Goal: Task Accomplishment & Management: Manage account settings

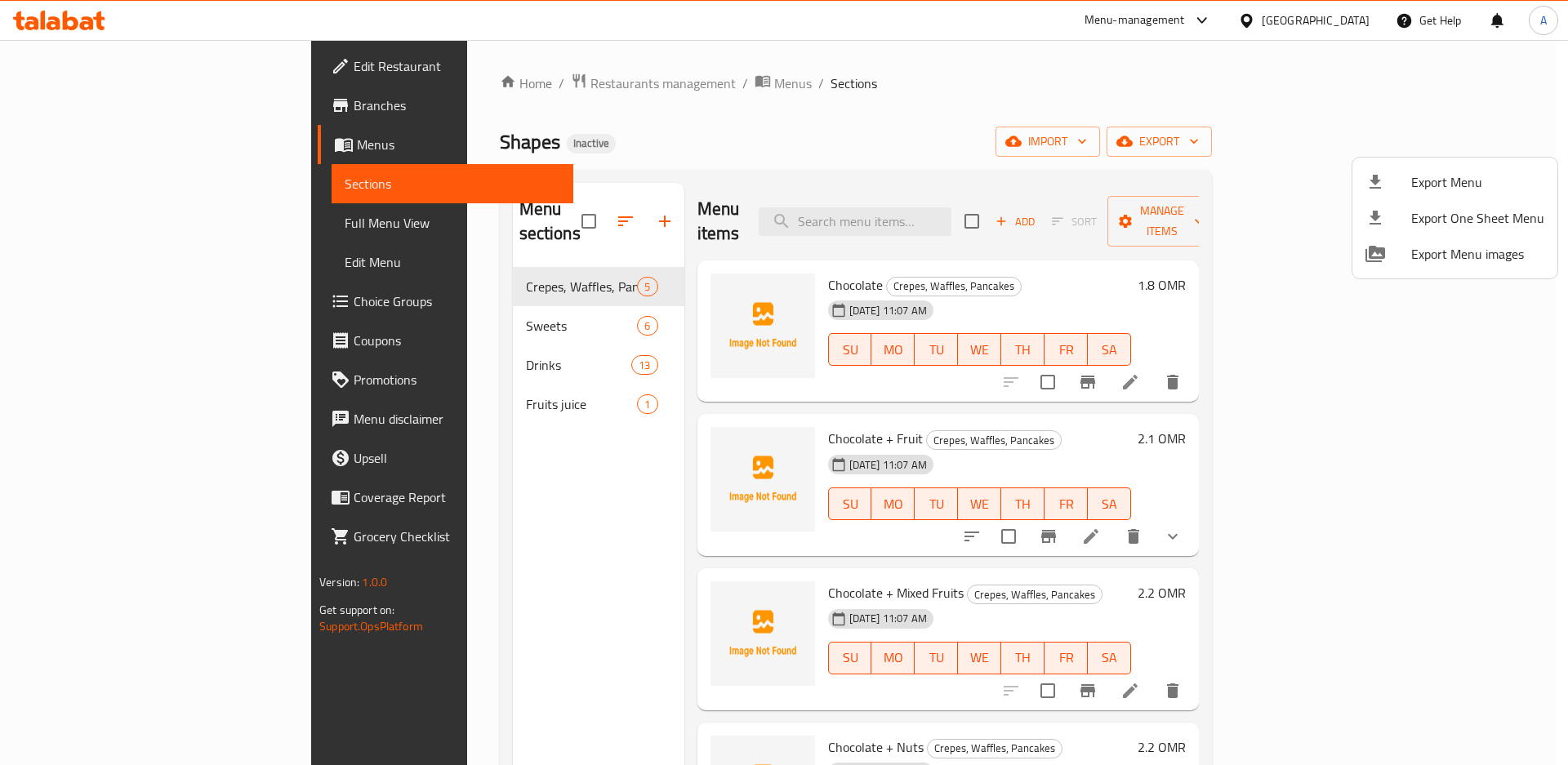
click at [955, 208] on div at bounding box center [784, 382] width 1568 height 765
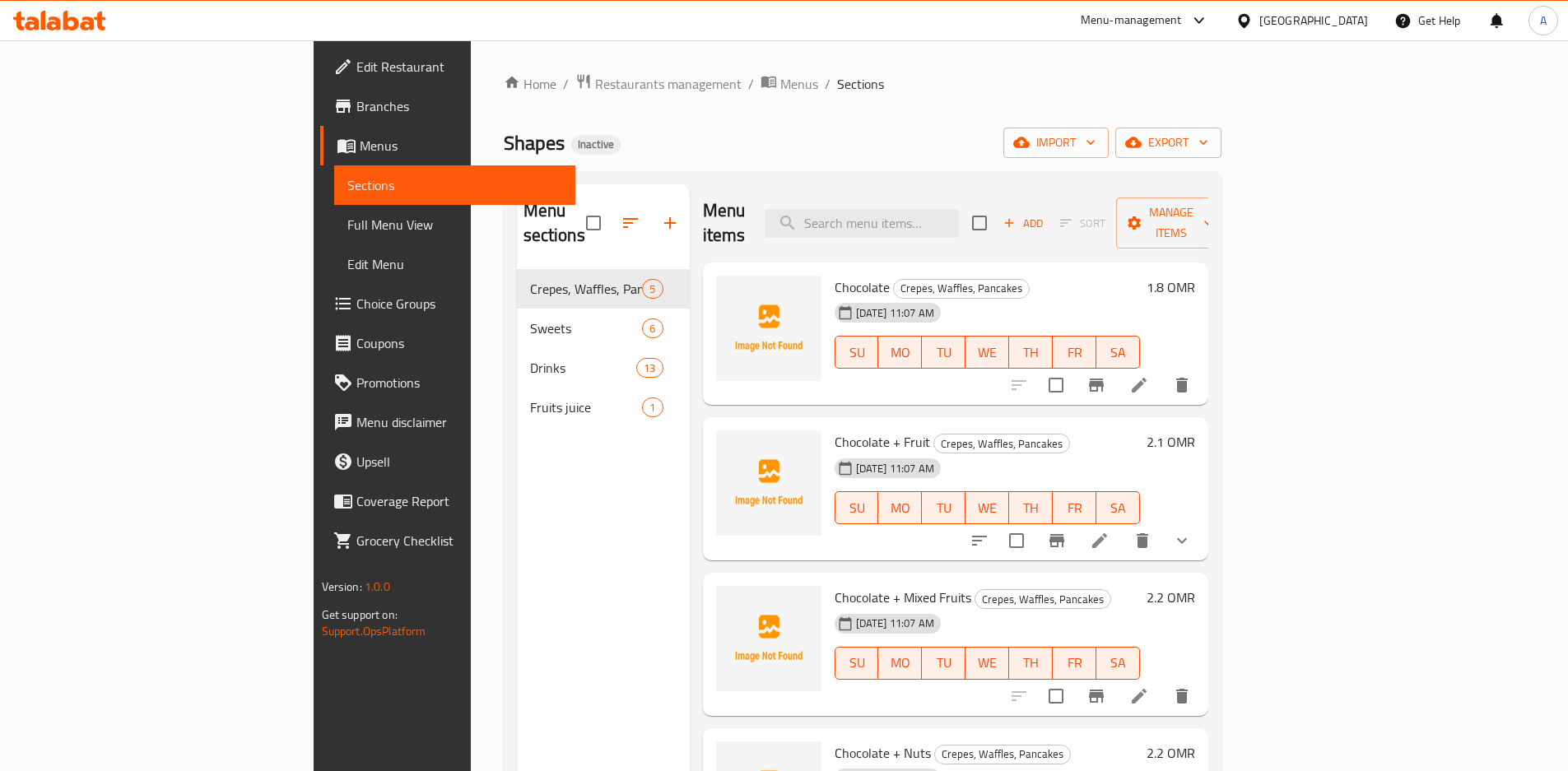
click at [960, 209] on input "search" at bounding box center [862, 223] width 195 height 29
paste input "Cheesecake"
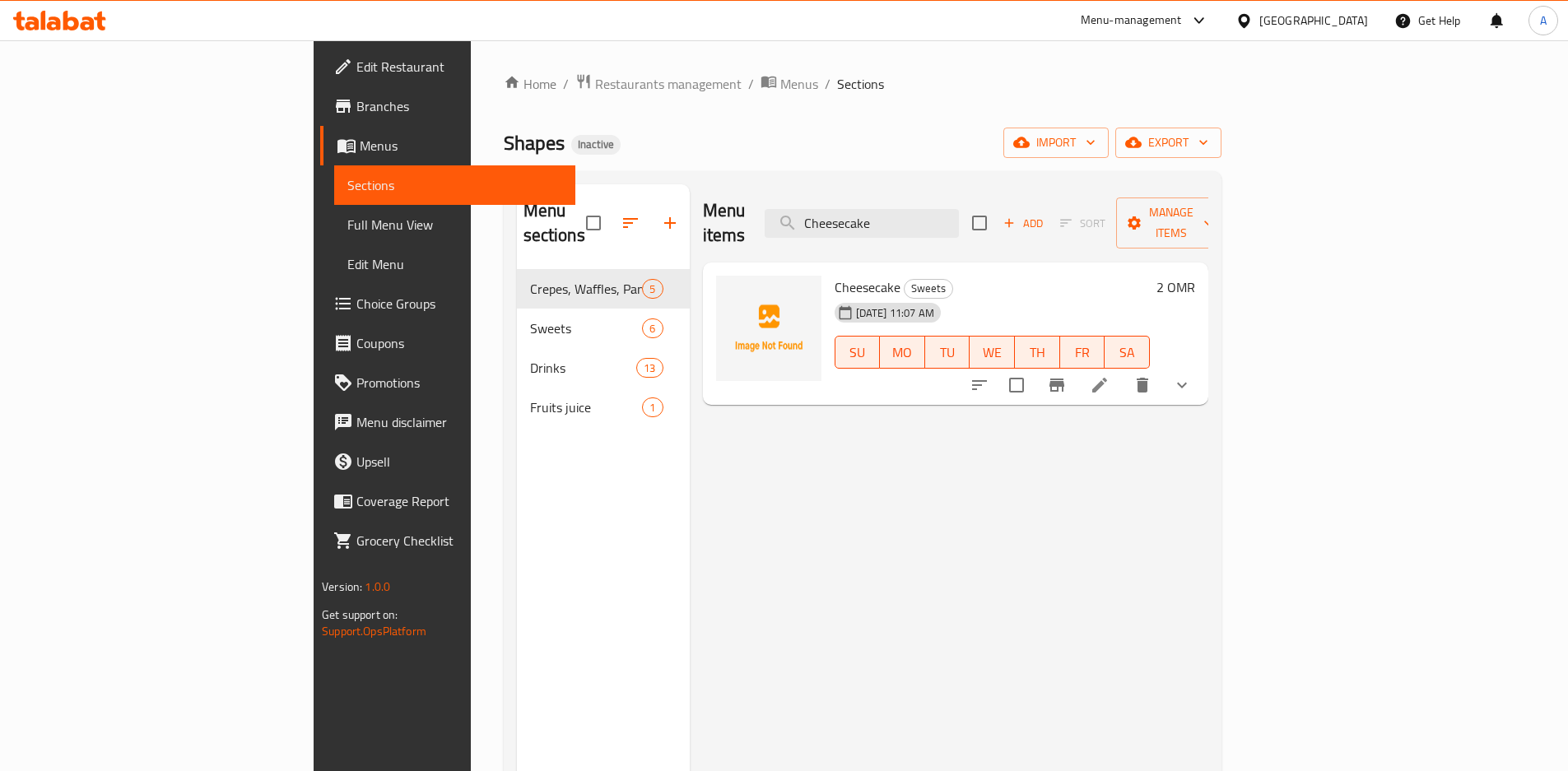
type input "Cheesecake"
click at [1202, 365] on button "show more" at bounding box center [1182, 385] width 40 height 40
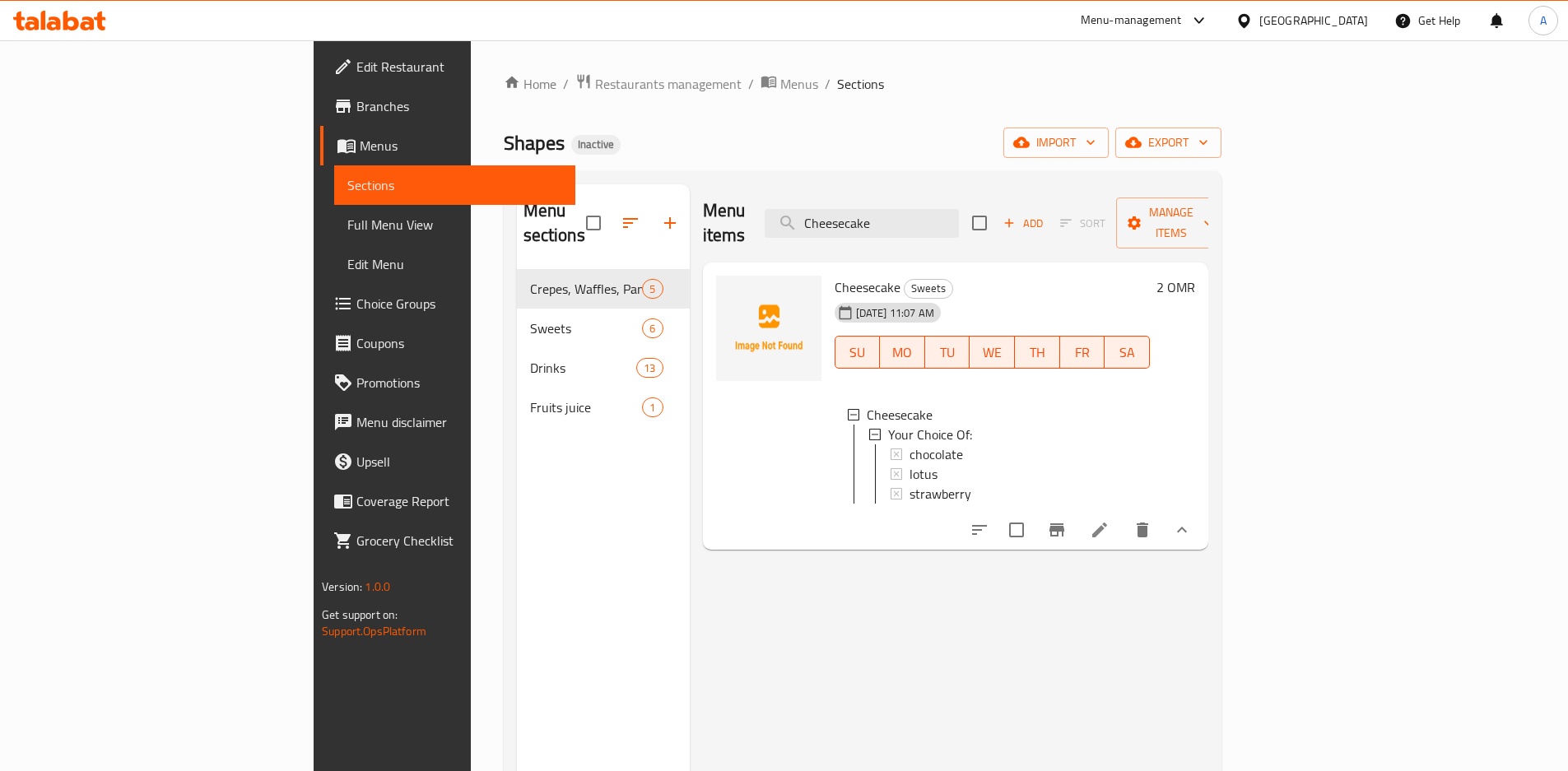
click at [577, 210] on input "checkbox" at bounding box center [593, 222] width 35 height 35
checkbox input "true"
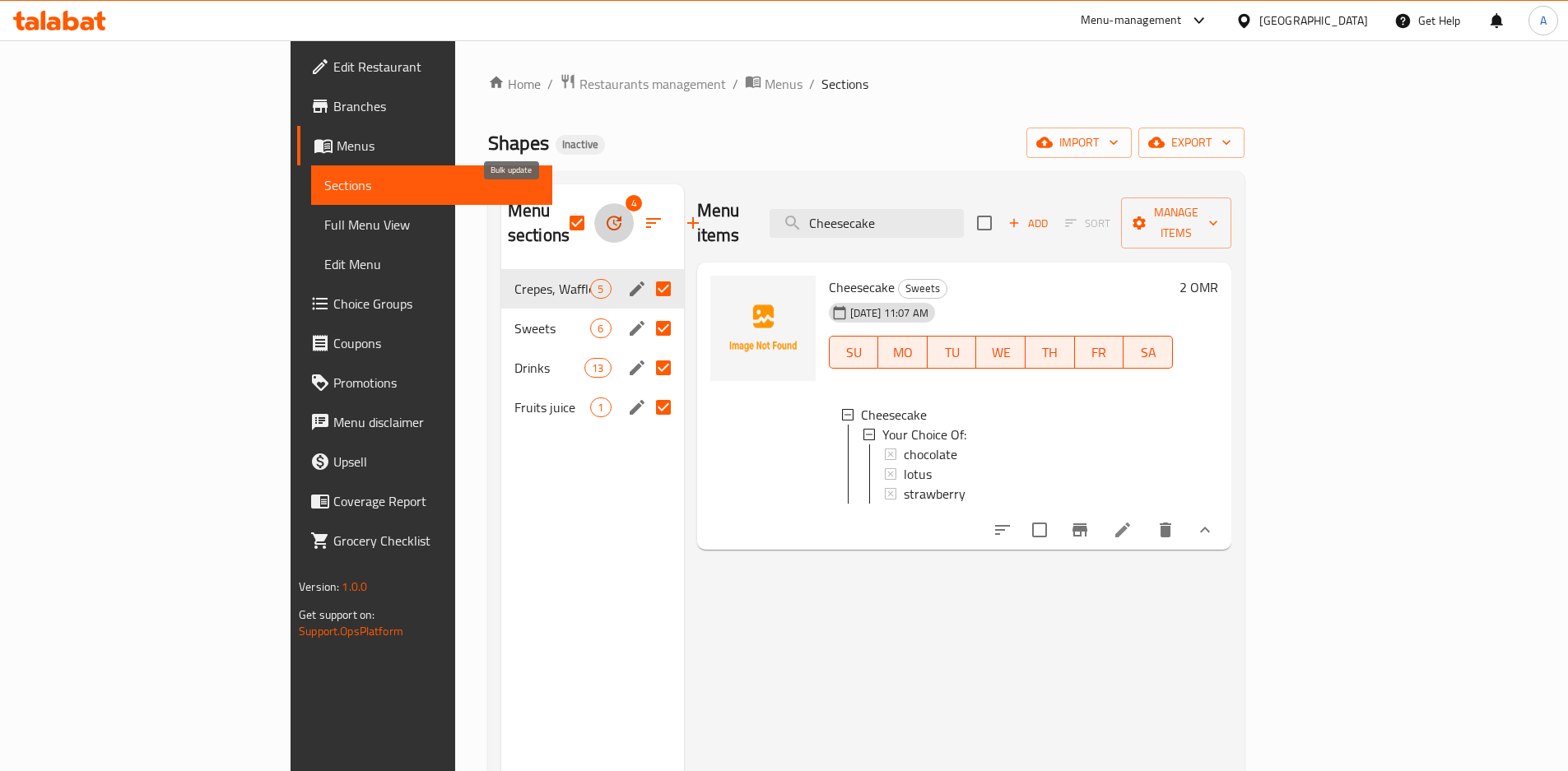
click at [594, 219] on button "button" at bounding box center [614, 223] width 40 height 40
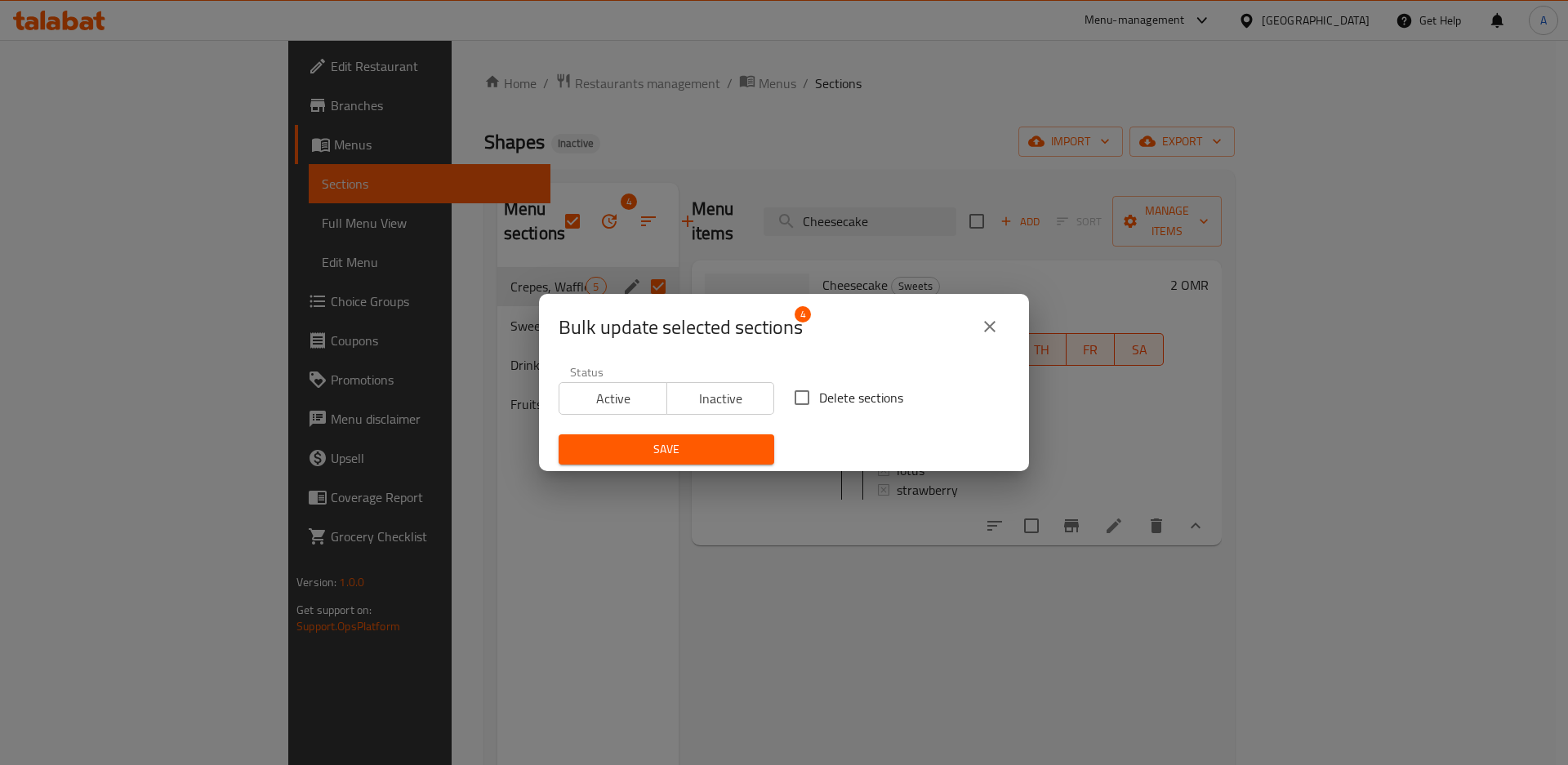
click at [832, 401] on span "Delete sections" at bounding box center [860, 398] width 84 height 20
click at [819, 401] on input "Delete sections" at bounding box center [801, 398] width 34 height 34
checkbox input "true"
click at [721, 452] on span "Save" at bounding box center [666, 449] width 189 height 21
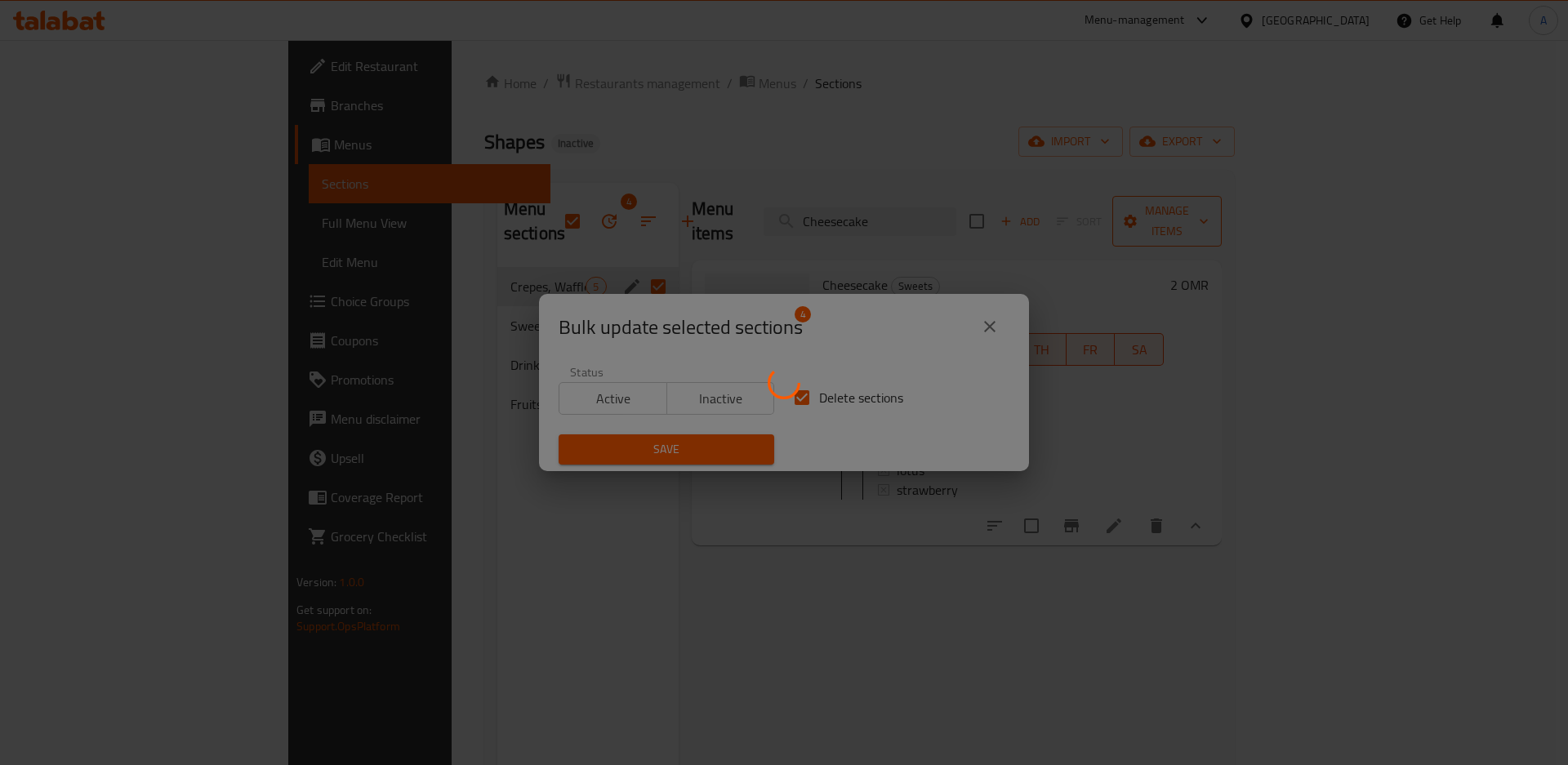
checkbox input "false"
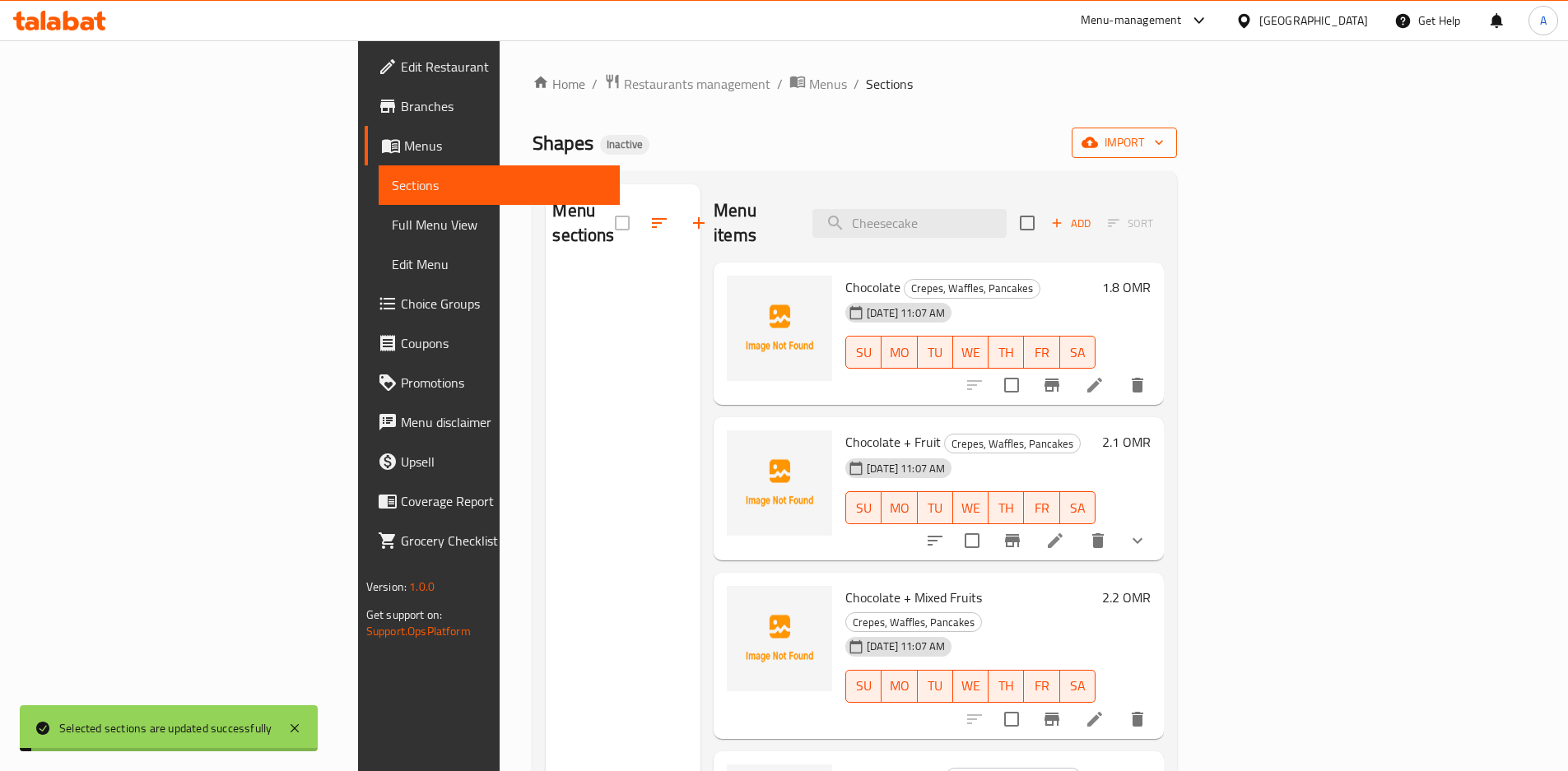
click at [1164, 149] on span "import" at bounding box center [1124, 143] width 79 height 21
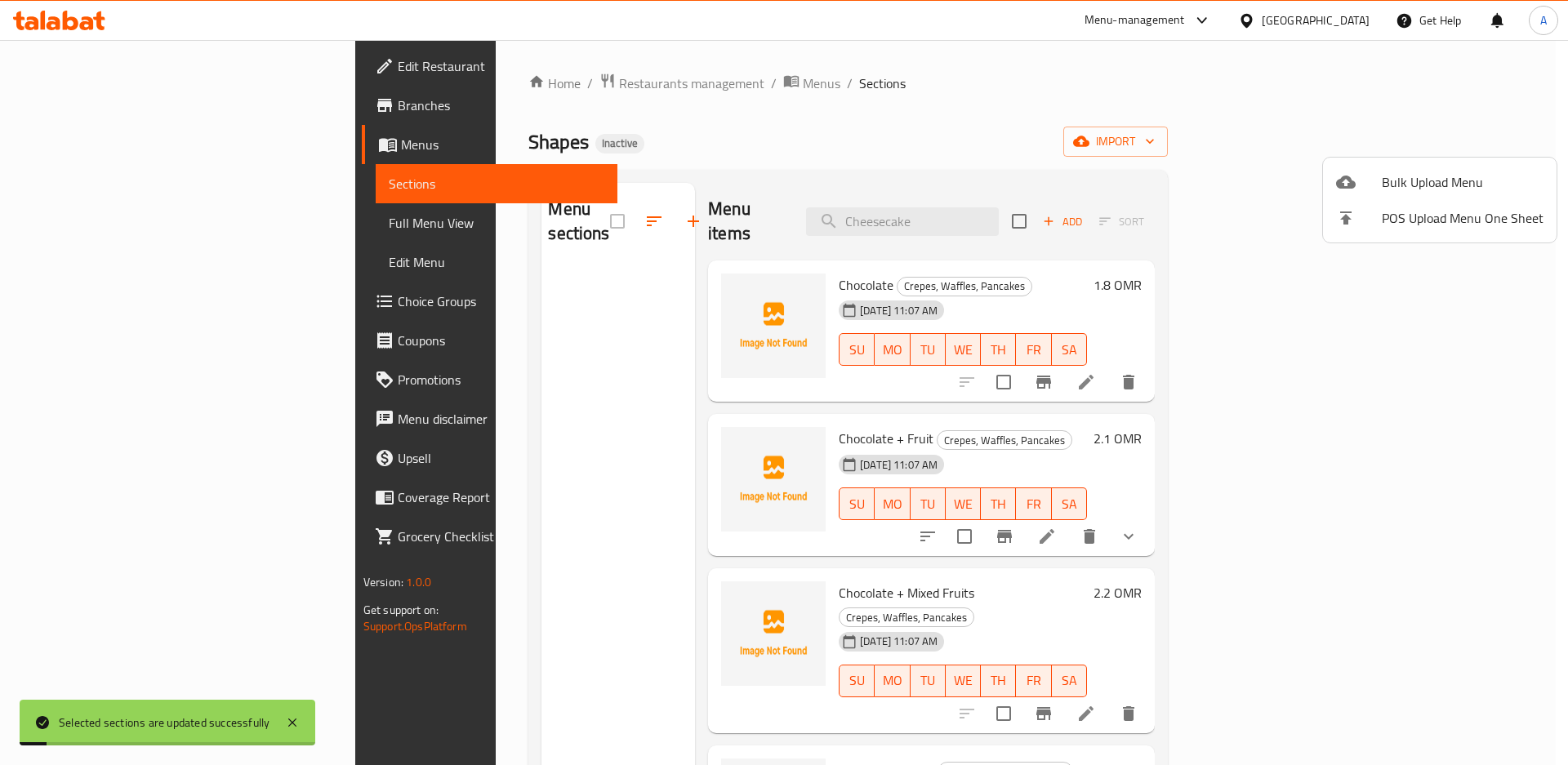
click at [1446, 169] on li "Bulk Upload Menu" at bounding box center [1439, 182] width 233 height 36
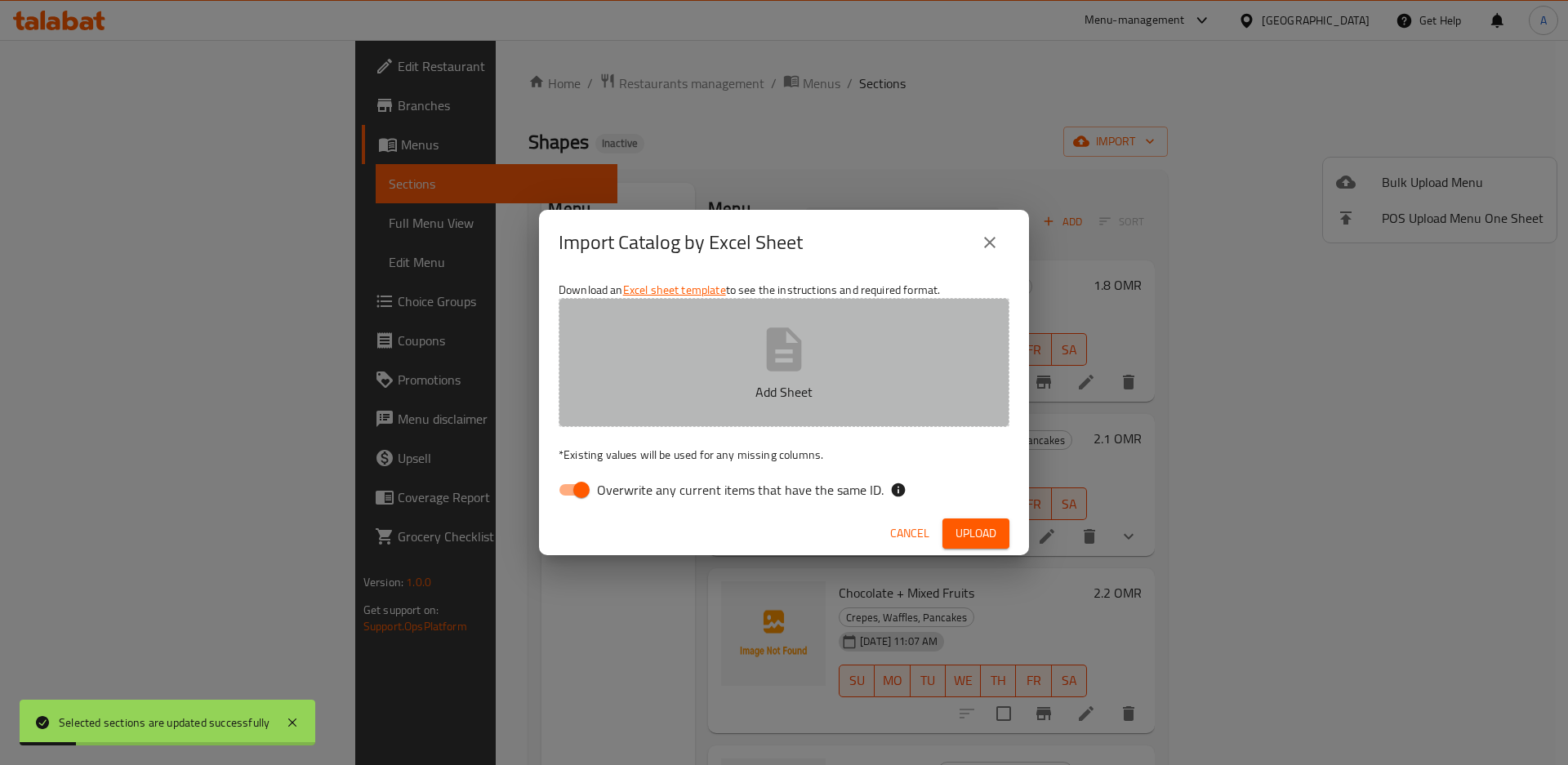
click at [865, 356] on button "Add Sheet" at bounding box center [784, 362] width 451 height 129
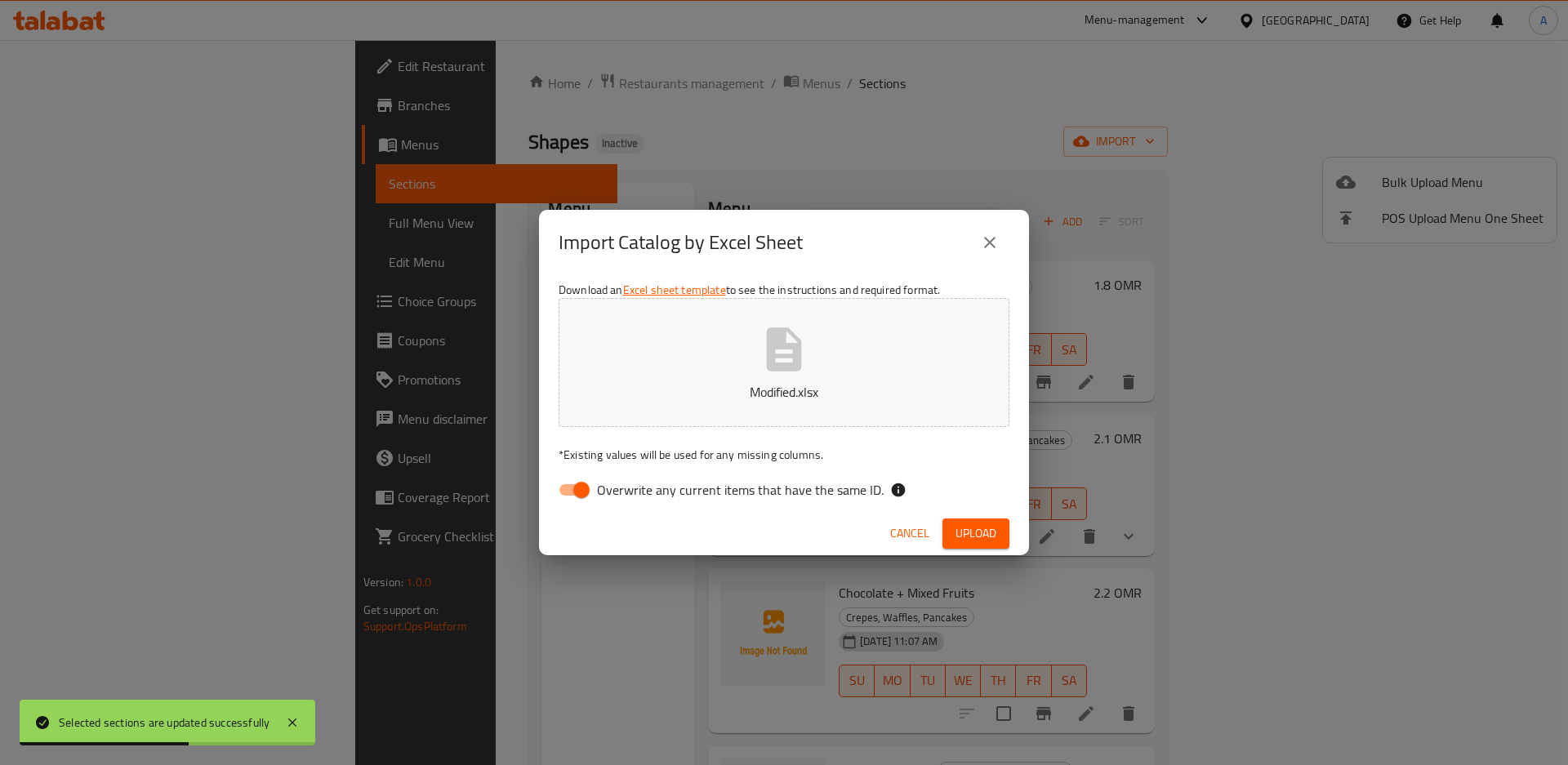
click at [765, 491] on span "Overwrite any current items that have the same ID." at bounding box center [739, 490] width 286 height 20
click at [628, 491] on input "Overwrite any current items that have the same ID." at bounding box center [581, 490] width 94 height 32
checkbox input "false"
click at [952, 532] on button "Upload" at bounding box center [975, 534] width 67 height 31
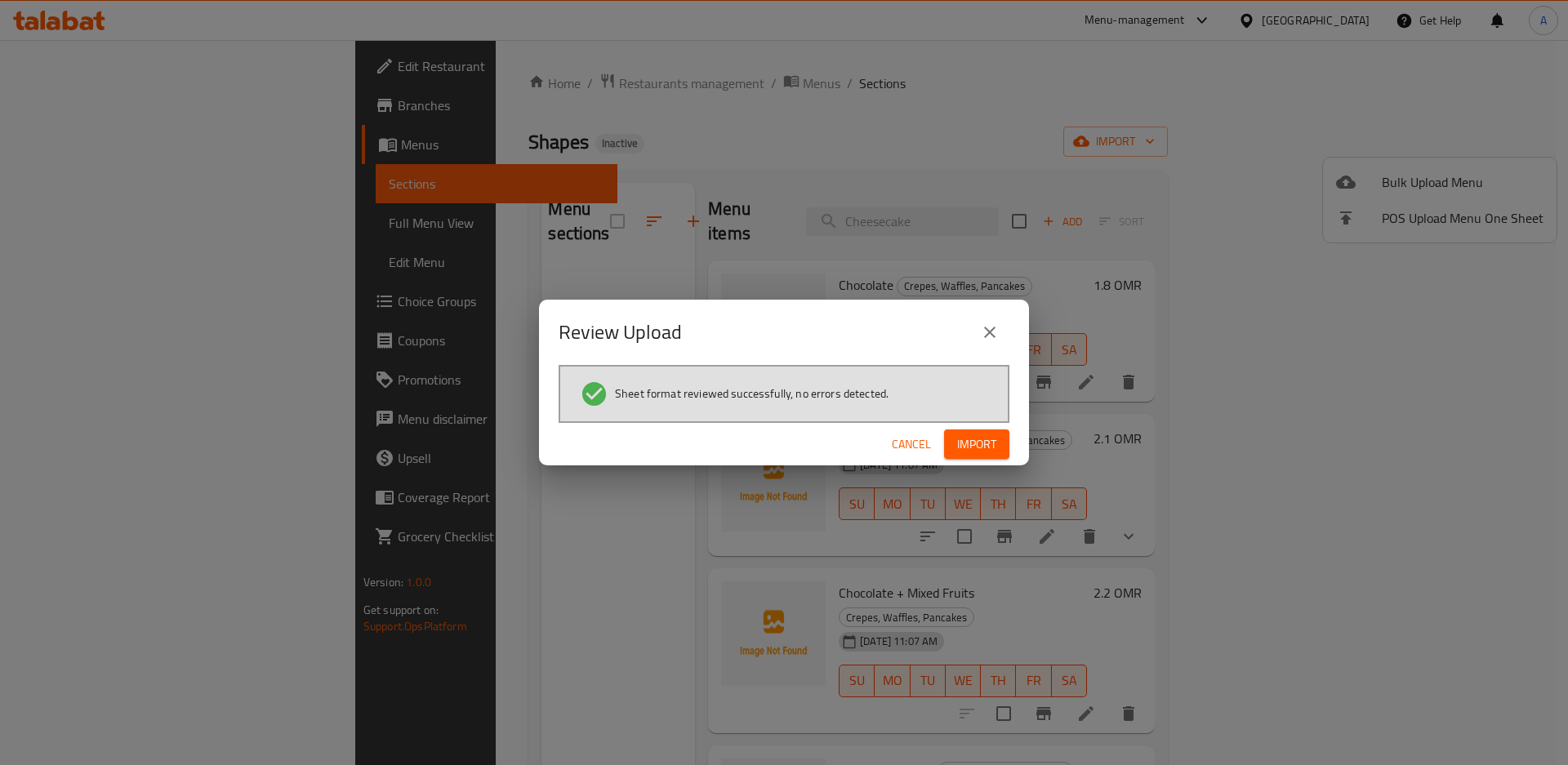
click at [974, 444] on span "Import" at bounding box center [976, 444] width 39 height 21
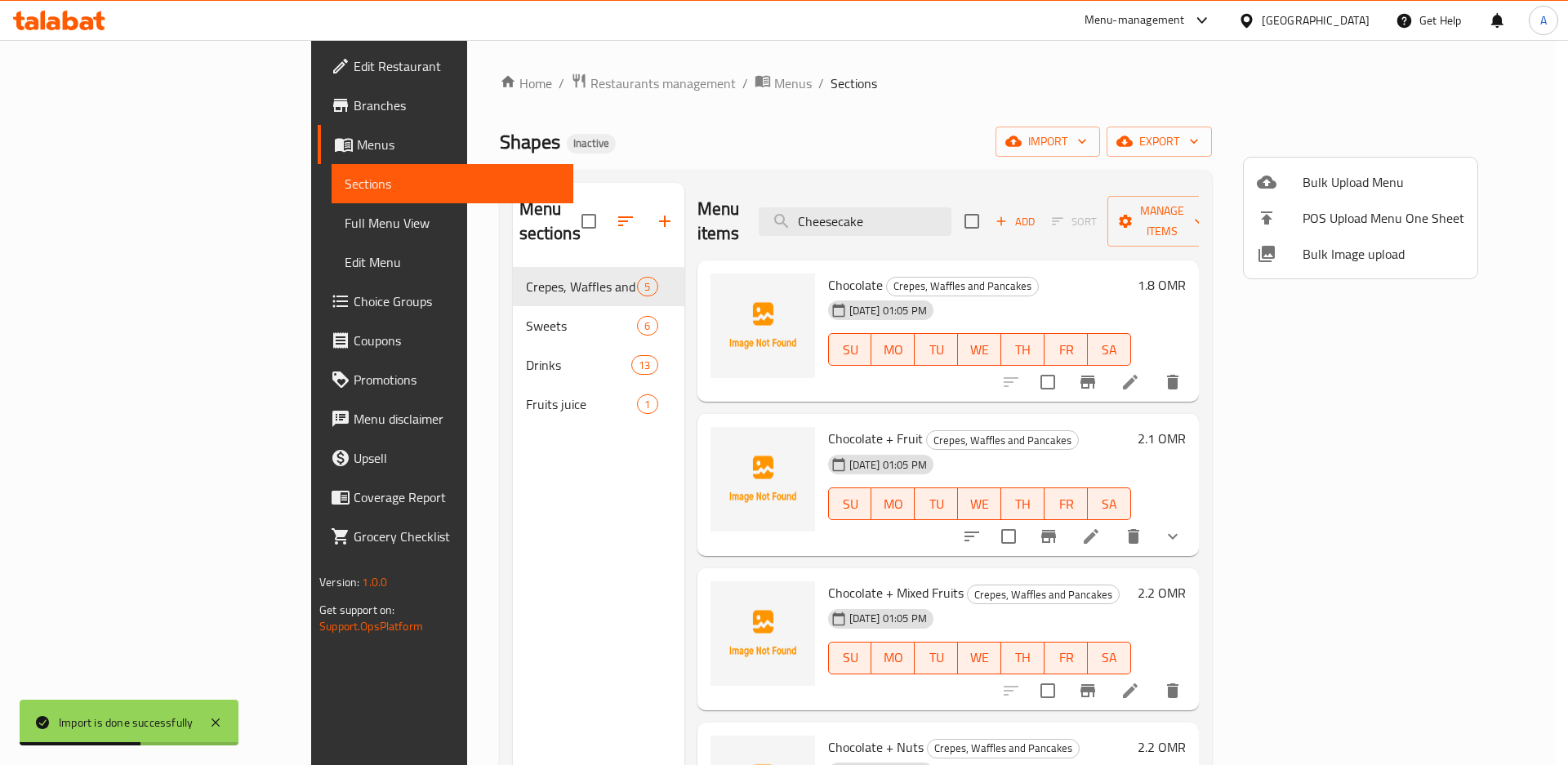
click at [100, 300] on div at bounding box center [784, 382] width 1568 height 765
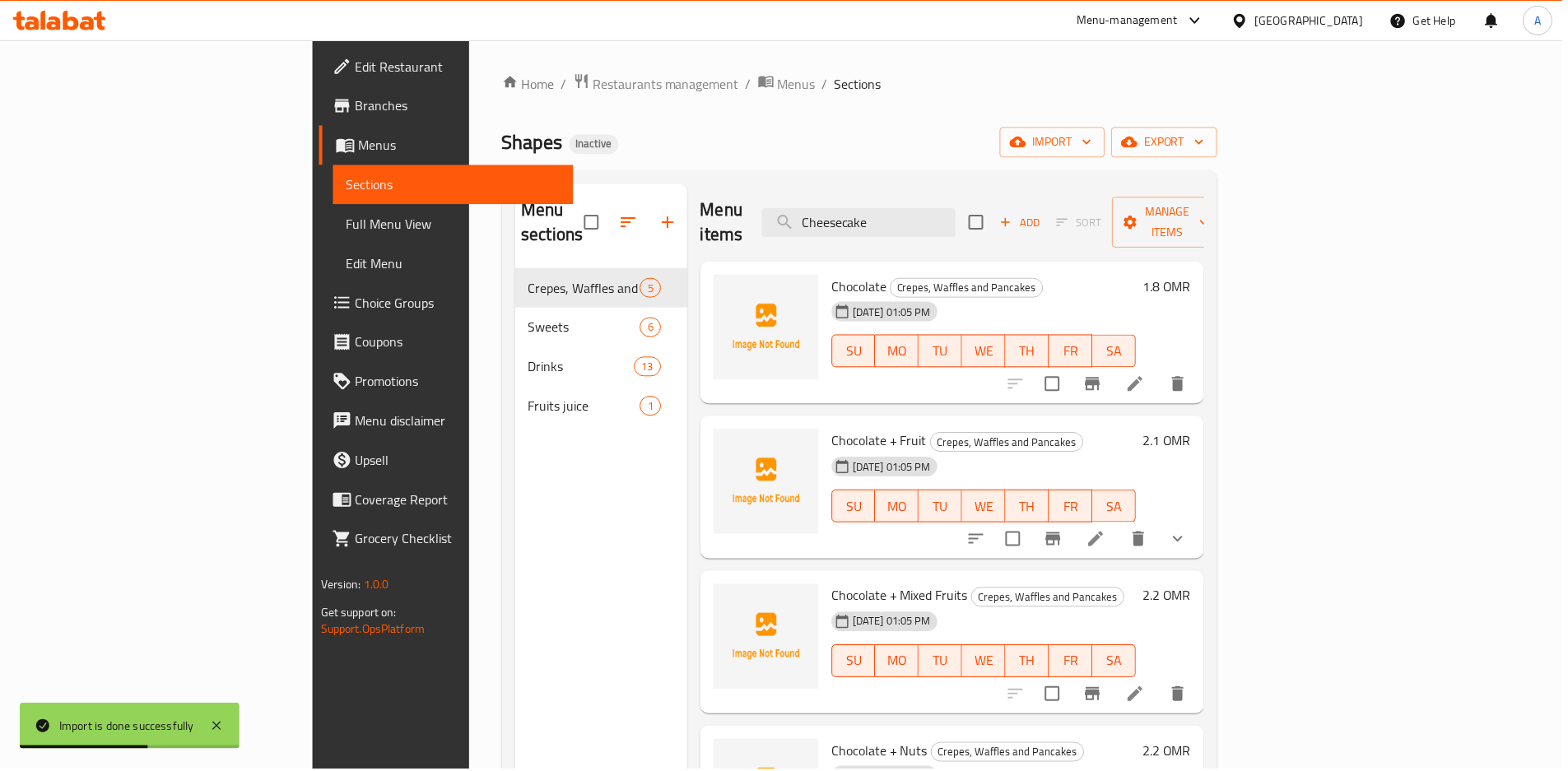
click at [356, 303] on span "Choice Groups" at bounding box center [458, 304] width 205 height 20
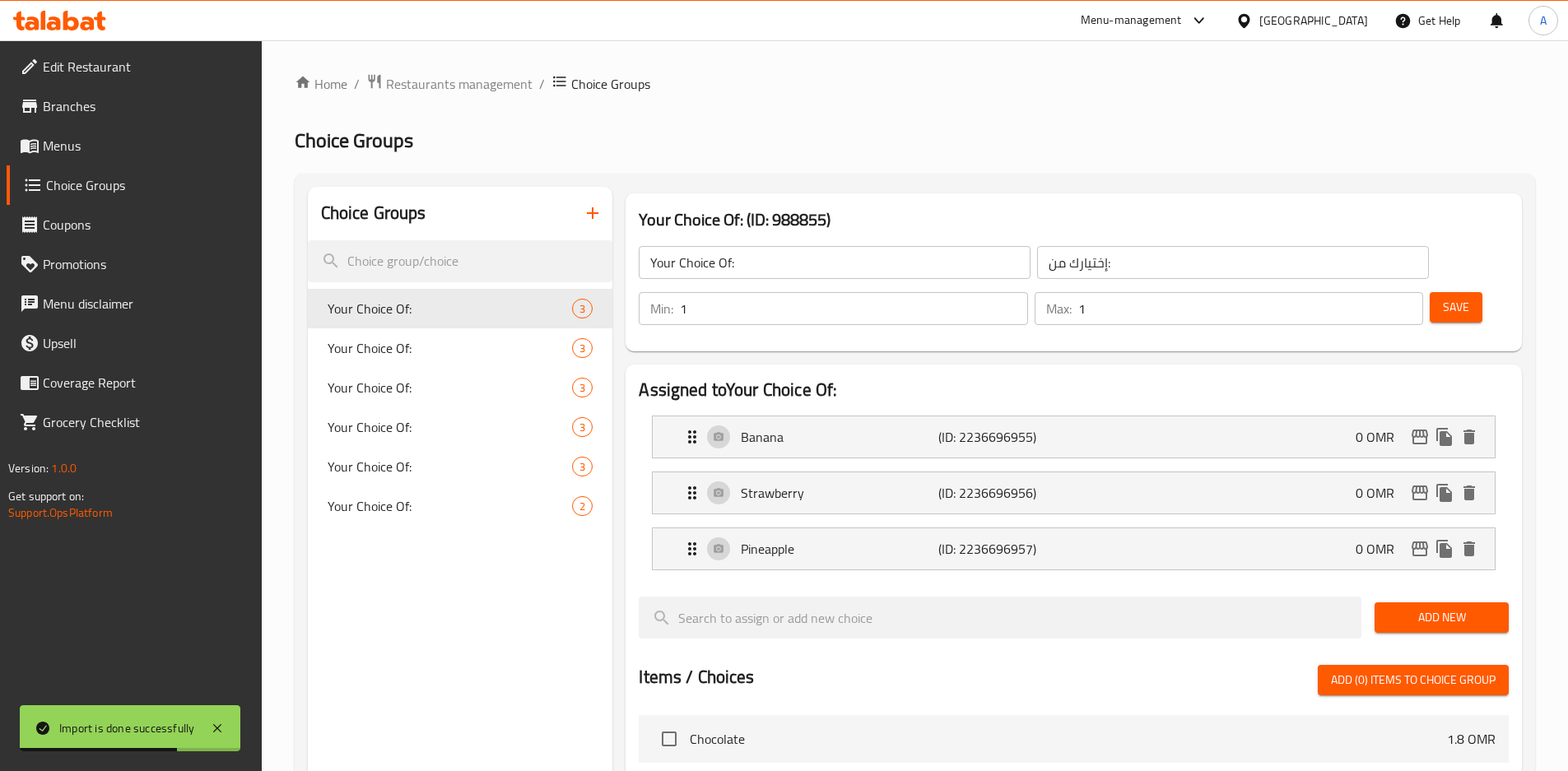
click at [601, 206] on icon "button" at bounding box center [592, 213] width 20 height 20
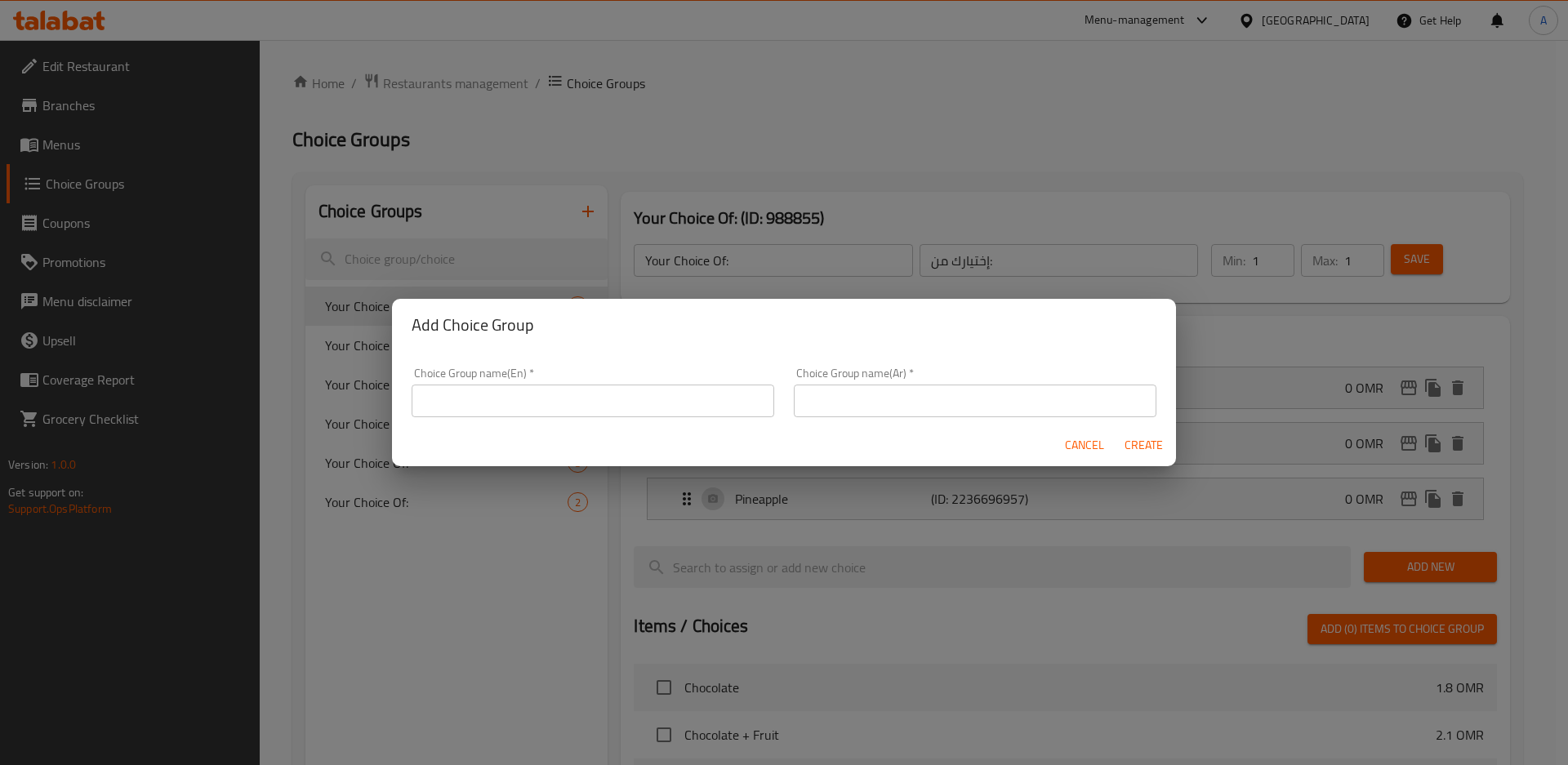
click at [1078, 444] on span "Cancel" at bounding box center [1085, 445] width 39 height 21
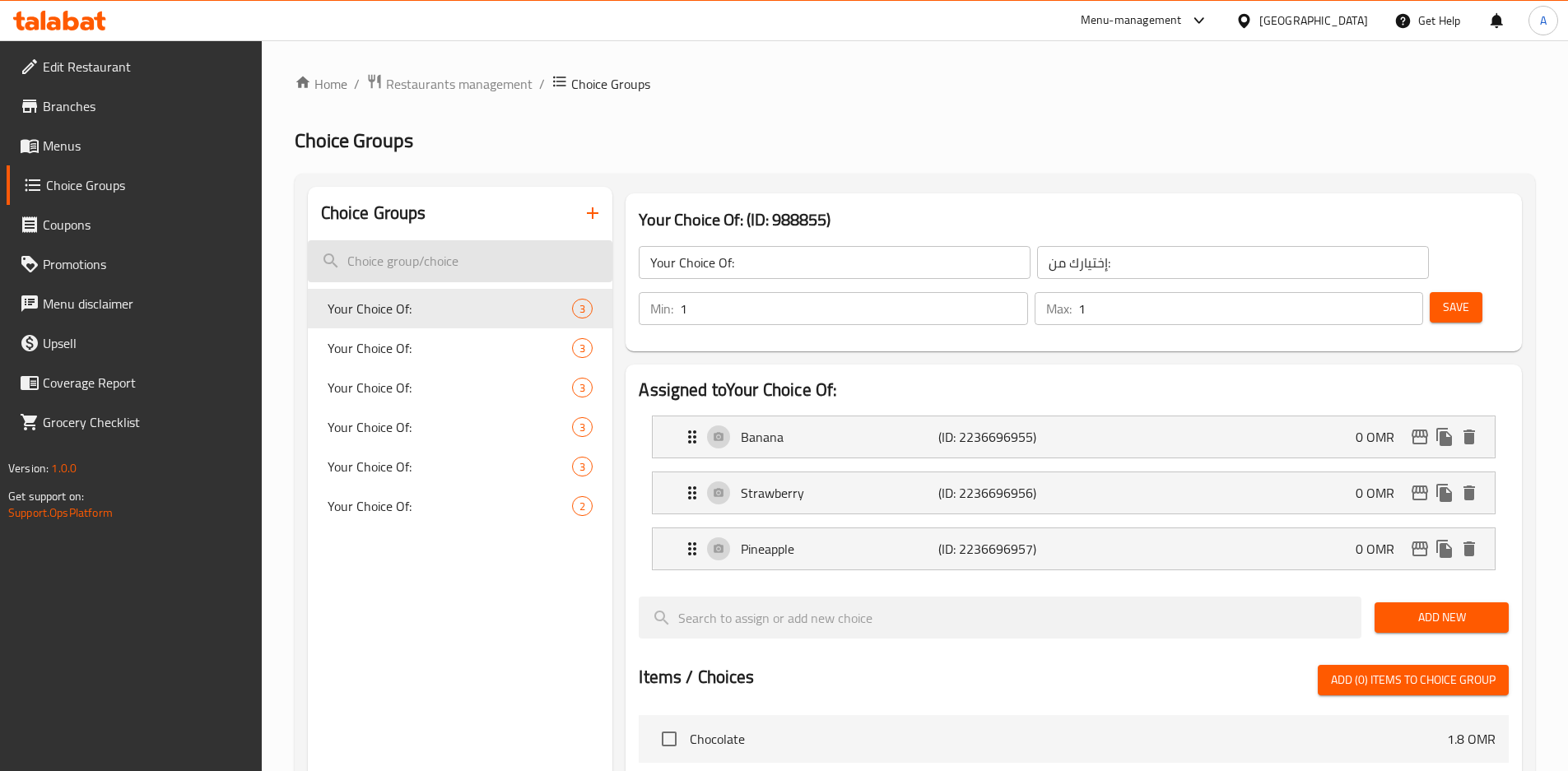
click at [493, 265] on input "search" at bounding box center [460, 261] width 306 height 42
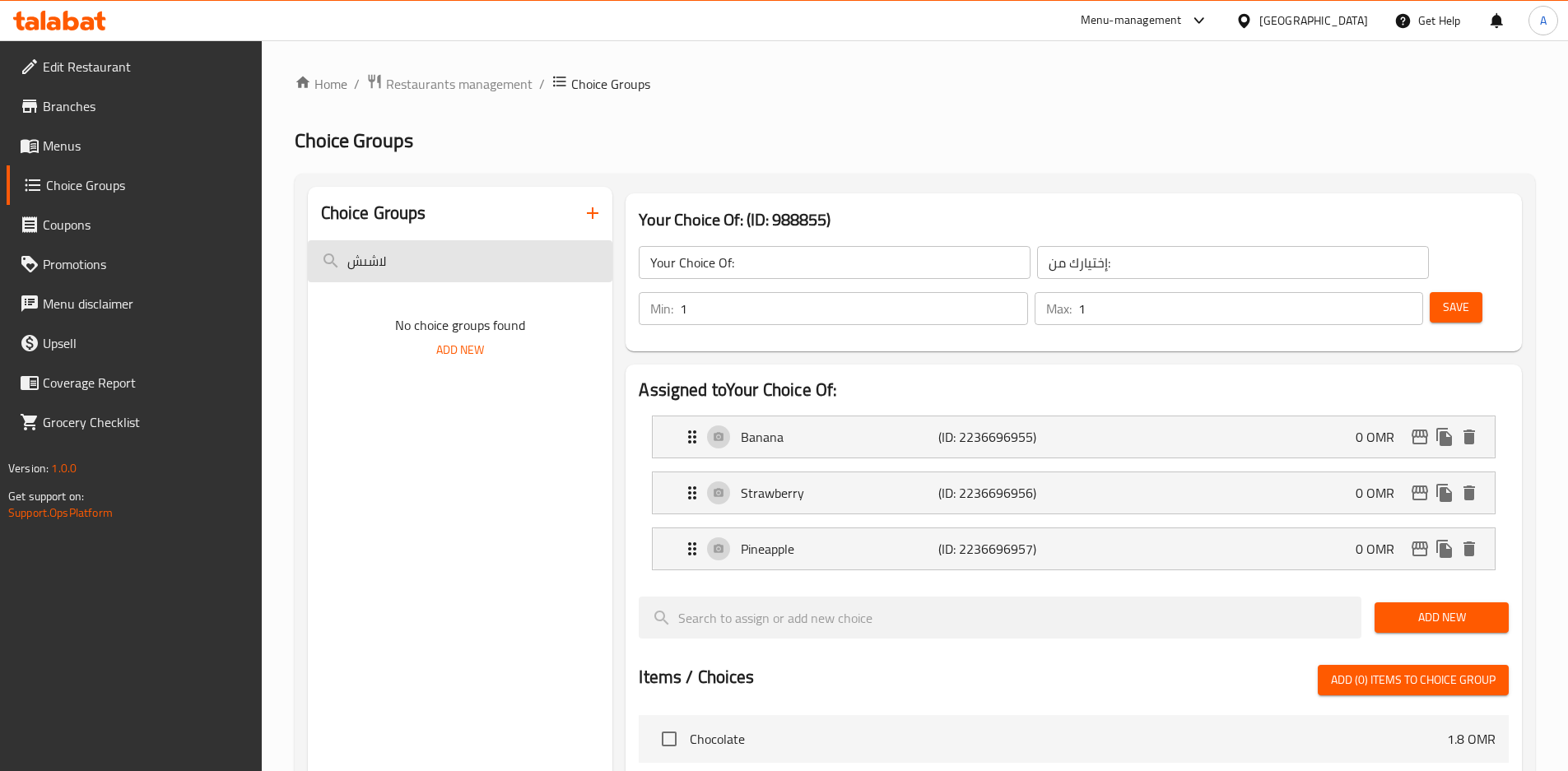
drag, startPoint x: 493, startPoint y: 265, endPoint x: 314, endPoint y: 255, distance: 179.3
click at [314, 255] on input "لاشىش" at bounding box center [460, 261] width 306 height 42
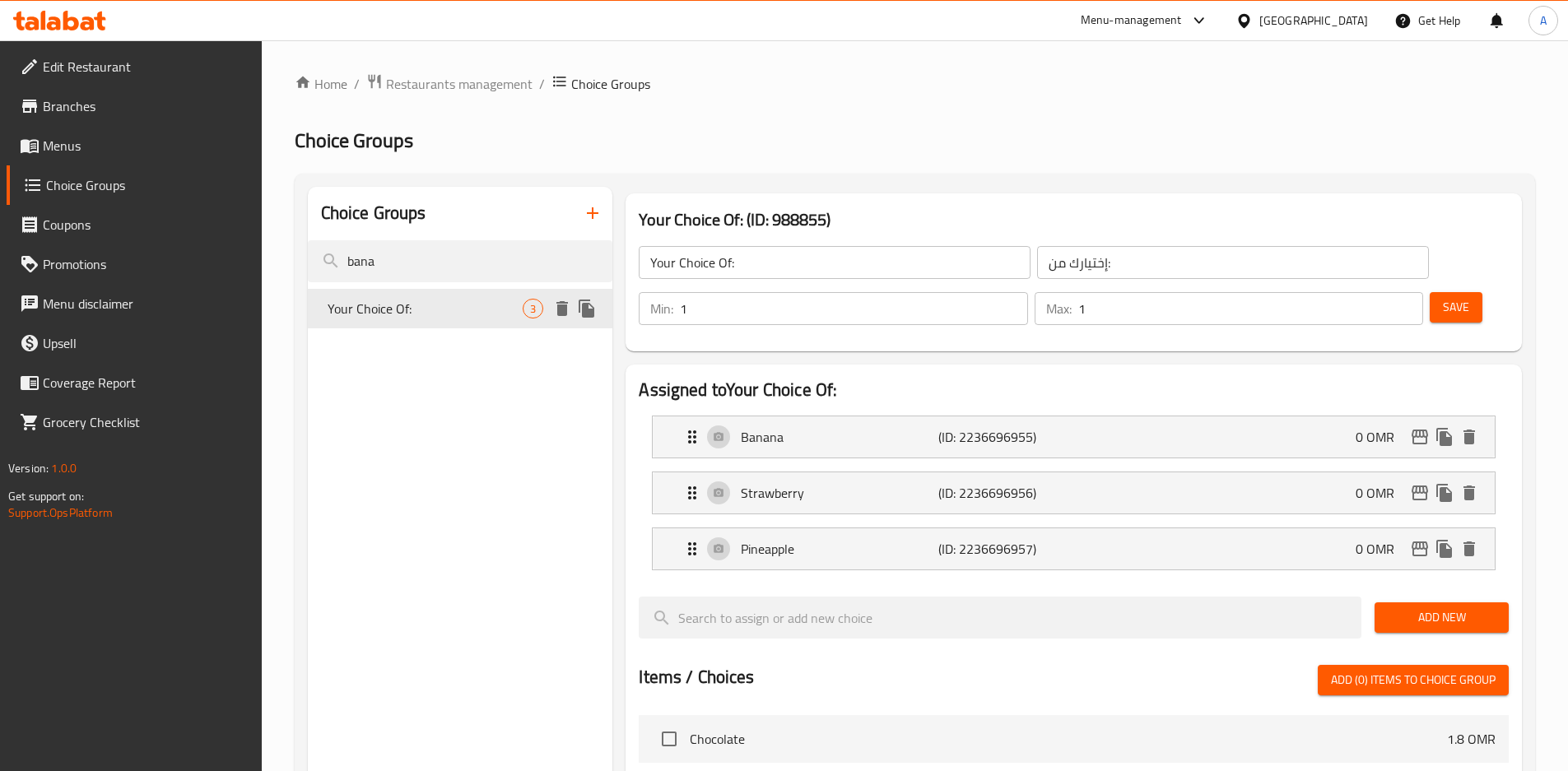
type input "bana"
click at [485, 306] on span "Your Choice Of:" at bounding box center [425, 309] width 196 height 20
click at [729, 267] on input "Your Choice Of:" at bounding box center [835, 262] width 392 height 33
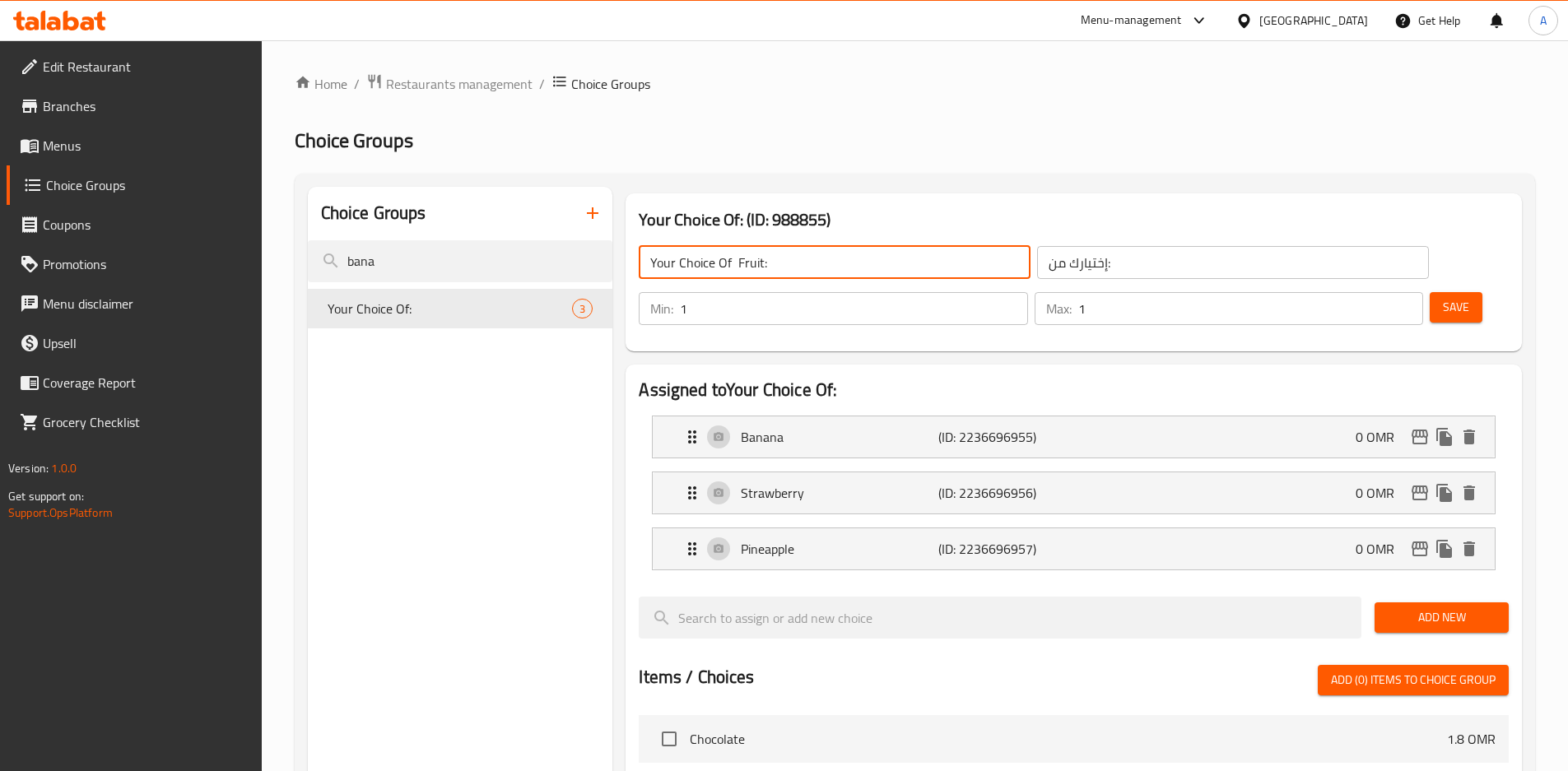
type input "Your Choice Of Fruit:"
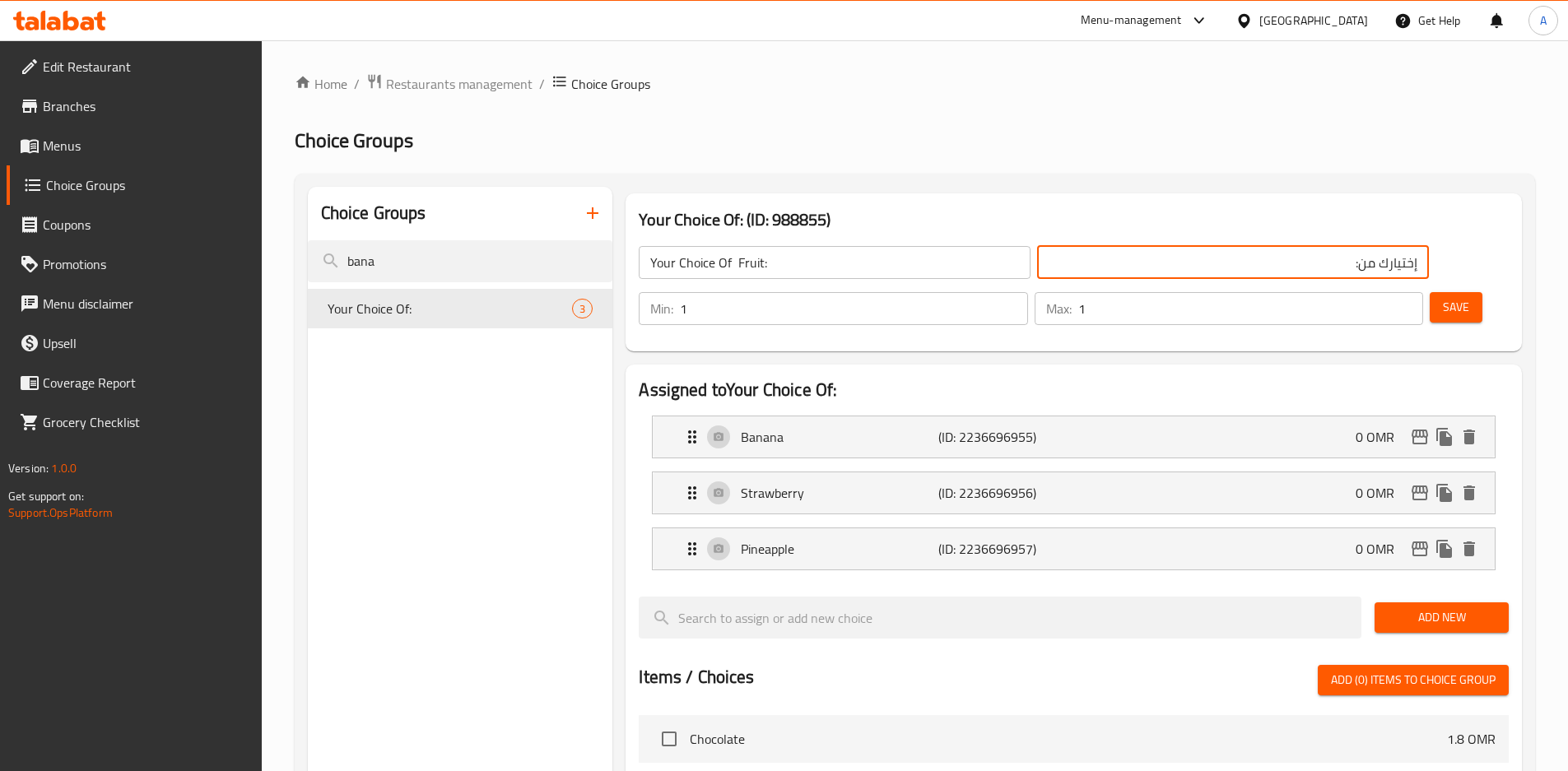
click at [1145, 266] on input "إختيارك من:" at bounding box center [1233, 262] width 392 height 33
type input "إختيارك من الفاكهة:"
click at [1443, 297] on span "Save" at bounding box center [1456, 307] width 27 height 21
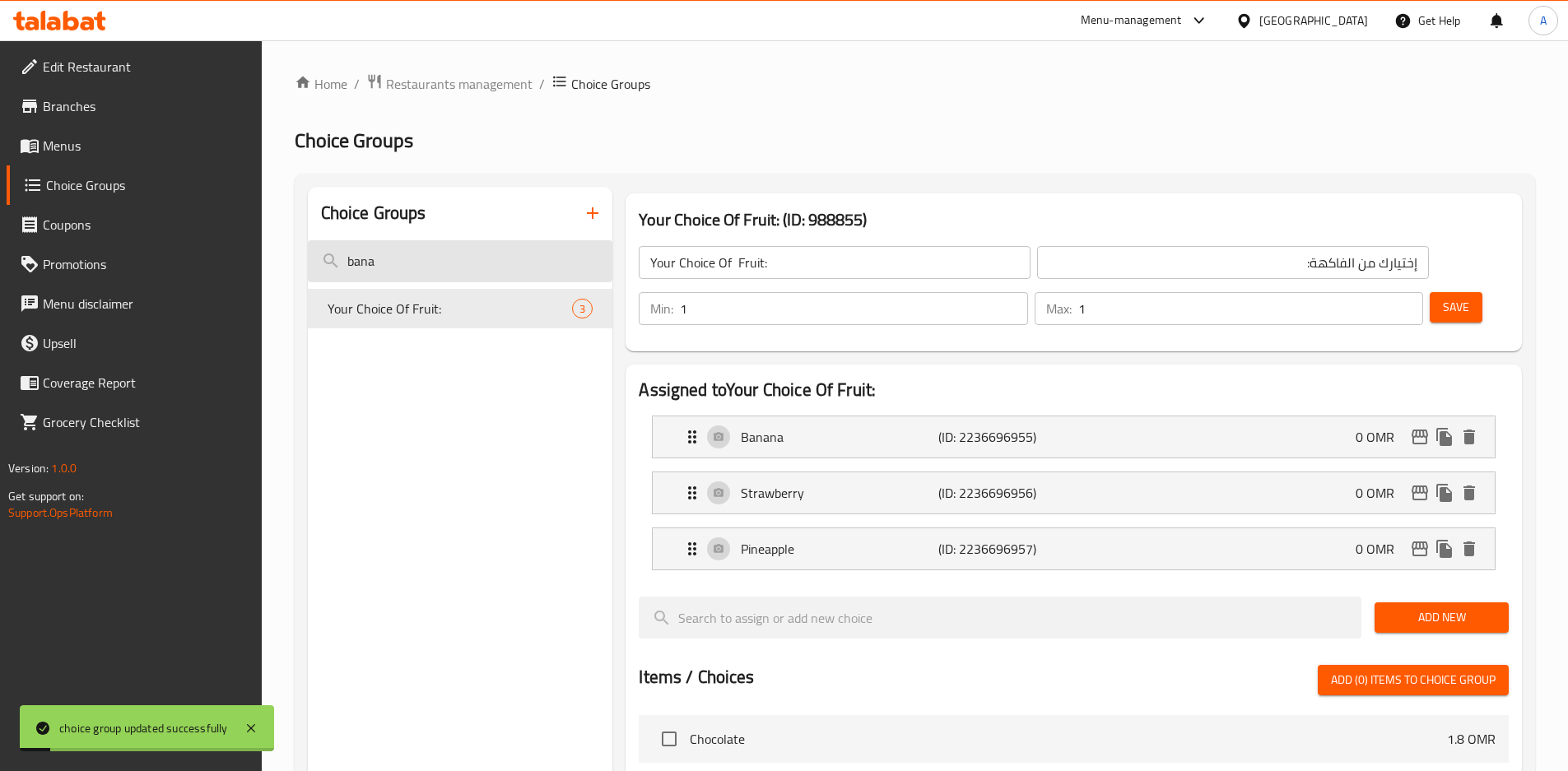
click at [551, 249] on input "bana" at bounding box center [460, 261] width 306 height 42
click at [545, 254] on input "bana" at bounding box center [460, 261] width 306 height 42
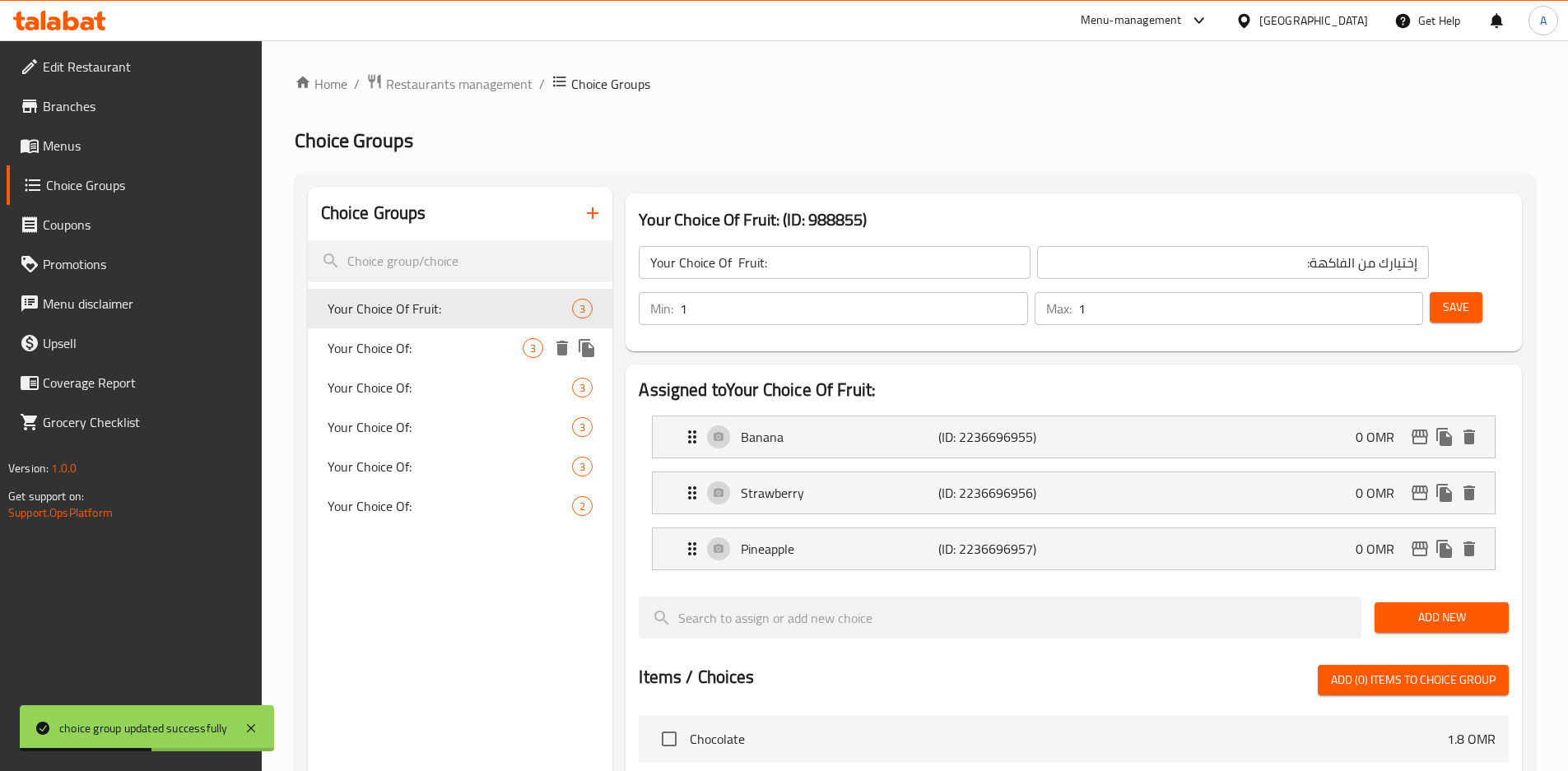
click at [429, 340] on span "Your Choice Of:" at bounding box center [425, 348] width 196 height 20
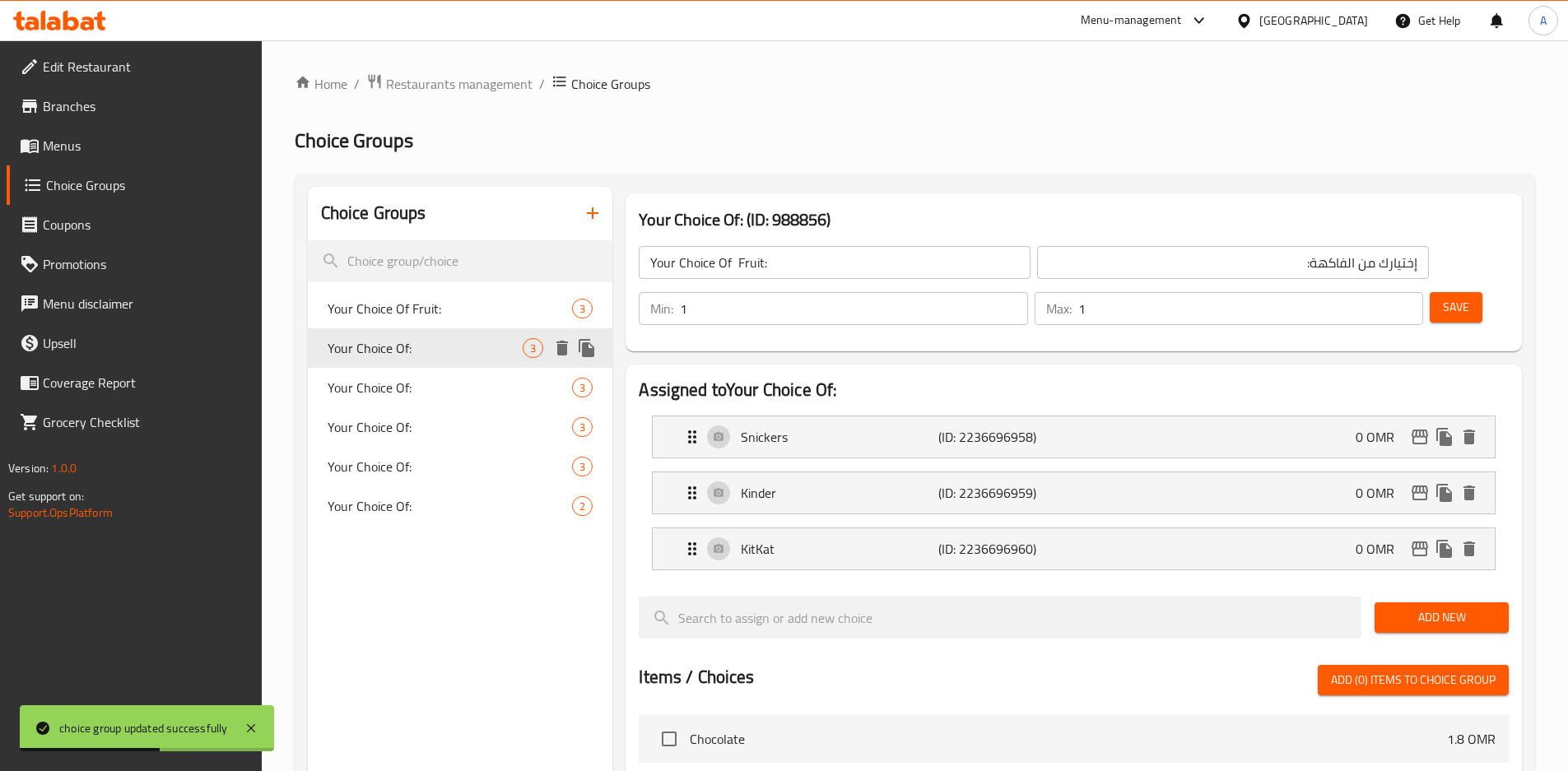
type input "Your Choice Of:"
type input "إختيارك من:"
click at [417, 382] on span "Your Choice Of:" at bounding box center [425, 388] width 196 height 20
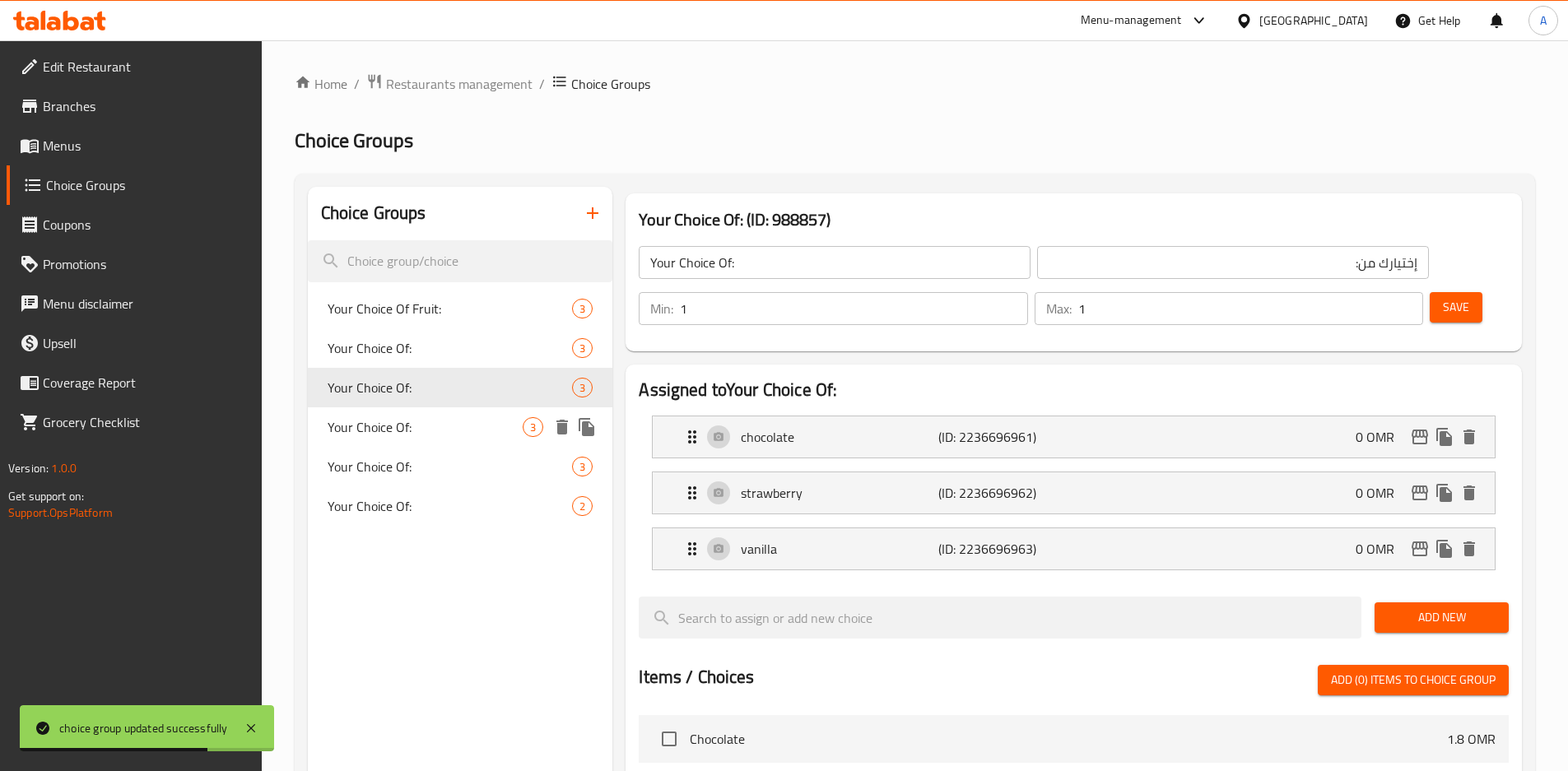
click at [410, 420] on span "Your Choice Of:" at bounding box center [425, 428] width 196 height 20
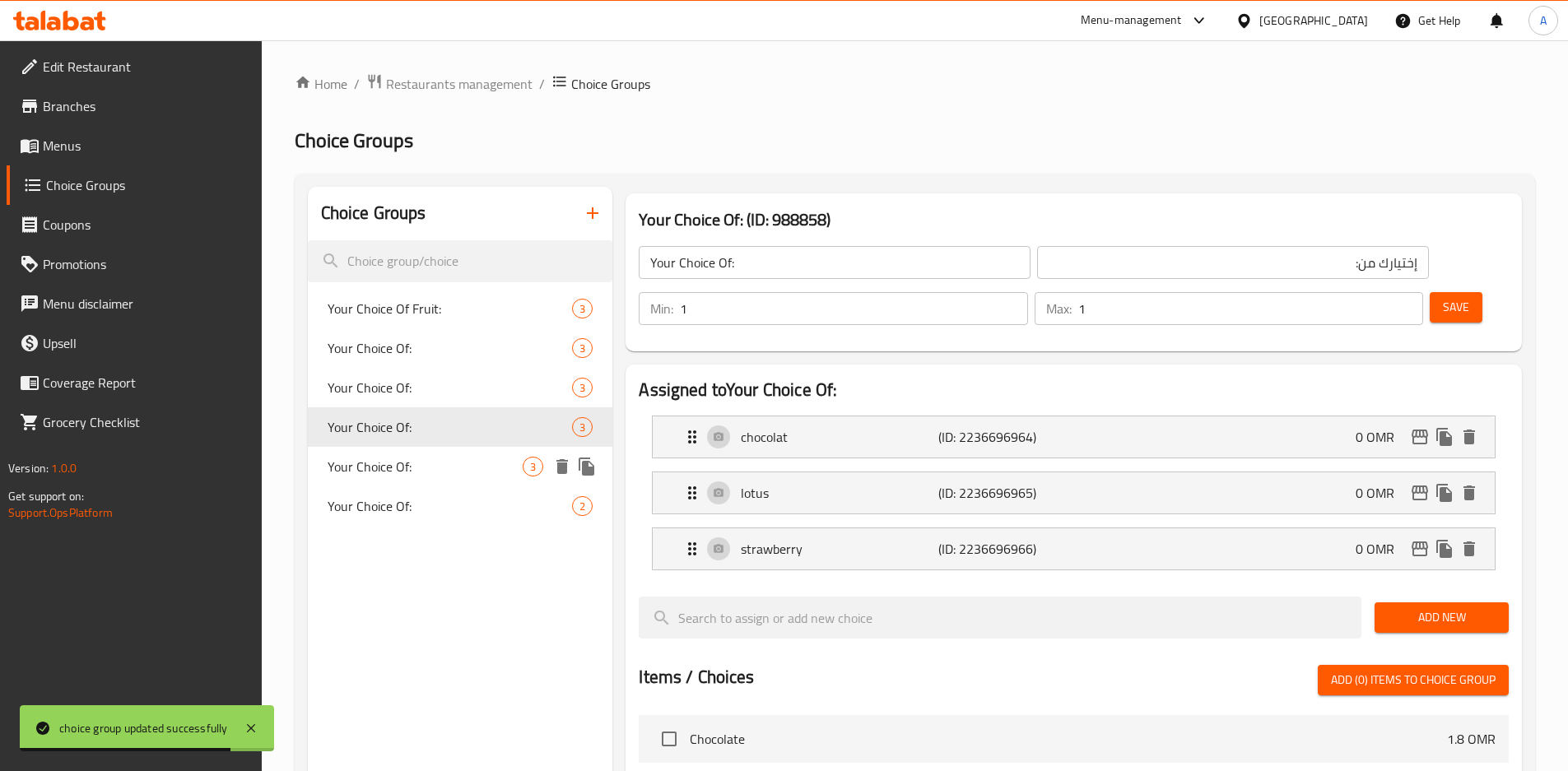
click at [413, 457] on span "Your Choice Of:" at bounding box center [425, 466] width 196 height 20
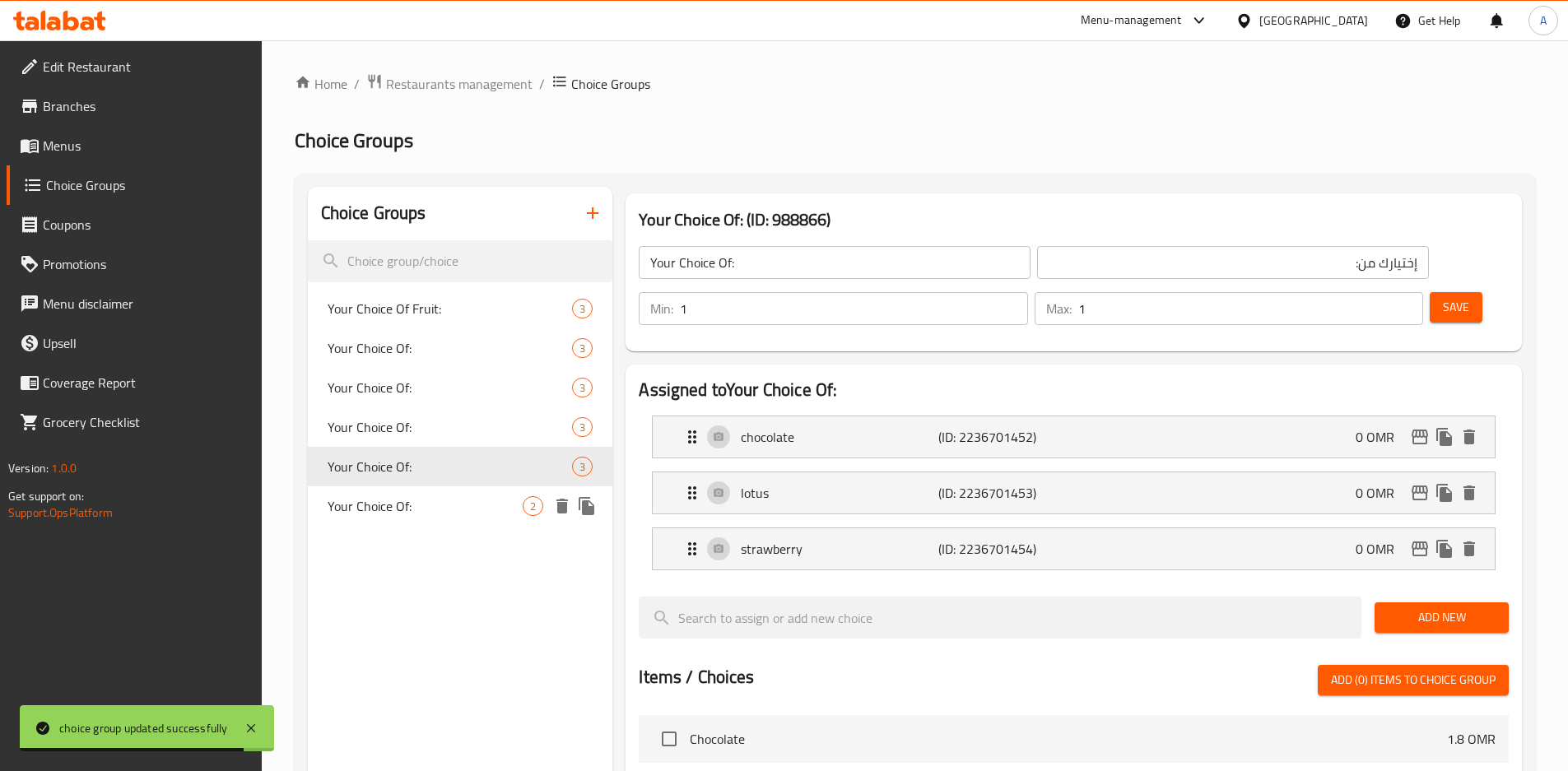
click at [420, 497] on span "Your Choice Of:" at bounding box center [425, 506] width 196 height 20
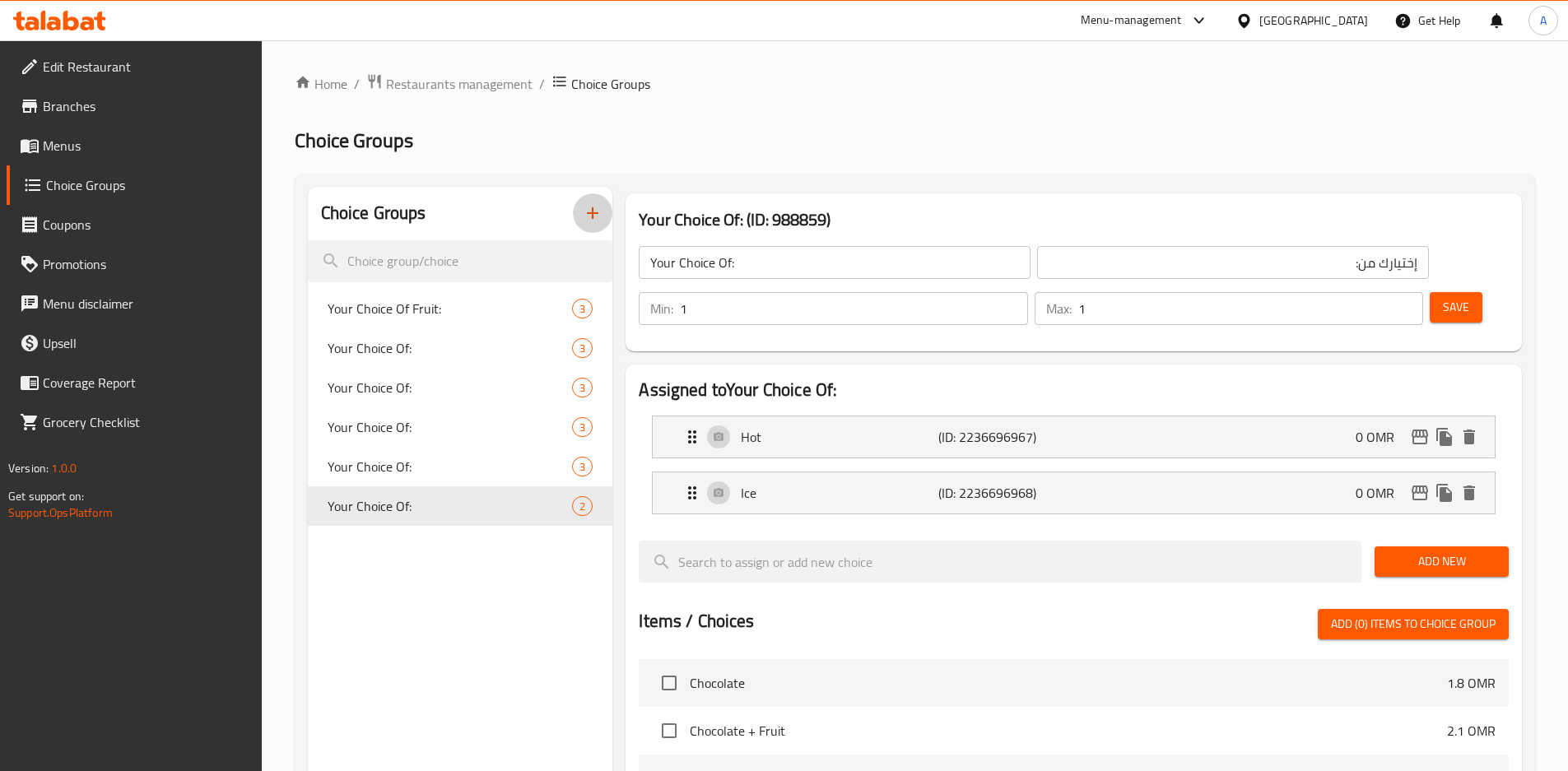
click at [576, 212] on button "button" at bounding box center [592, 213] width 40 height 40
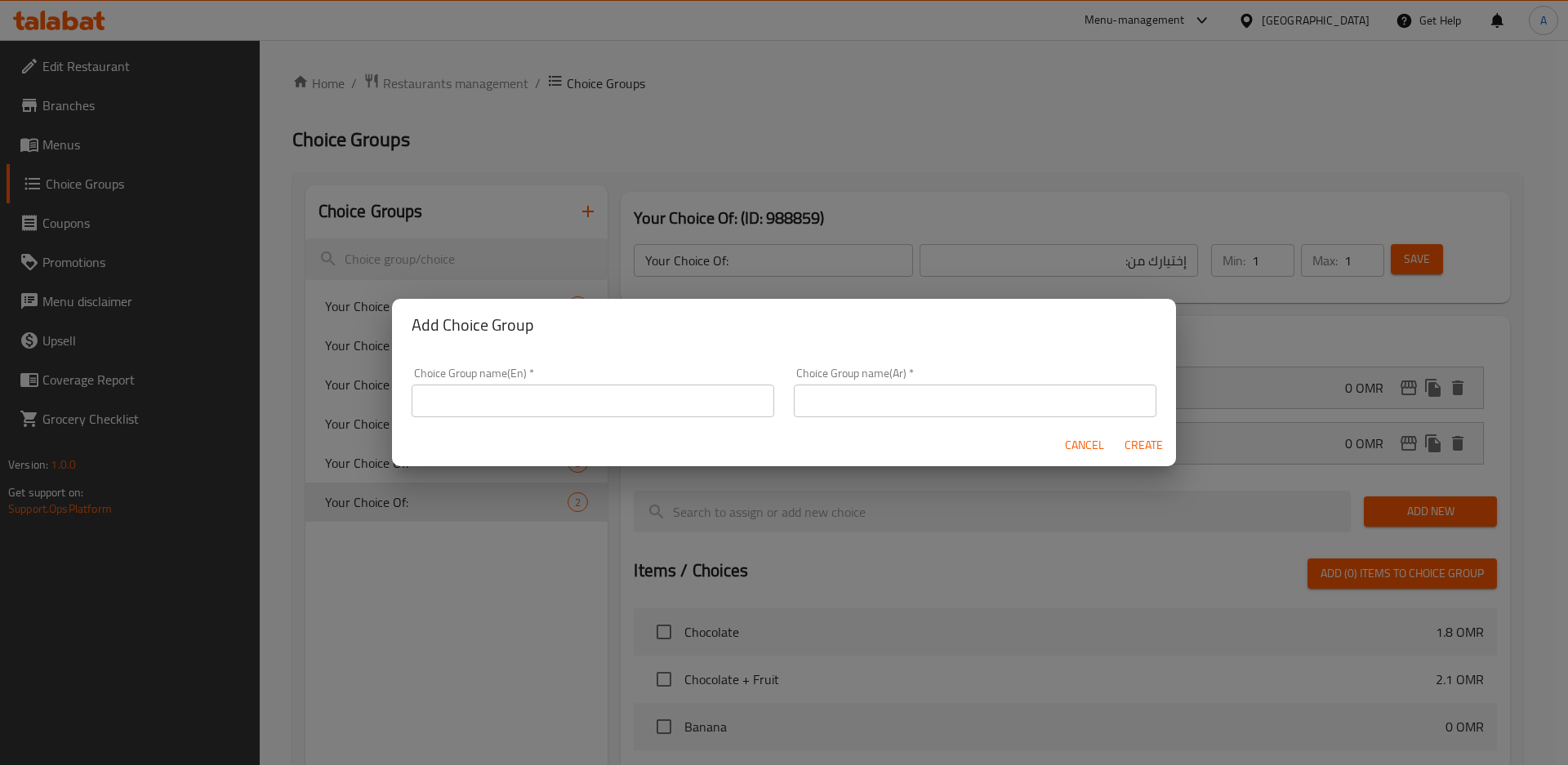
click at [509, 406] on input "text" at bounding box center [593, 401] width 362 height 32
type input "Your Choice Of:1"
type input "y"
type input "إختيارك من الحجم:"
click at [1117, 430] on button "Create" at bounding box center [1143, 445] width 52 height 31
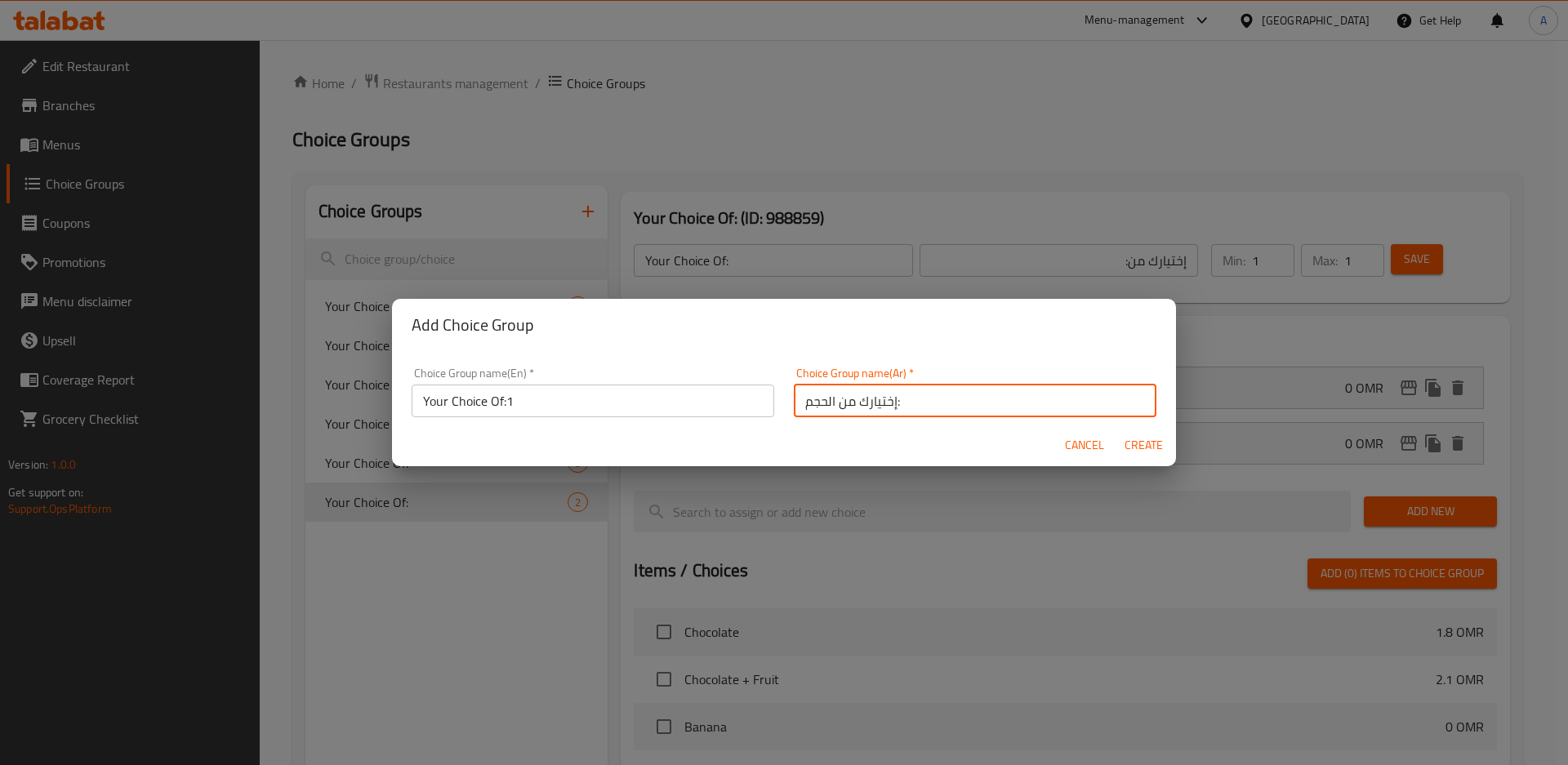
type input "Your Choice Of:1"
type input "إختيارك من الحجم:"
type input "0"
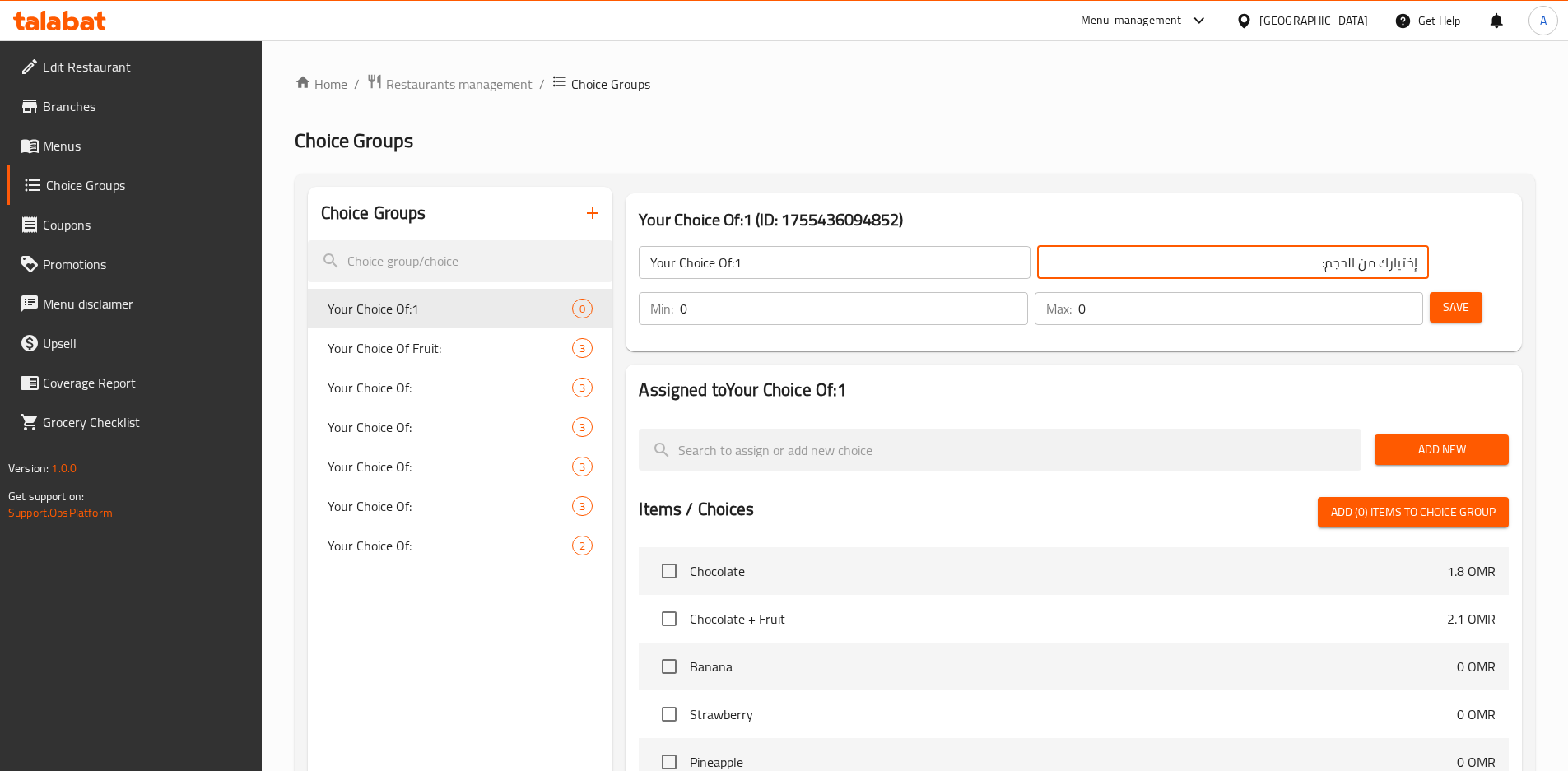
click at [1118, 264] on input "إختيارك من الحجم:" at bounding box center [1233, 262] width 392 height 33
type input "إختيارك من:"
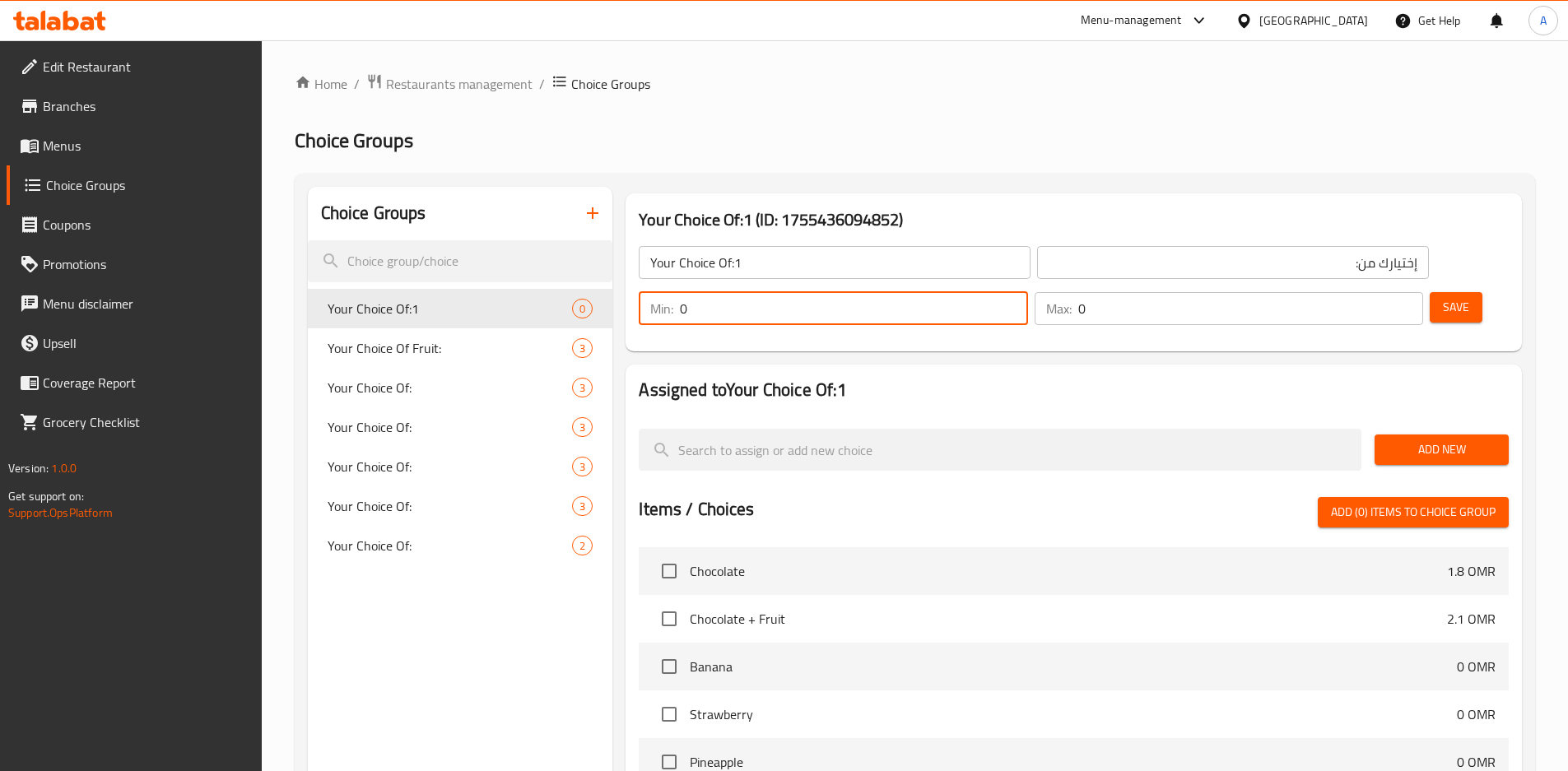
drag, startPoint x: 1264, startPoint y: 263, endPoint x: 1283, endPoint y: 263, distance: 19.0
click at [1027, 293] on input "0" at bounding box center [853, 309] width 347 height 33
type input "1"
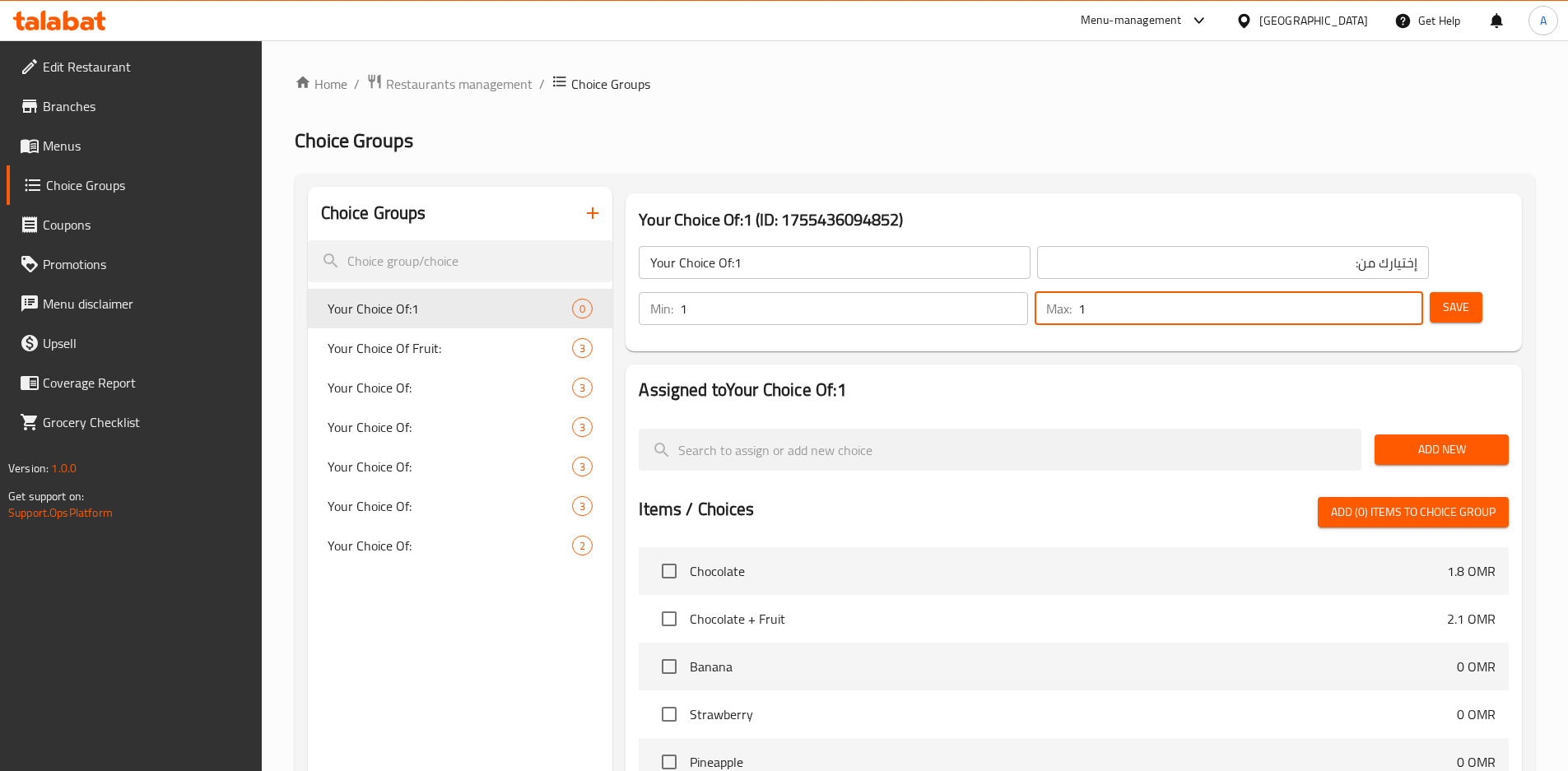
type input "1"
click at [1439, 440] on span "Add New" at bounding box center [1442, 450] width 108 height 21
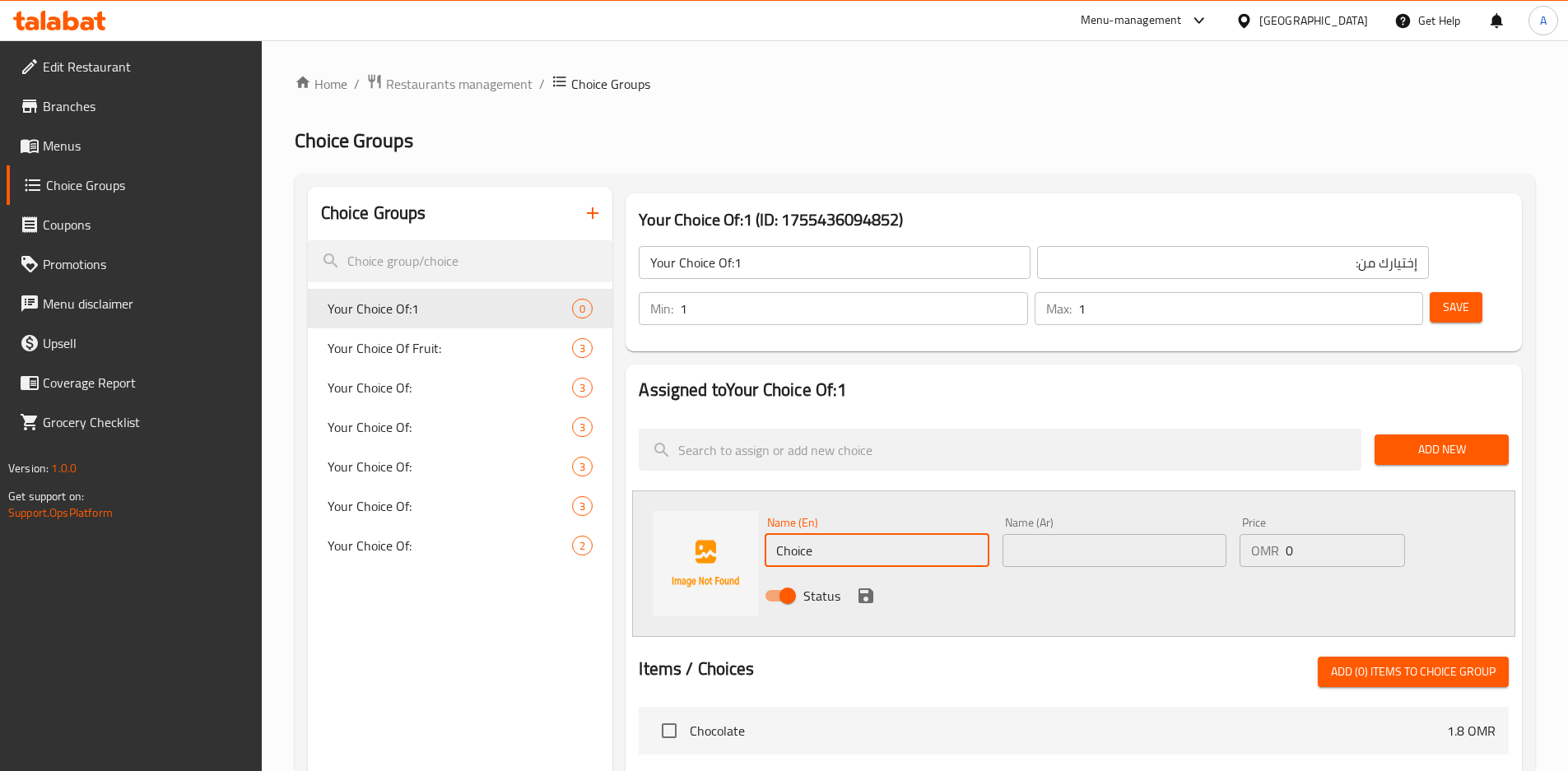
click at [852, 534] on input "Choice" at bounding box center [877, 550] width 224 height 33
type input "ؤ"
type input "c"
type input "Crepe"
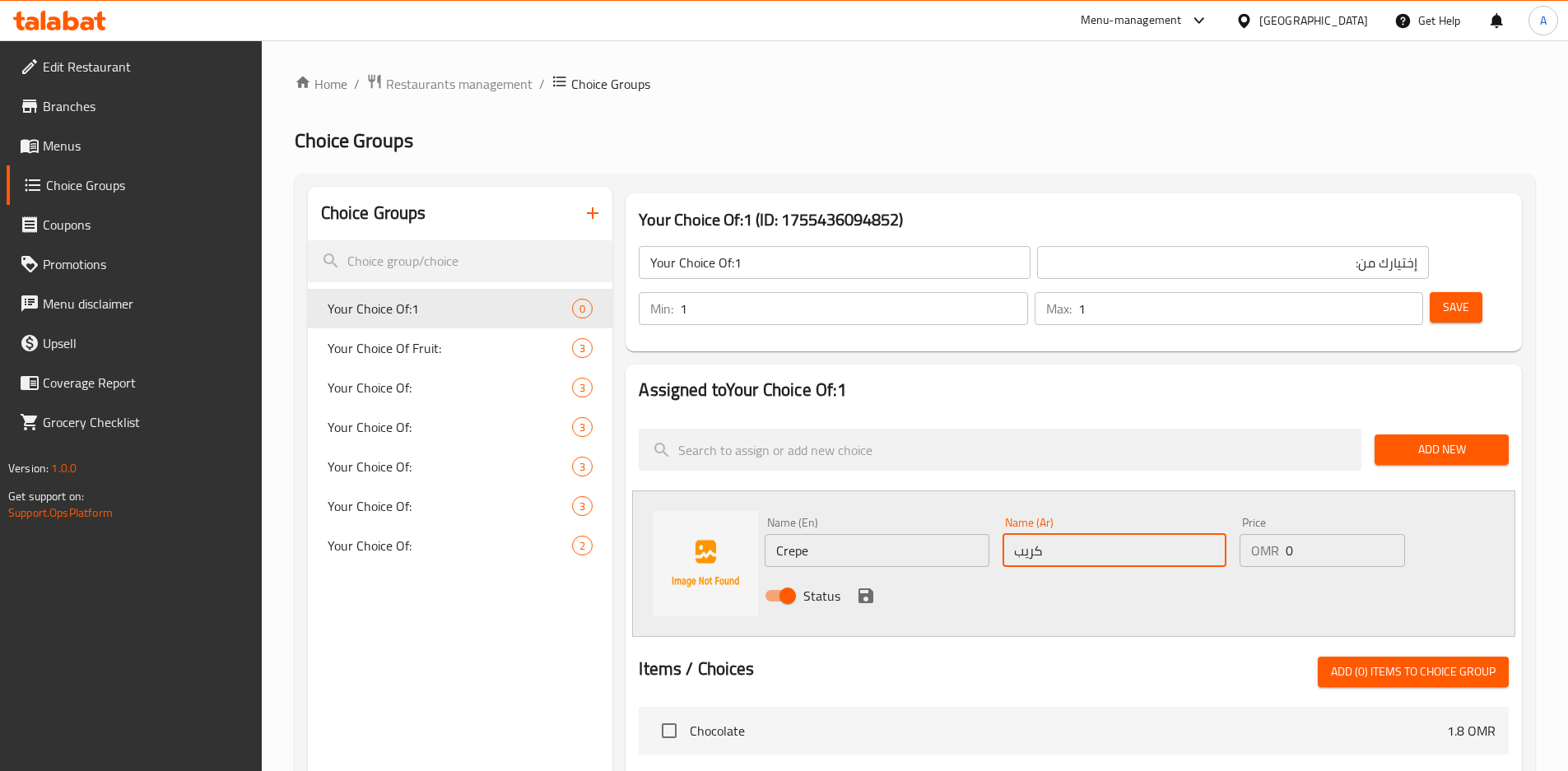
type input "كريب"
click at [864, 588] on icon "save" at bounding box center [865, 595] width 15 height 15
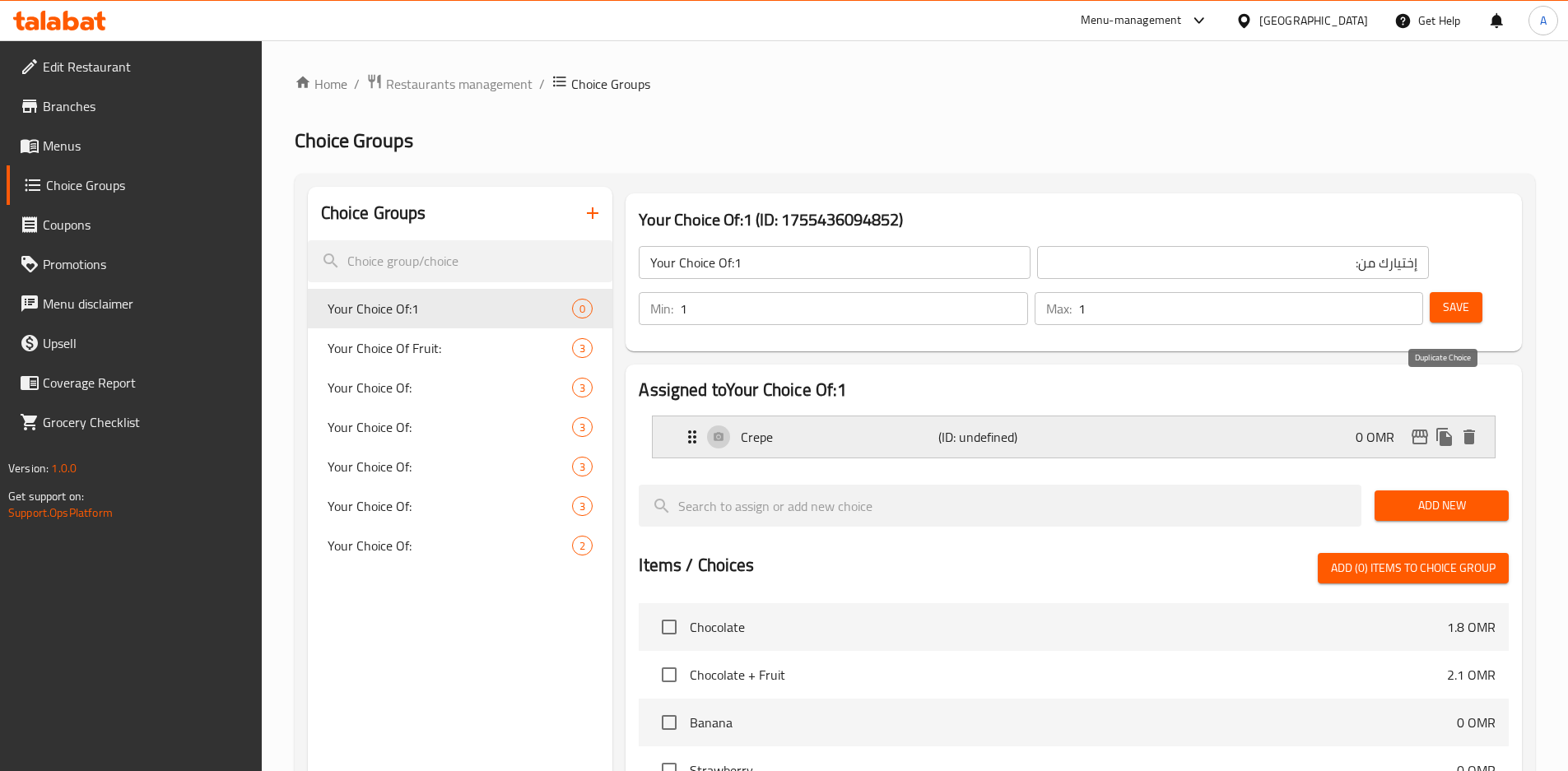
click at [1441, 428] on icon "duplicate" at bounding box center [1445, 437] width 16 height 18
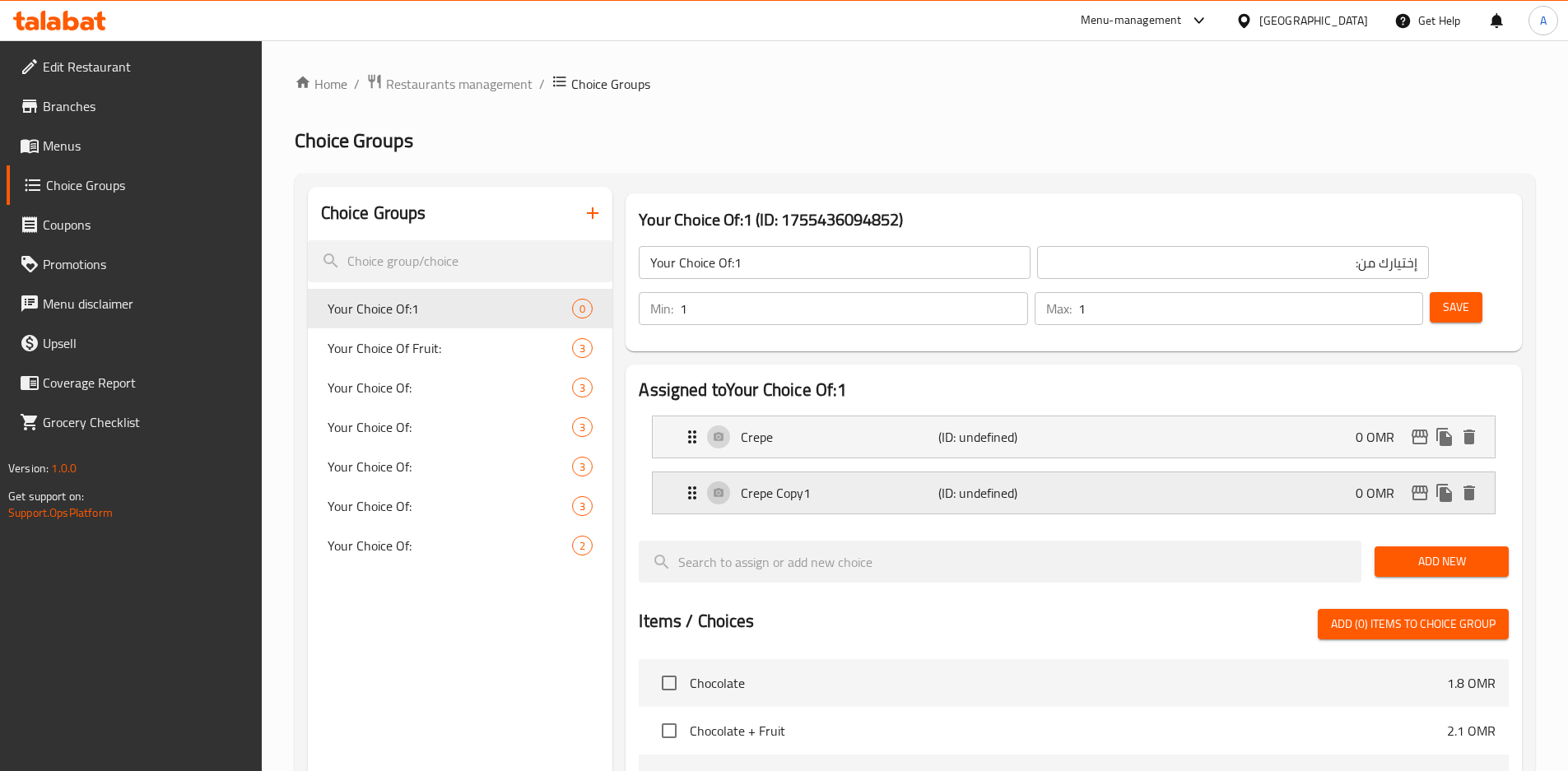
click at [1070, 483] on p "(ID: undefined)" at bounding box center [1004, 493] width 132 height 20
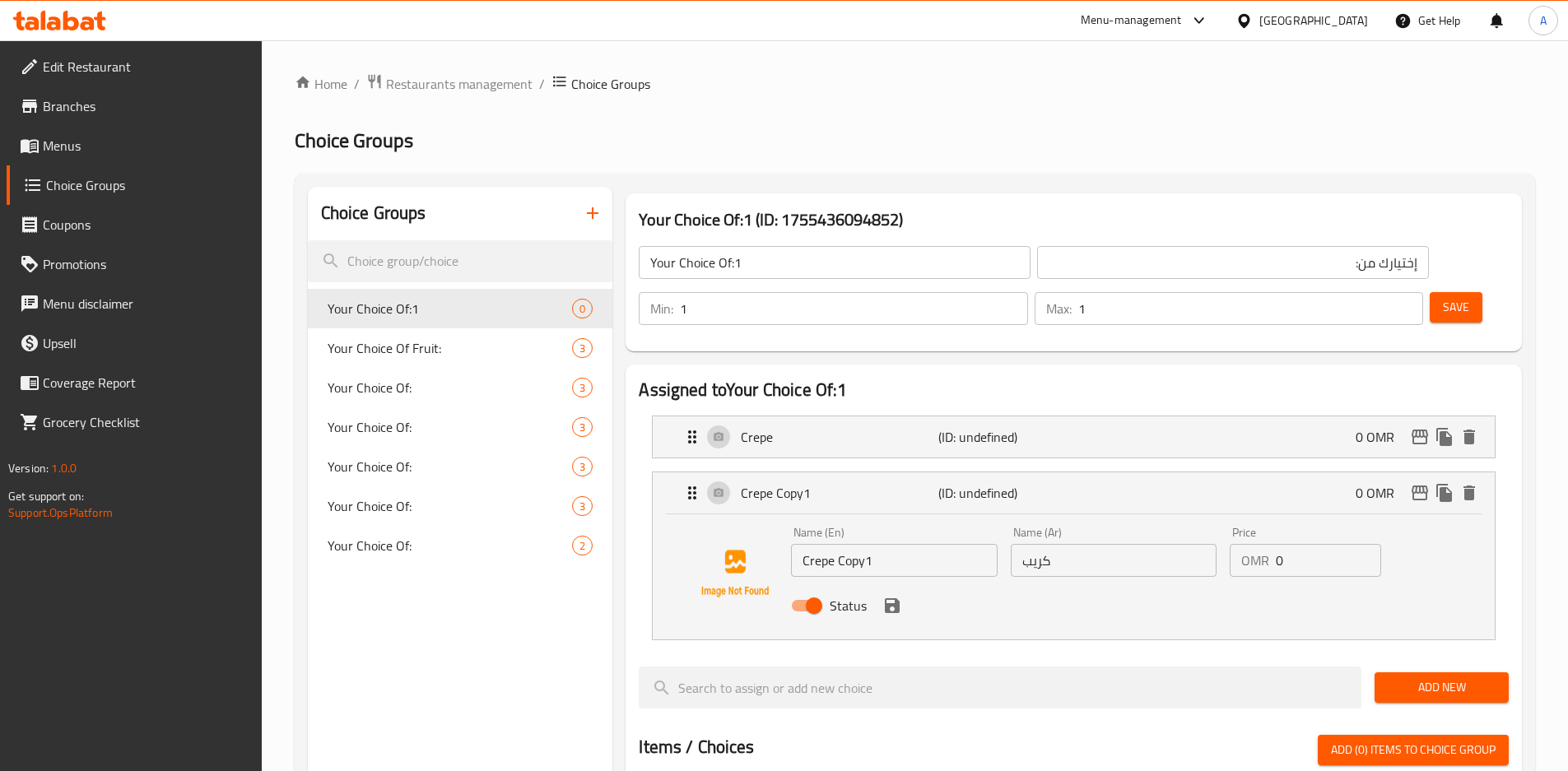
click at [869, 544] on input "Crepe Copy1" at bounding box center [893, 560] width 205 height 33
type input "ص"
type input "Waffle"
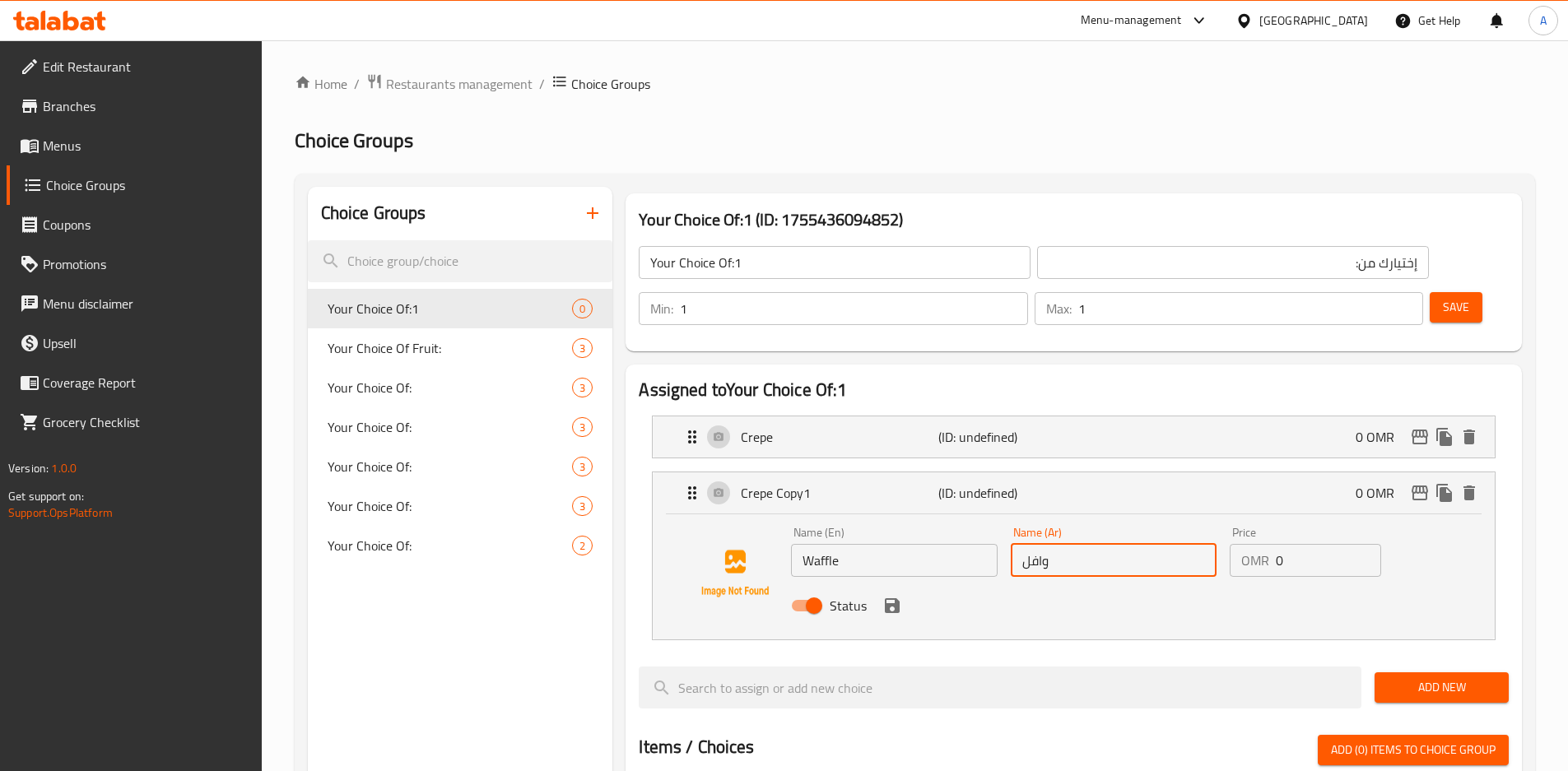
click at [894, 598] on icon "save" at bounding box center [892, 605] width 15 height 15
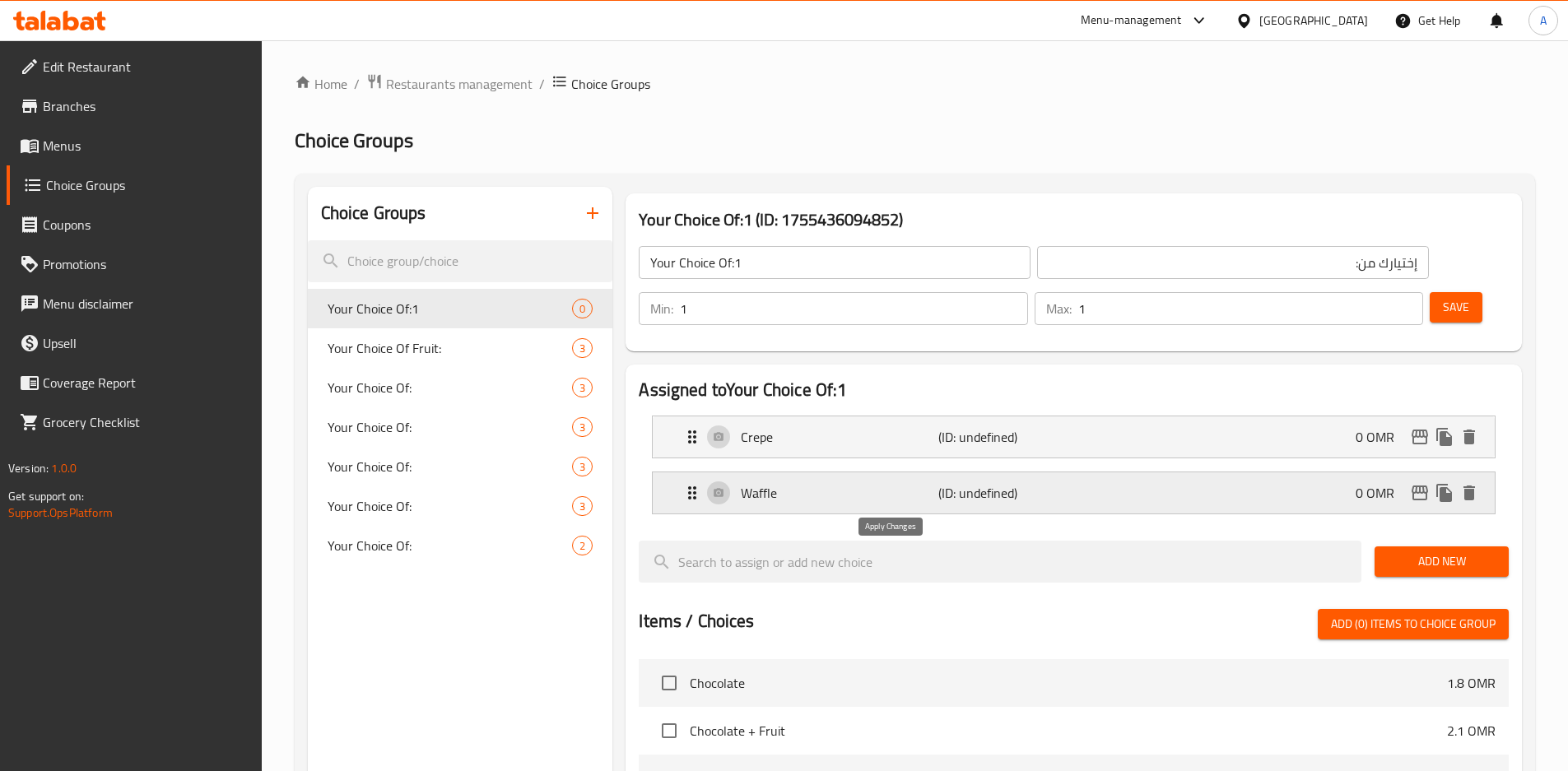
type input "وافل"
click at [1440, 483] on icon "duplicate" at bounding box center [1445, 493] width 20 height 20
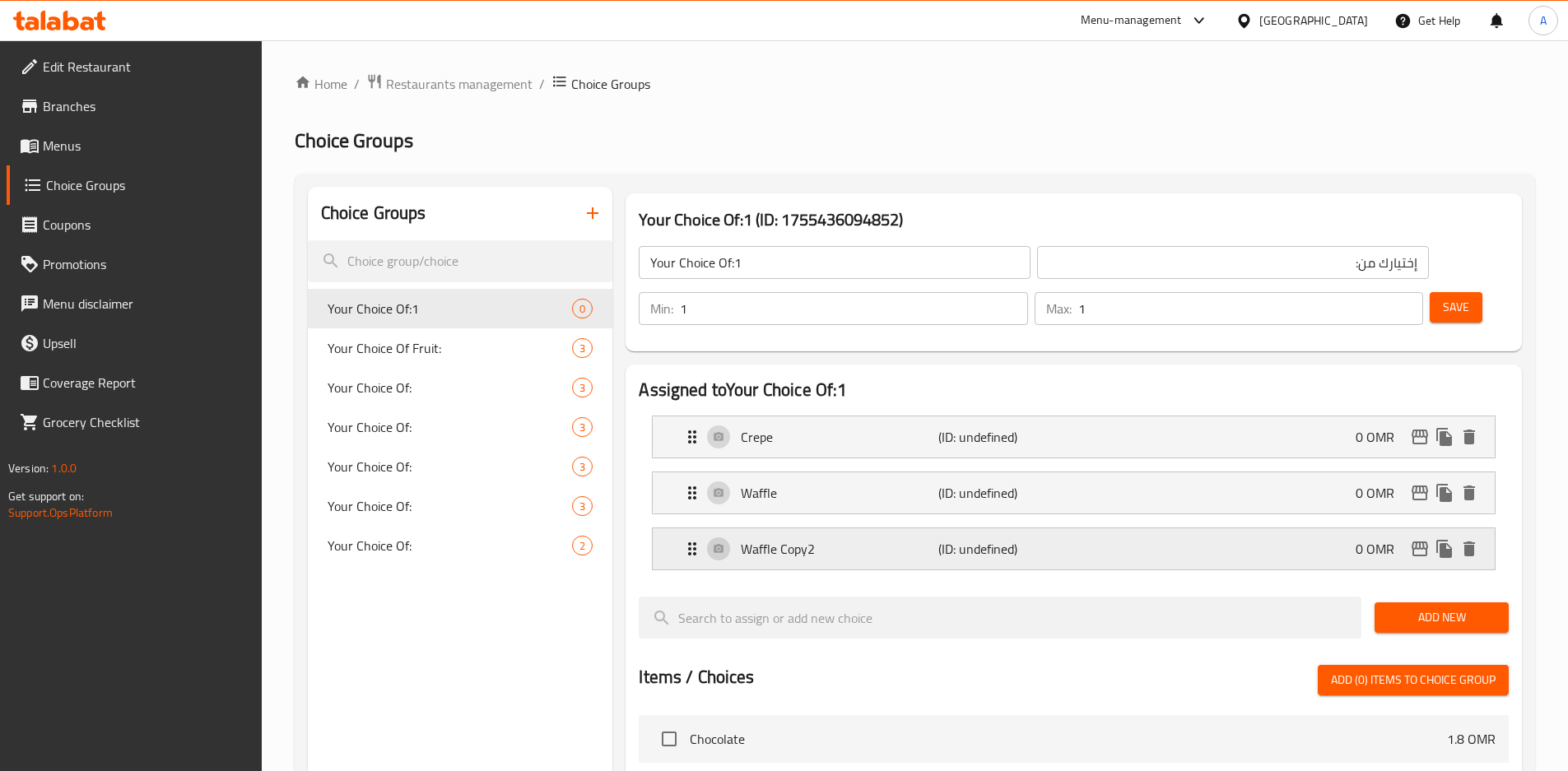
click at [1119, 529] on div "Waffle Copy2 (ID: undefined) 0 OMR" at bounding box center [1079, 549] width 793 height 41
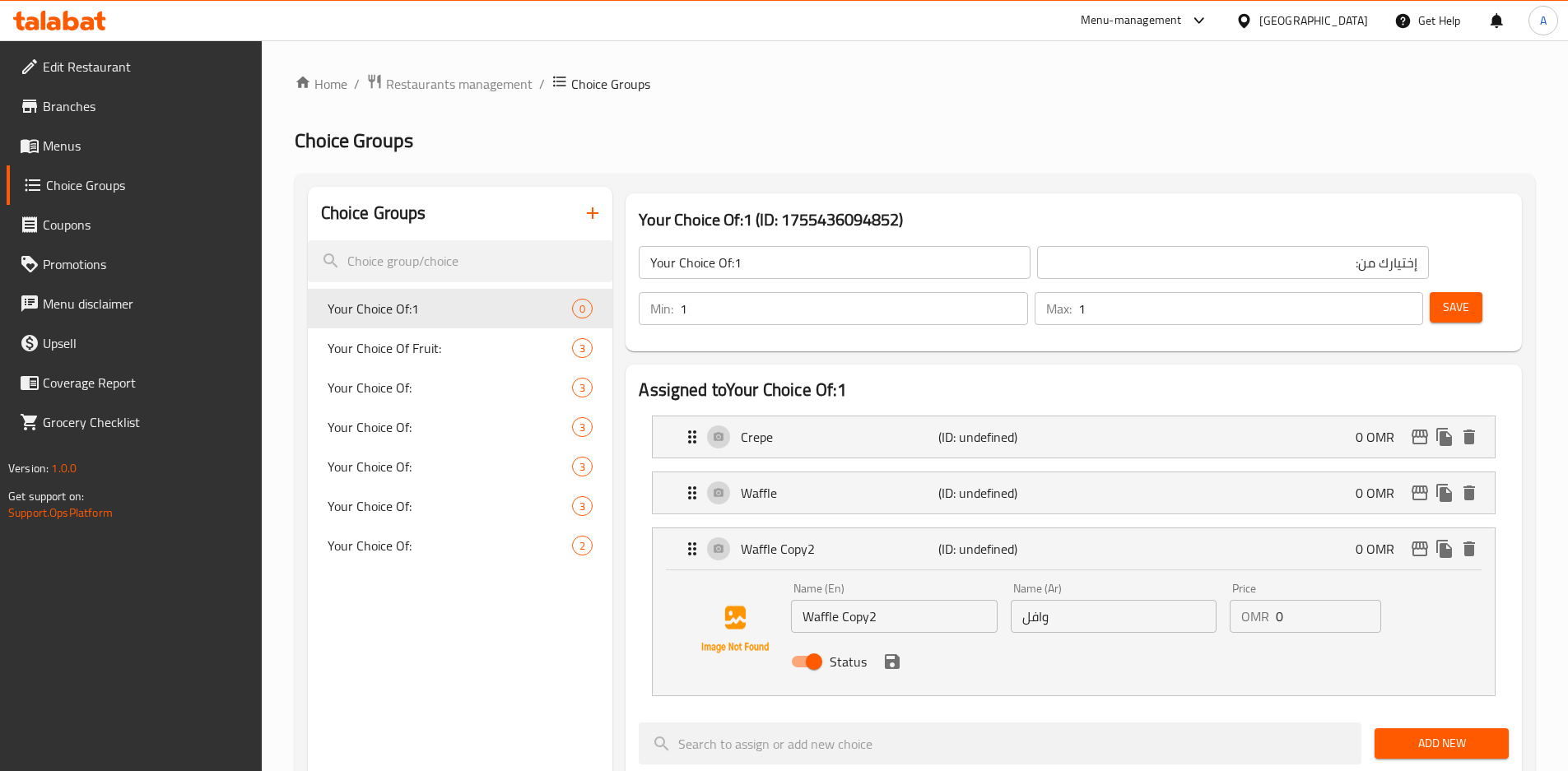
click at [905, 600] on input "Waffle Copy2" at bounding box center [893, 616] width 205 height 33
click at [906, 600] on input "Waffle Copy2" at bounding box center [893, 616] width 205 height 33
type input "ح"
click at [906, 600] on input "PanCake" at bounding box center [893, 616] width 205 height 33
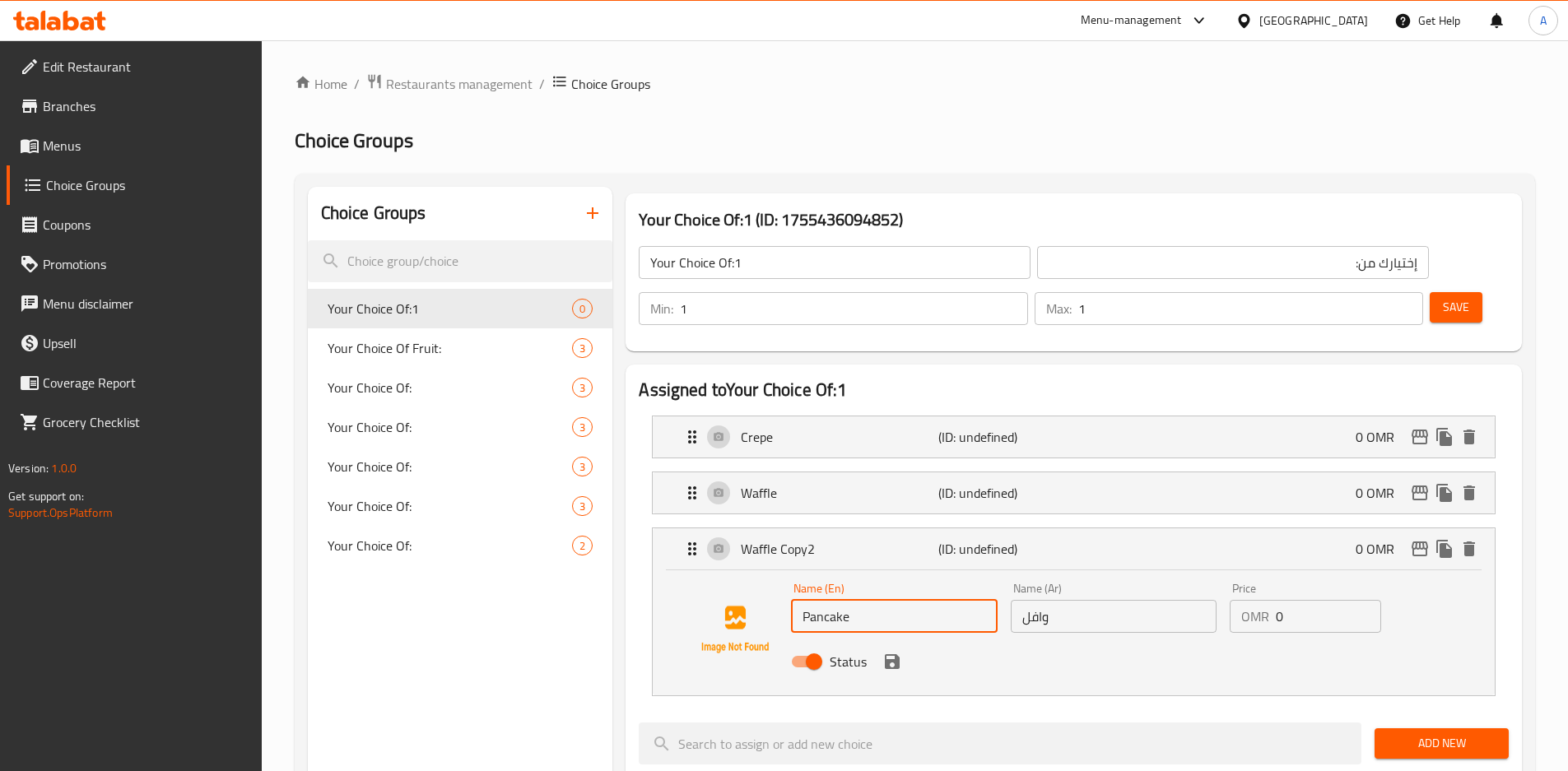
type input "Pancake"
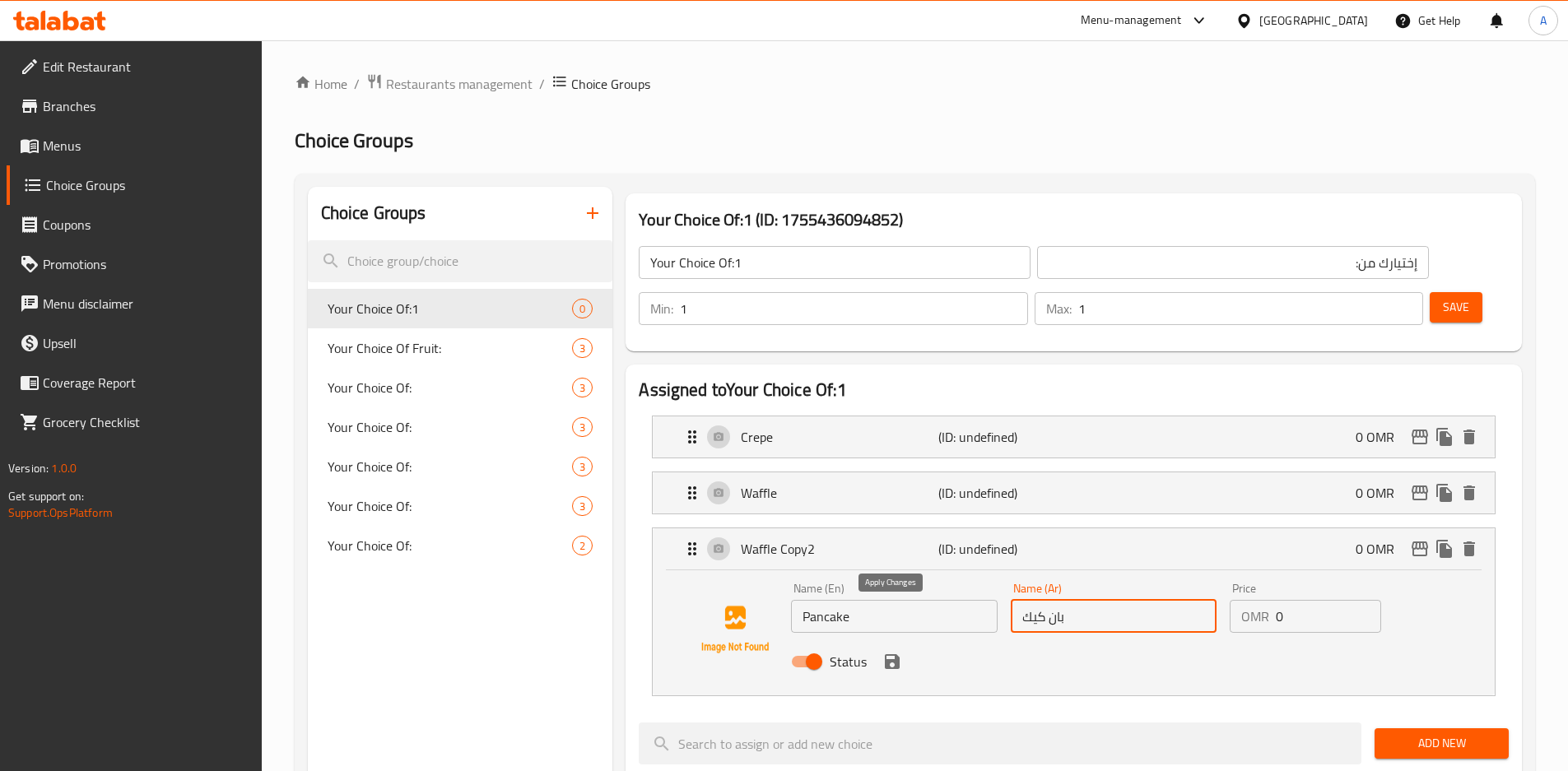
click at [891, 652] on icon "save" at bounding box center [892, 662] width 20 height 20
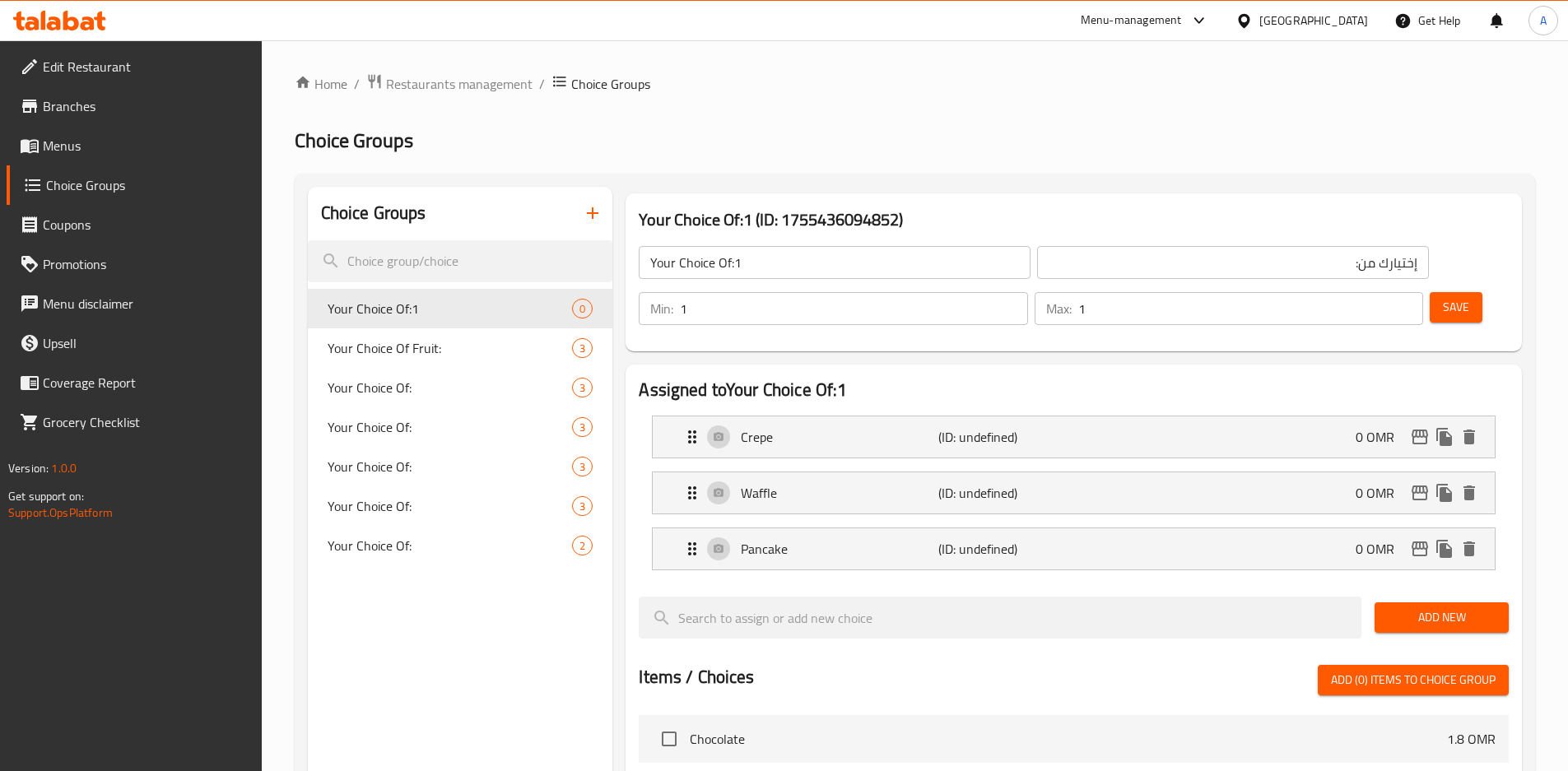
type input "بان كيك"
click at [1443, 297] on span "Save" at bounding box center [1456, 307] width 27 height 21
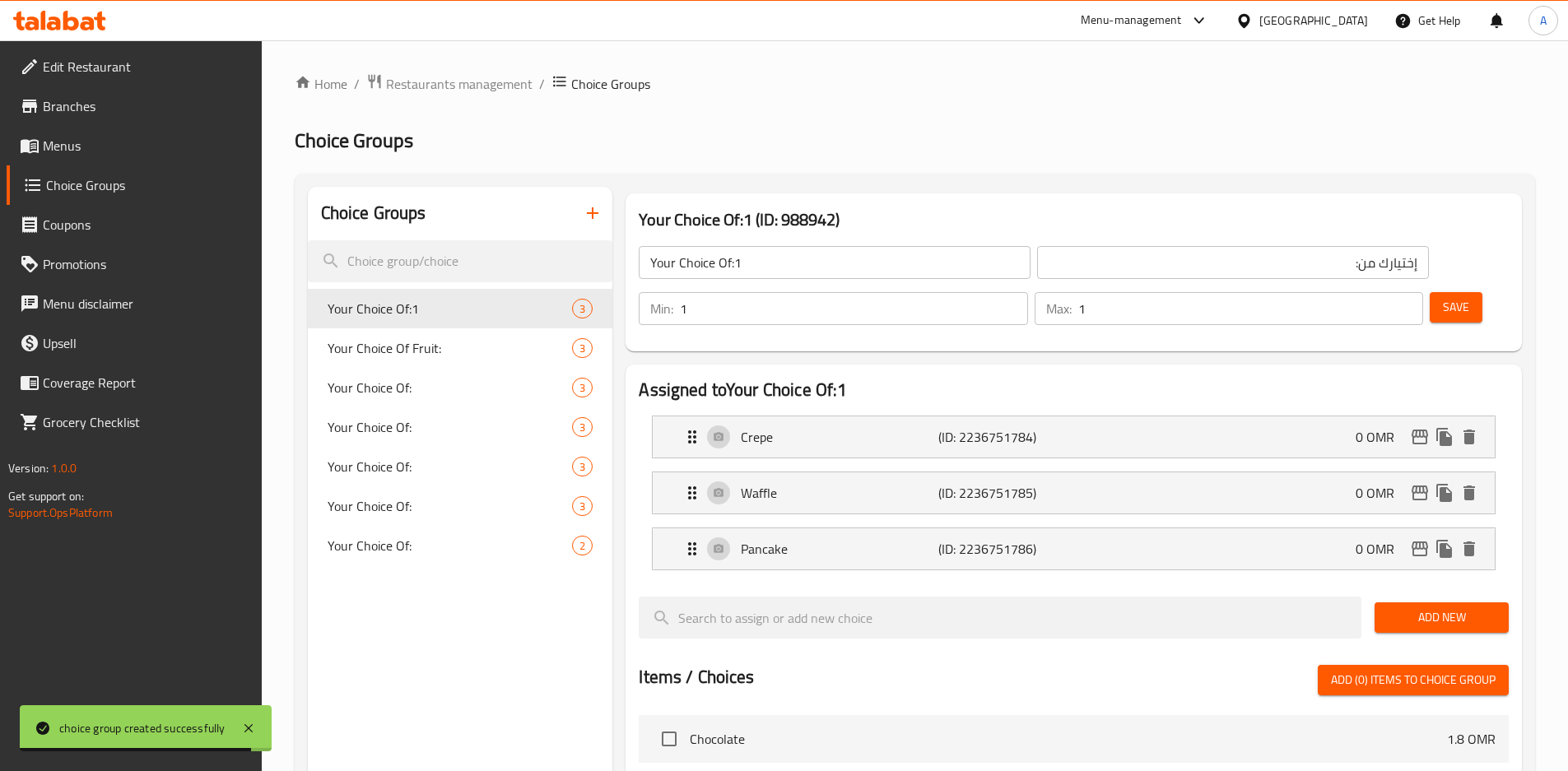
click at [819, 269] on input "Your Choice Of:1" at bounding box center [835, 262] width 392 height 33
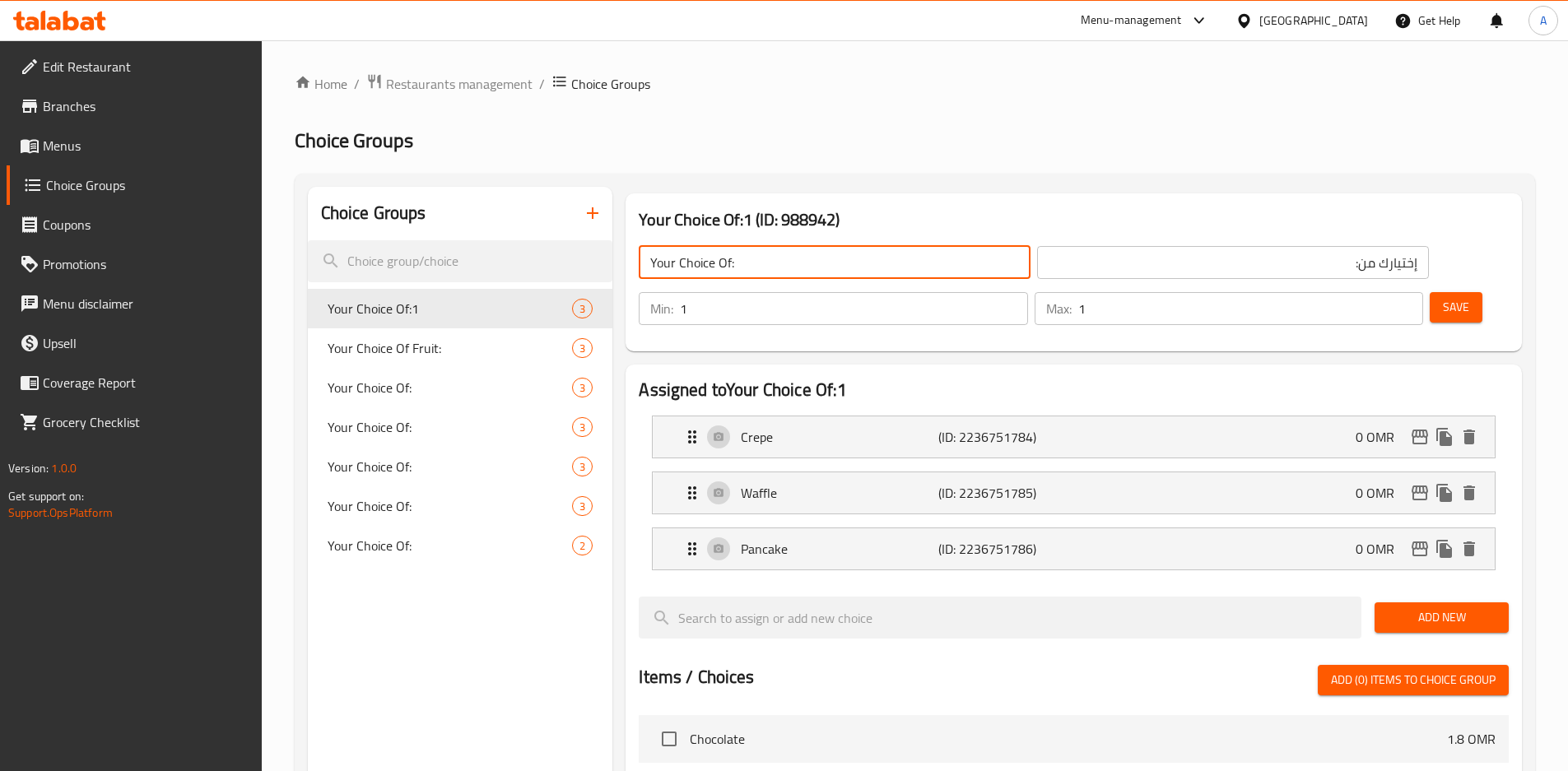
type input "Your Choice Of:"
click at [1443, 297] on span "Save" at bounding box center [1456, 307] width 27 height 21
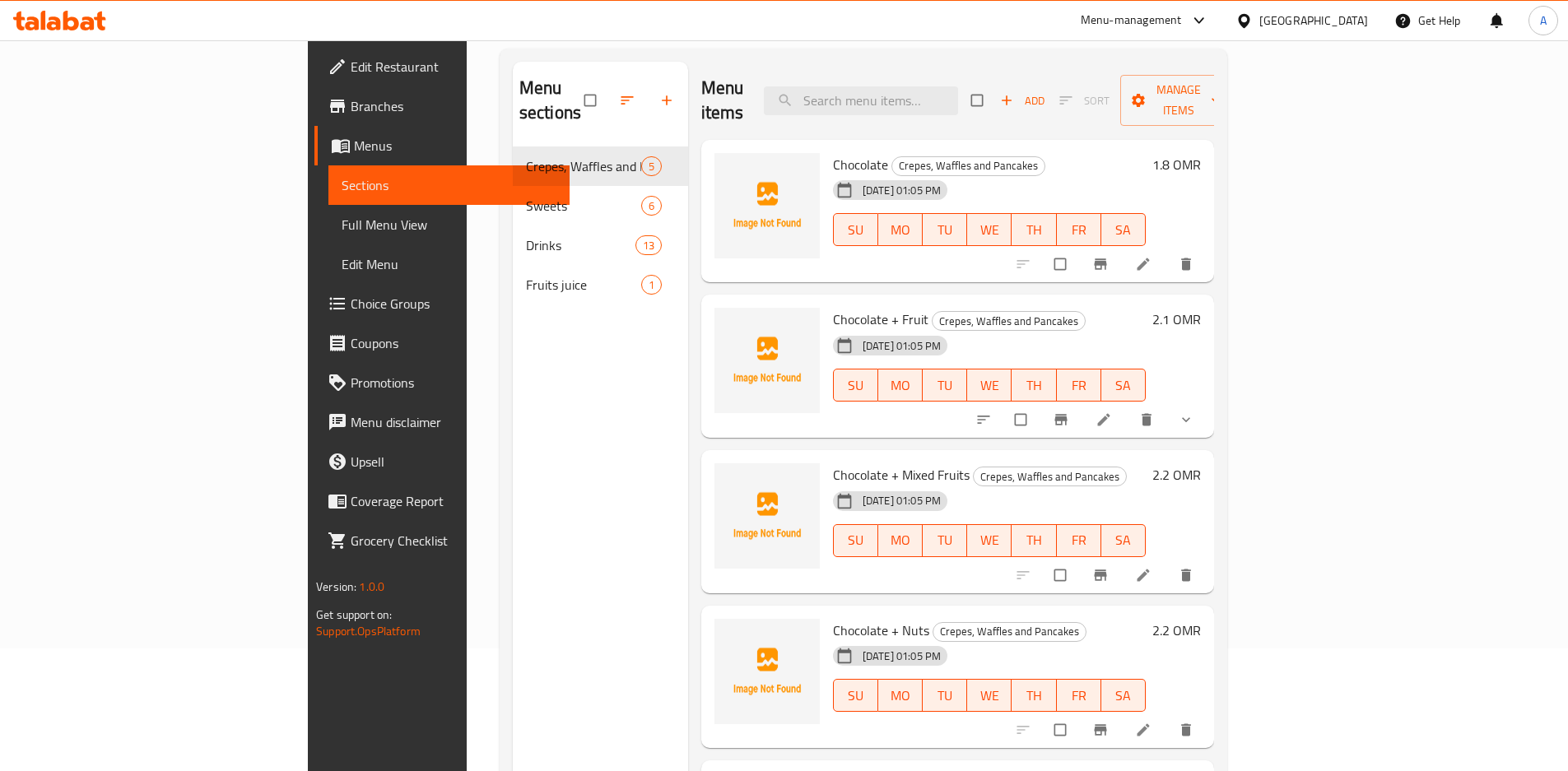
scroll to position [230, 0]
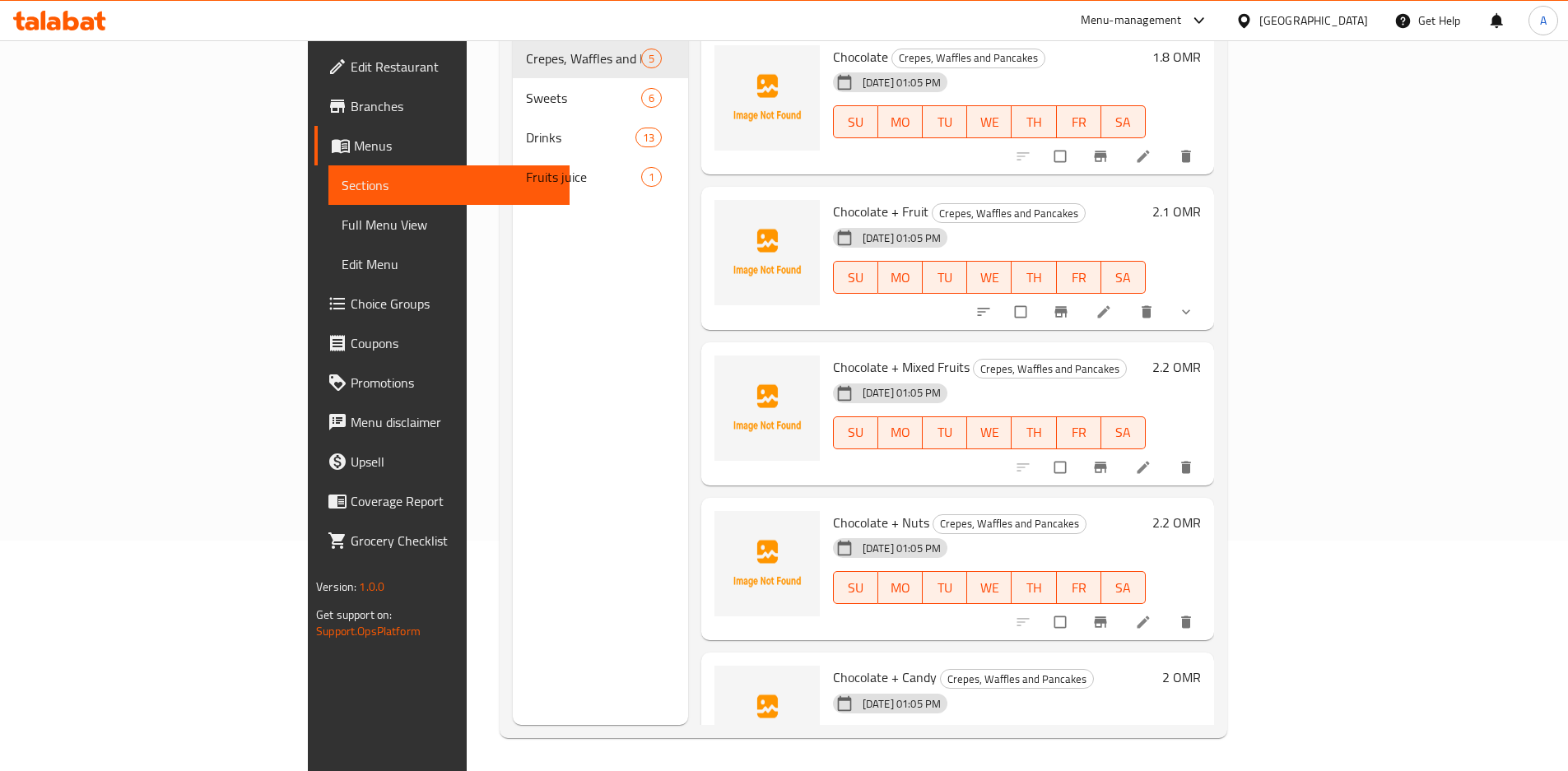
click at [1208, 297] on button "show more" at bounding box center [1188, 312] width 40 height 37
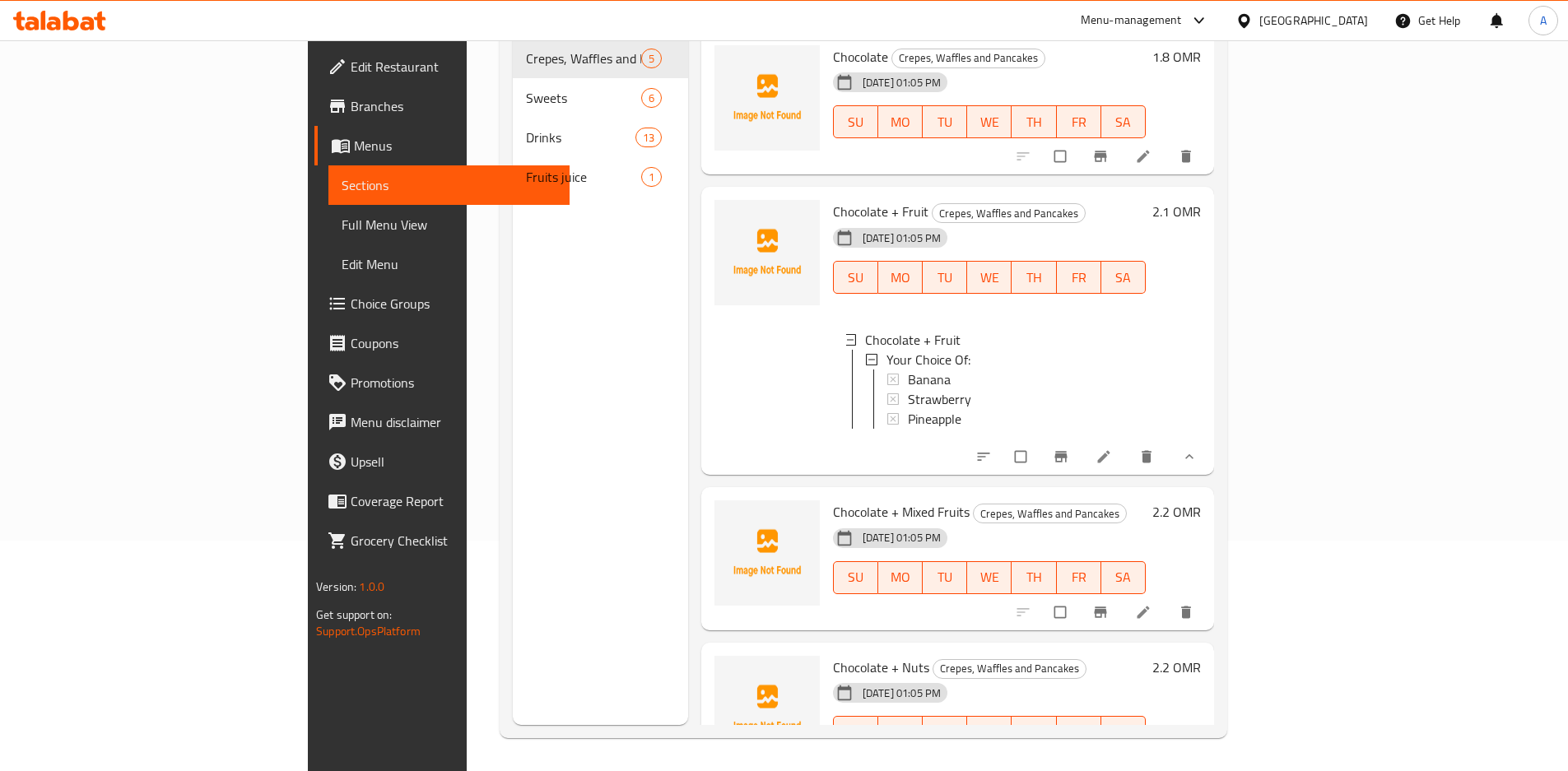
click at [1201, 297] on div "2.1 OMR" at bounding box center [1174, 331] width 56 height 262
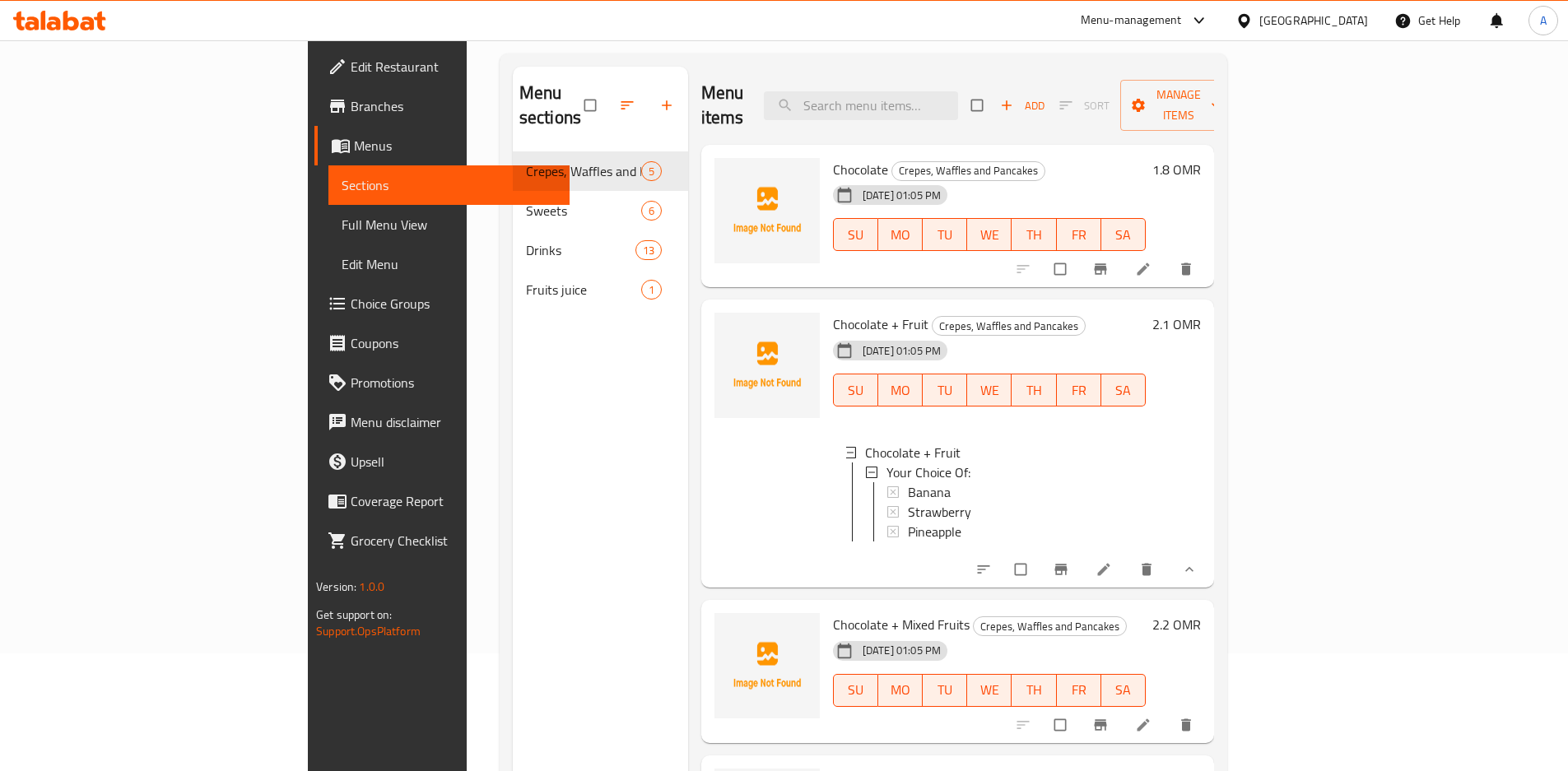
scroll to position [0, 0]
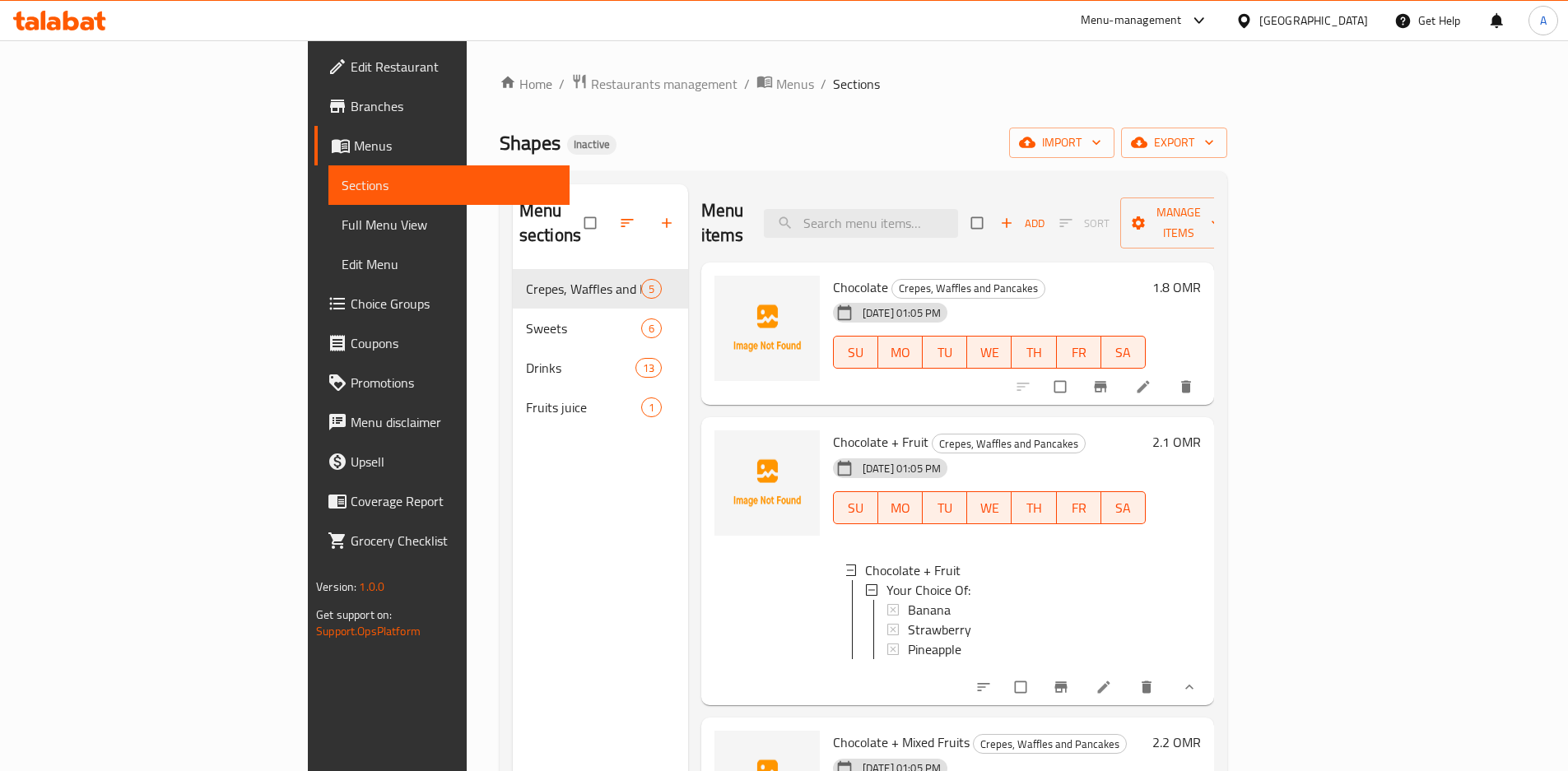
click at [925, 86] on ol "Home / Restaurants management / Menus / Sections" at bounding box center [863, 84] width 727 height 22
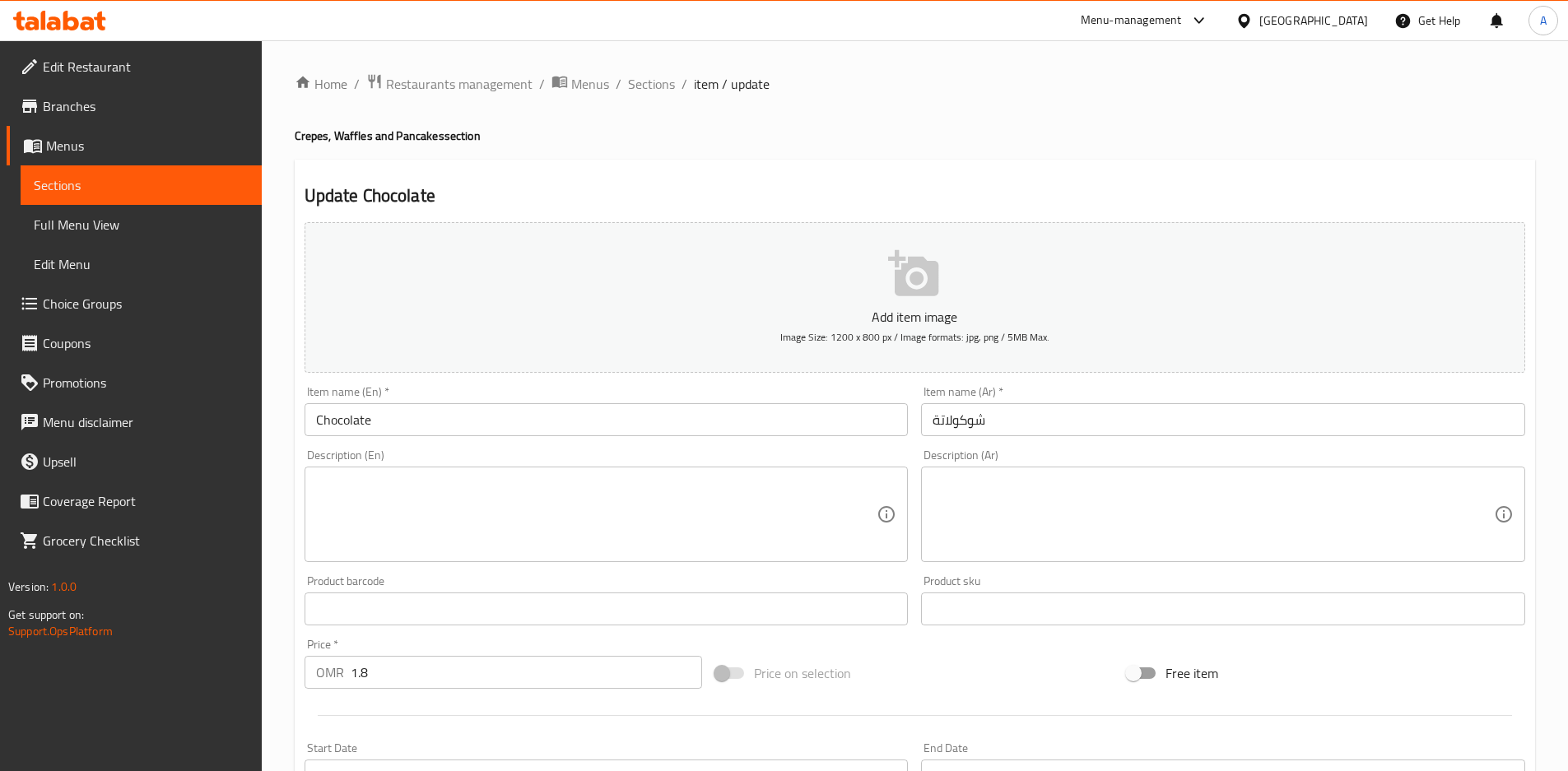
scroll to position [392, 0]
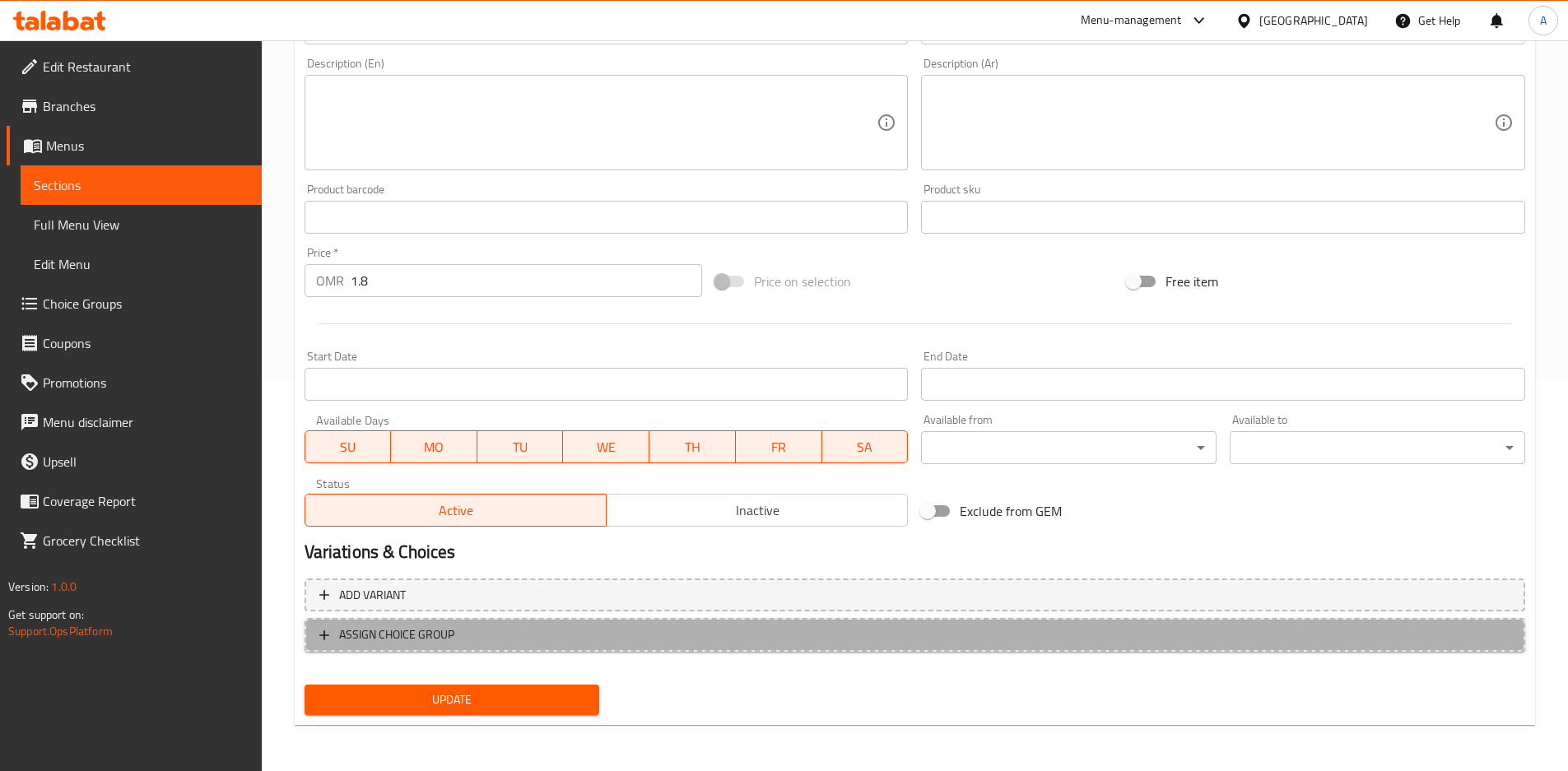
click at [485, 634] on span "ASSIGN CHOICE GROUP" at bounding box center [915, 635] width 1191 height 21
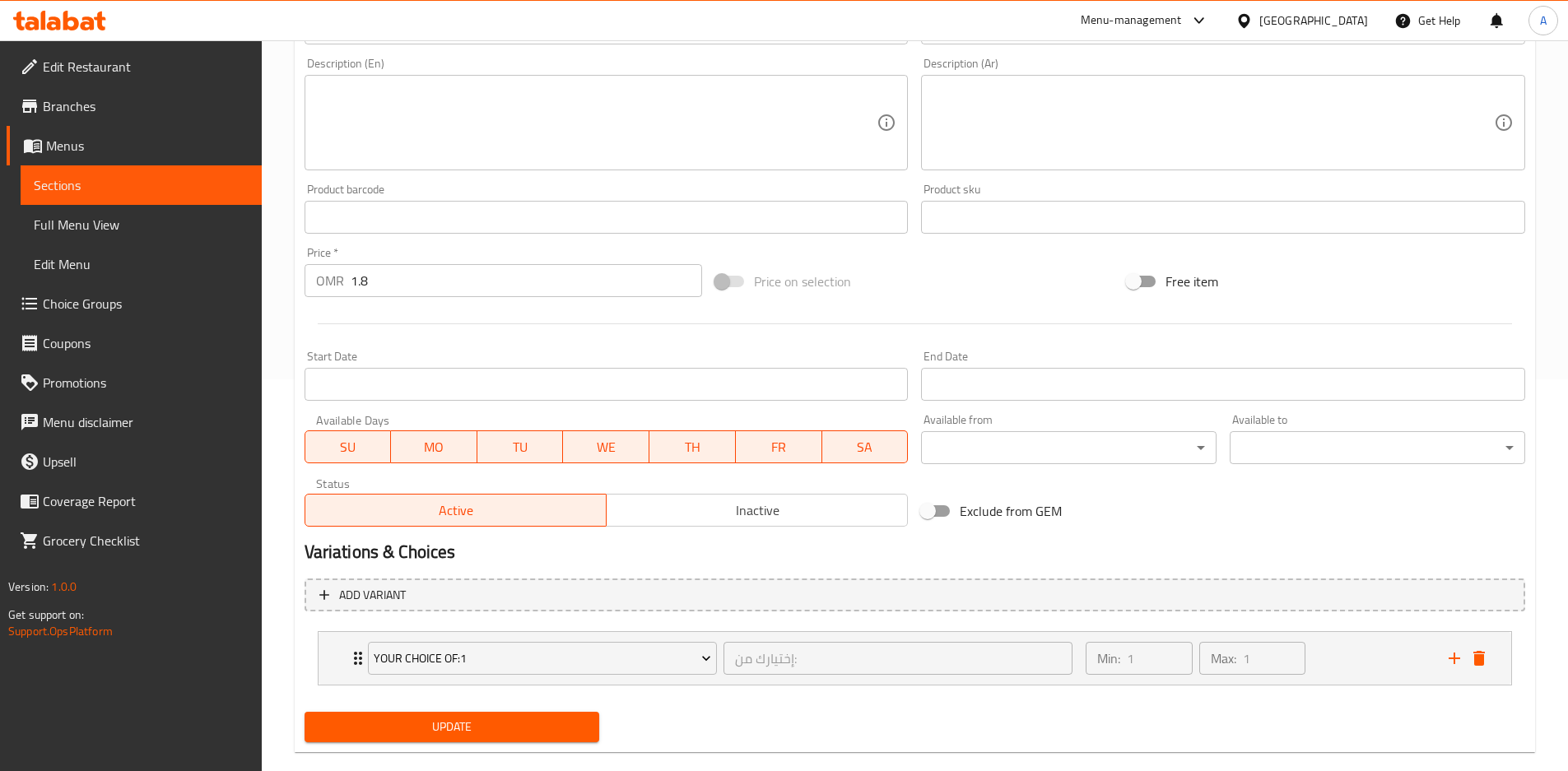
click at [503, 720] on span "Update" at bounding box center [452, 727] width 269 height 21
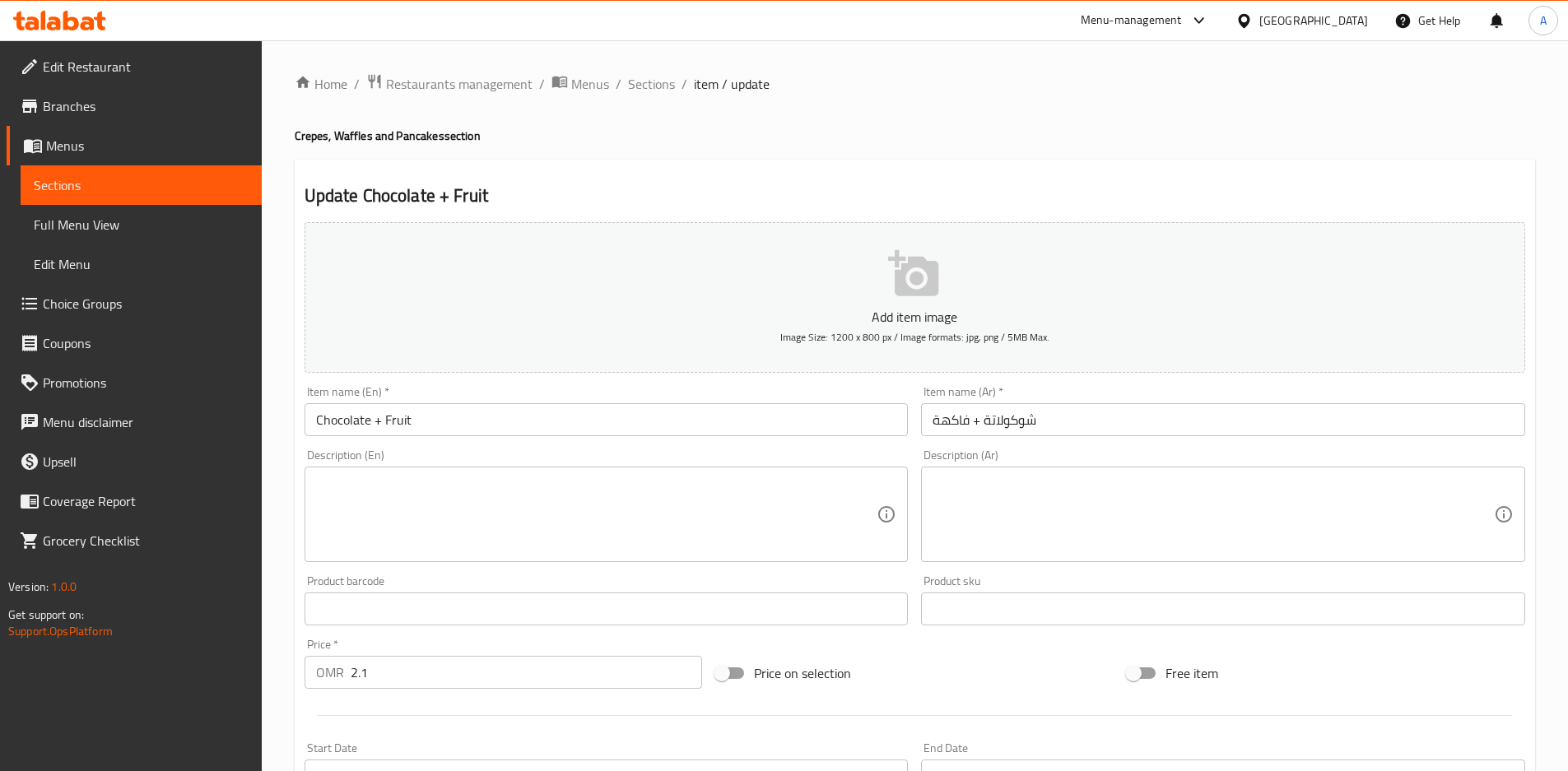
scroll to position [419, 0]
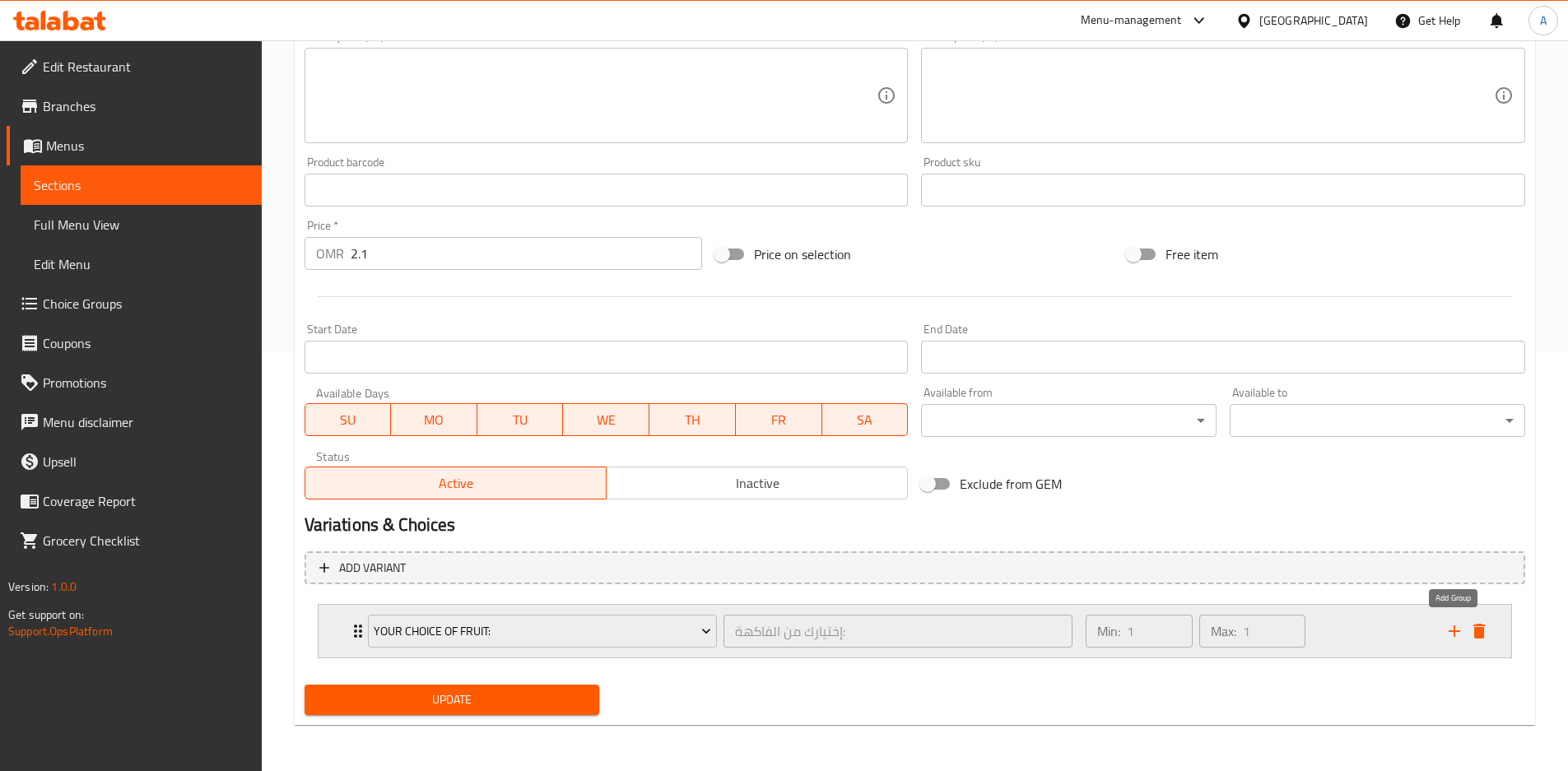
click at [1454, 635] on icon "add" at bounding box center [1455, 632] width 12 height 12
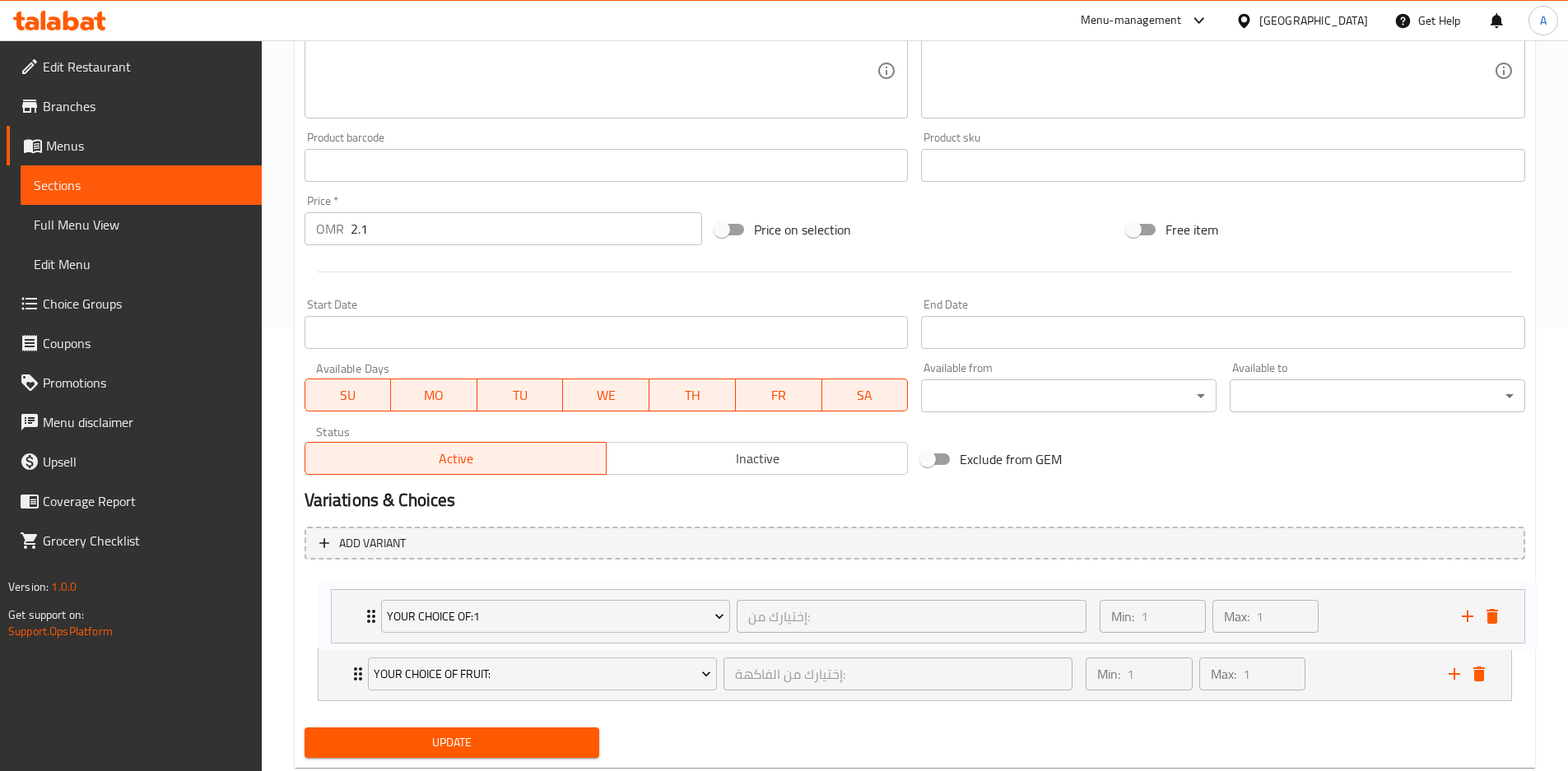
scroll to position [450, 0]
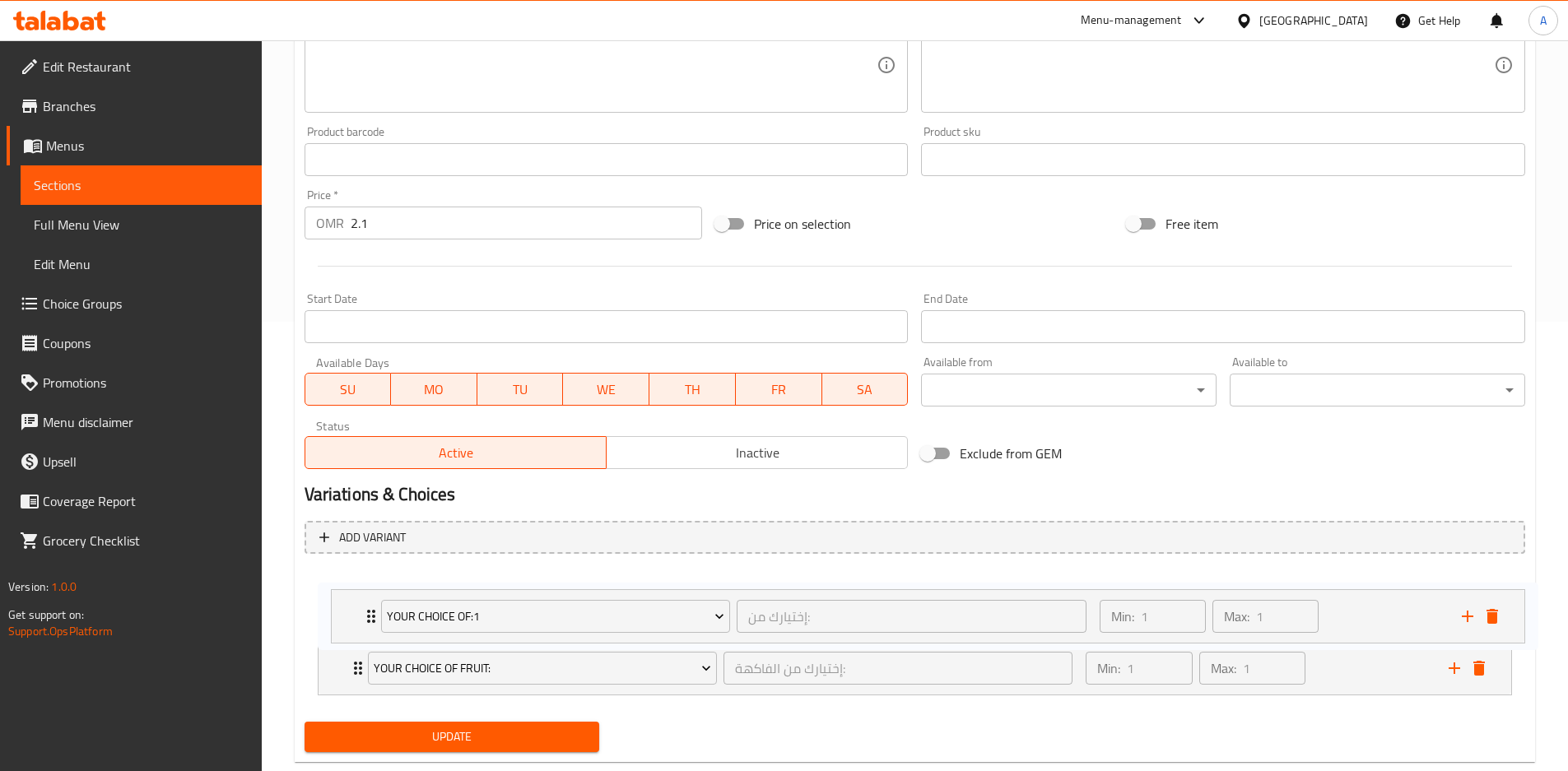
drag, startPoint x: 360, startPoint y: 696, endPoint x: 374, endPoint y: 602, distance: 95.0
click at [374, 602] on div "Your Choice Of Fruit: إختيارك من الفاكهة: ​ Min: 1 ​ Max: 1 ​ Banana (ID: 22366…" at bounding box center [915, 635] width 1221 height 135
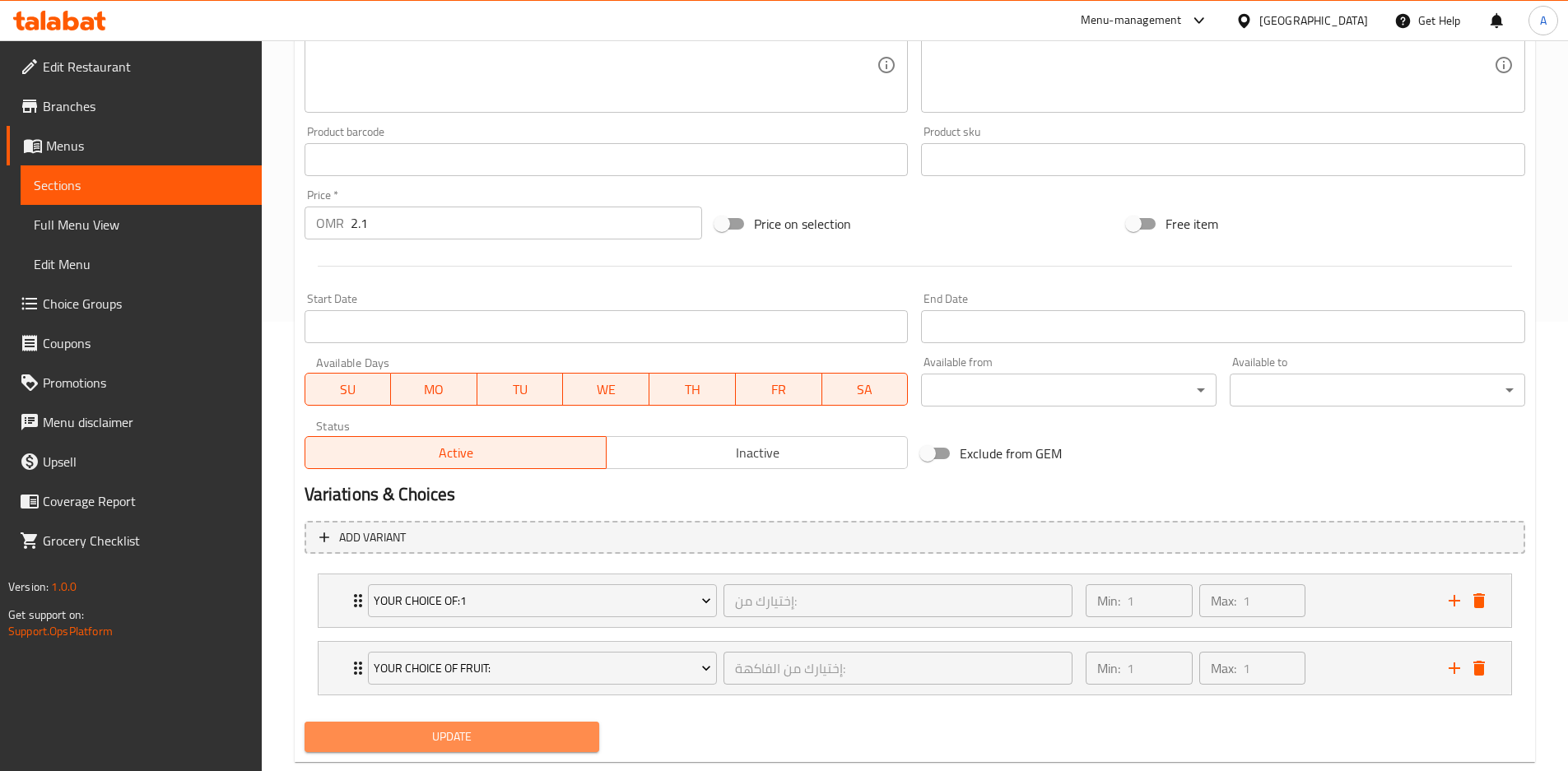
click at [459, 744] on span "Update" at bounding box center [452, 737] width 269 height 21
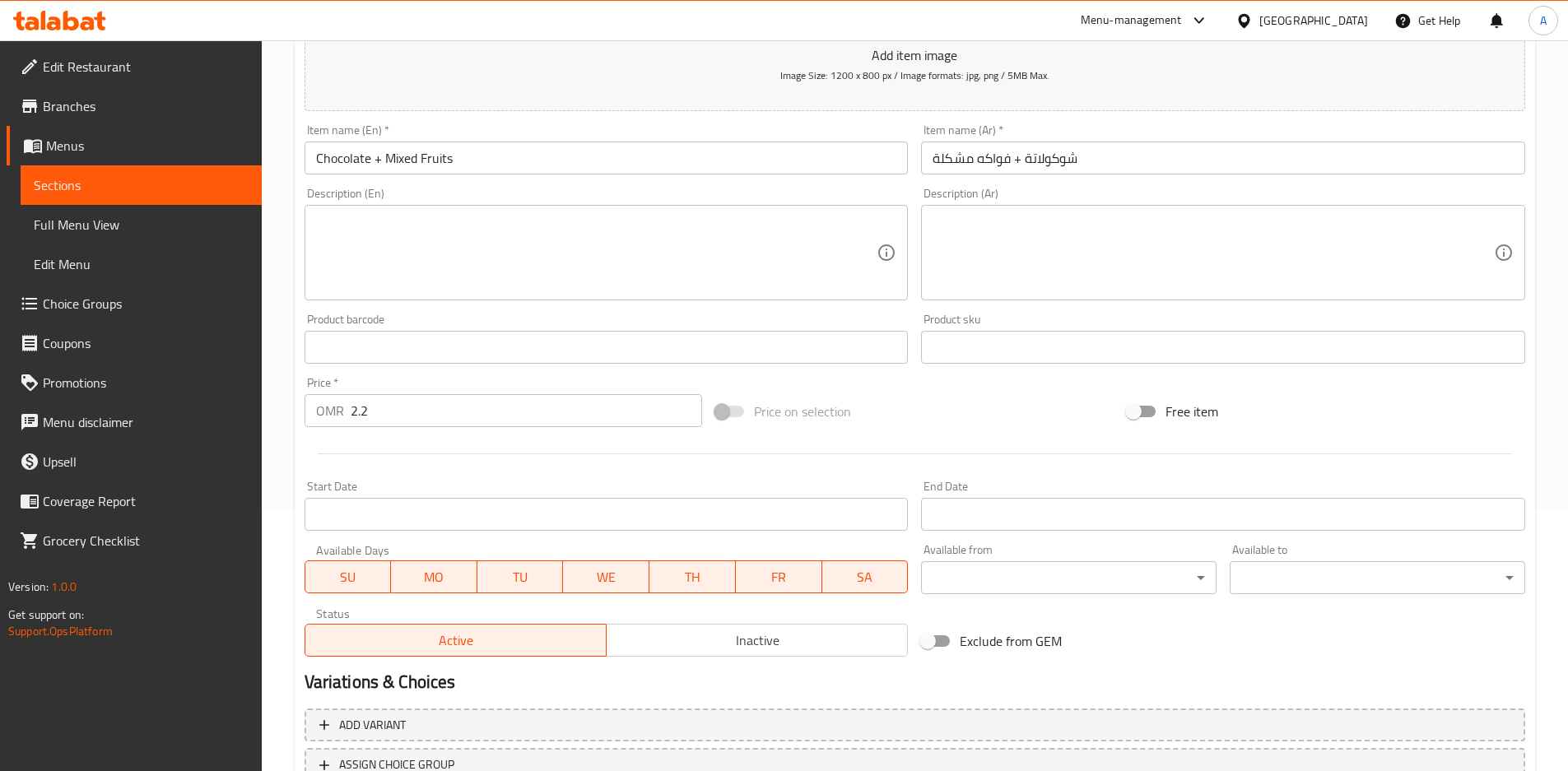
scroll to position [392, 0]
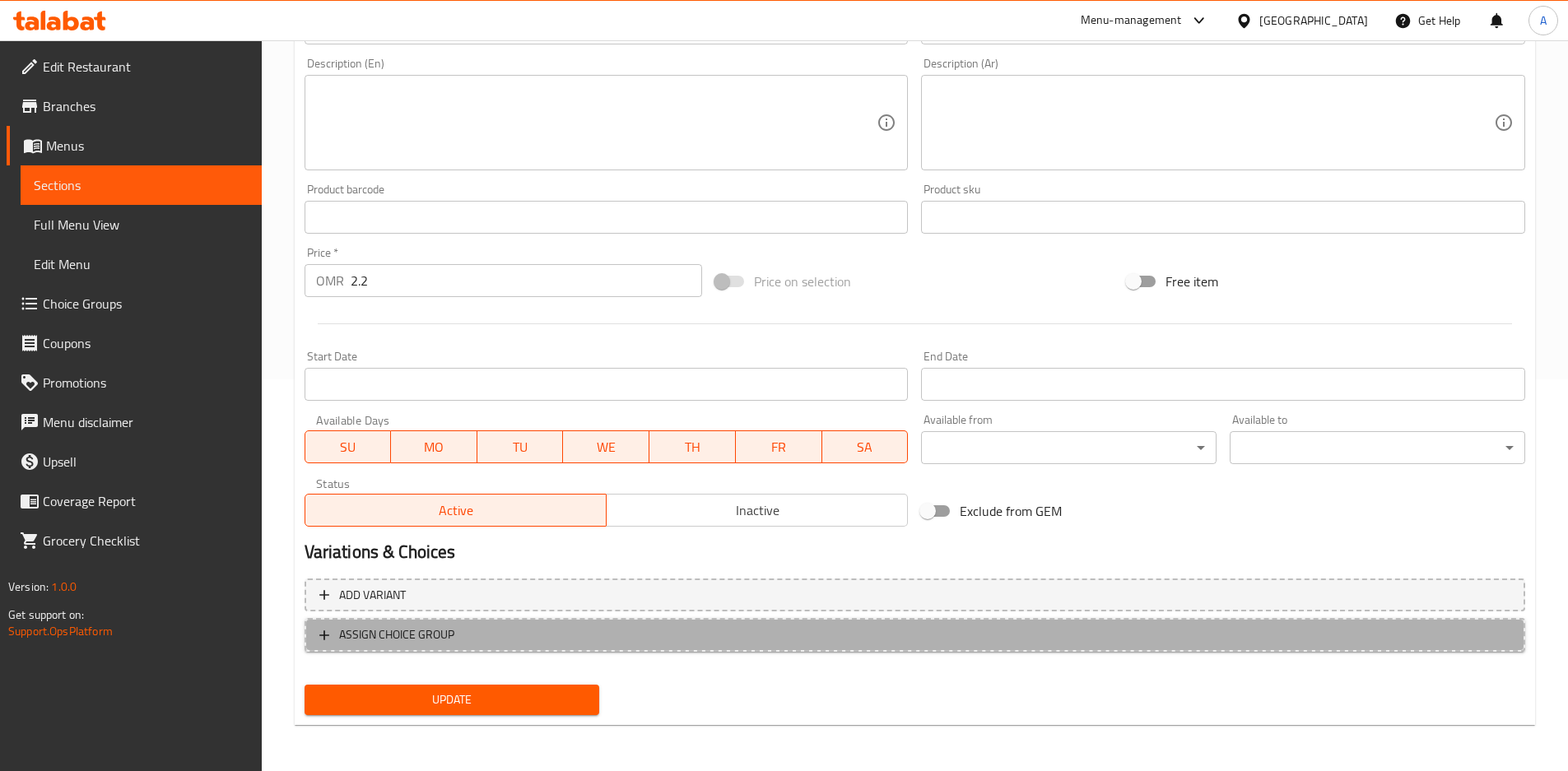
click at [1310, 640] on span "ASSIGN CHOICE GROUP" at bounding box center [915, 635] width 1191 height 21
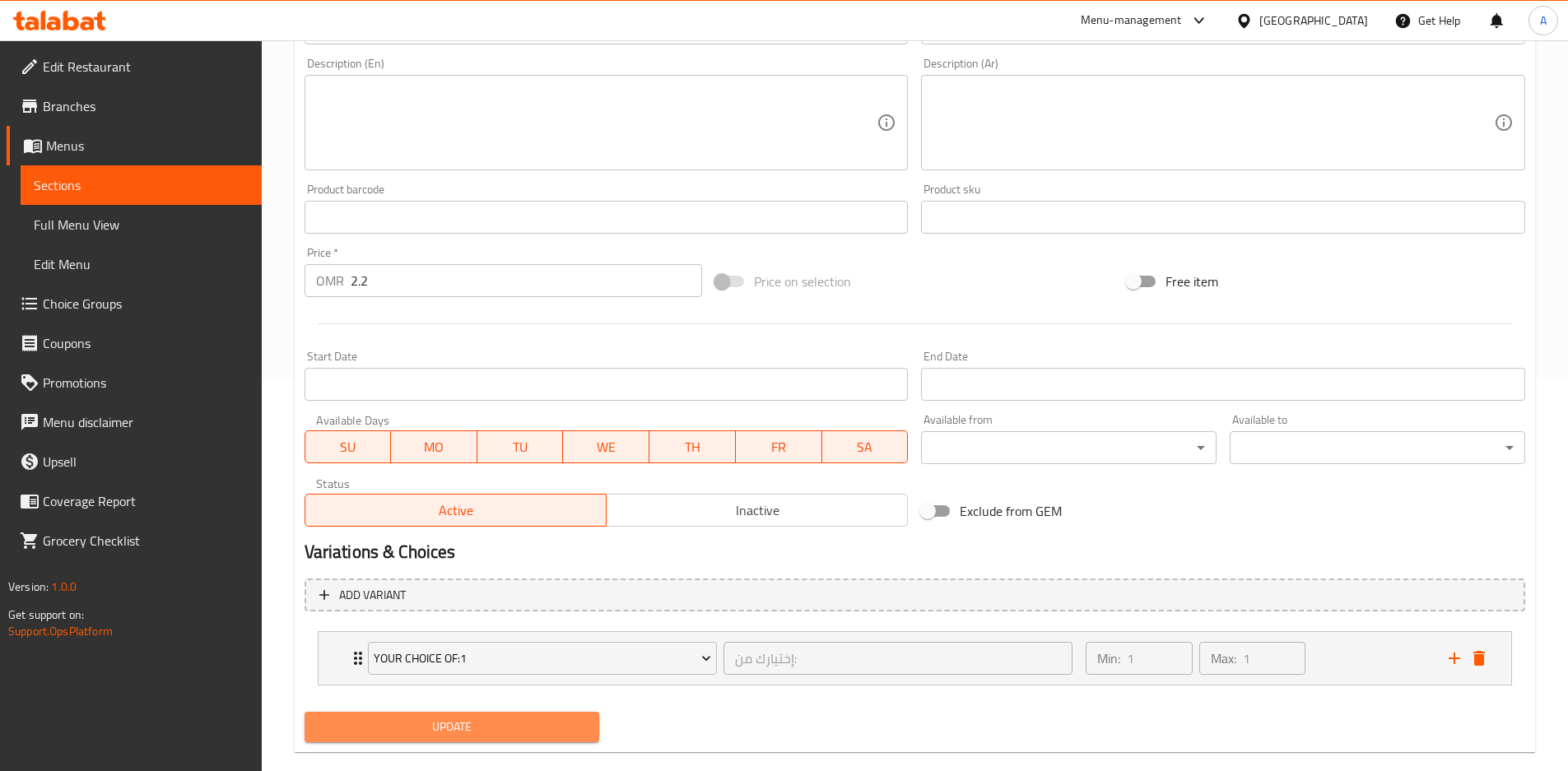
click at [578, 731] on span "Update" at bounding box center [452, 727] width 269 height 21
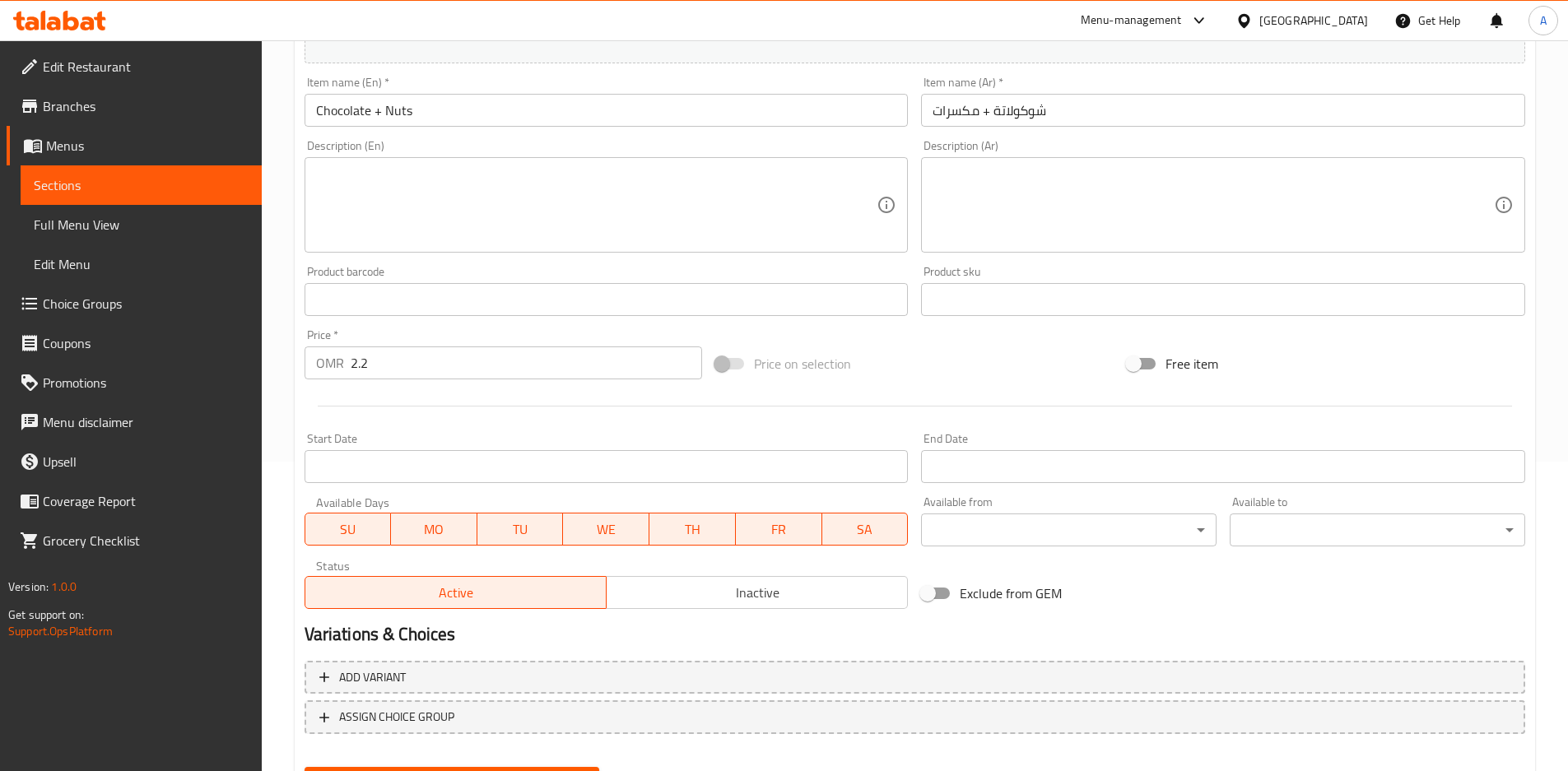
scroll to position [392, 0]
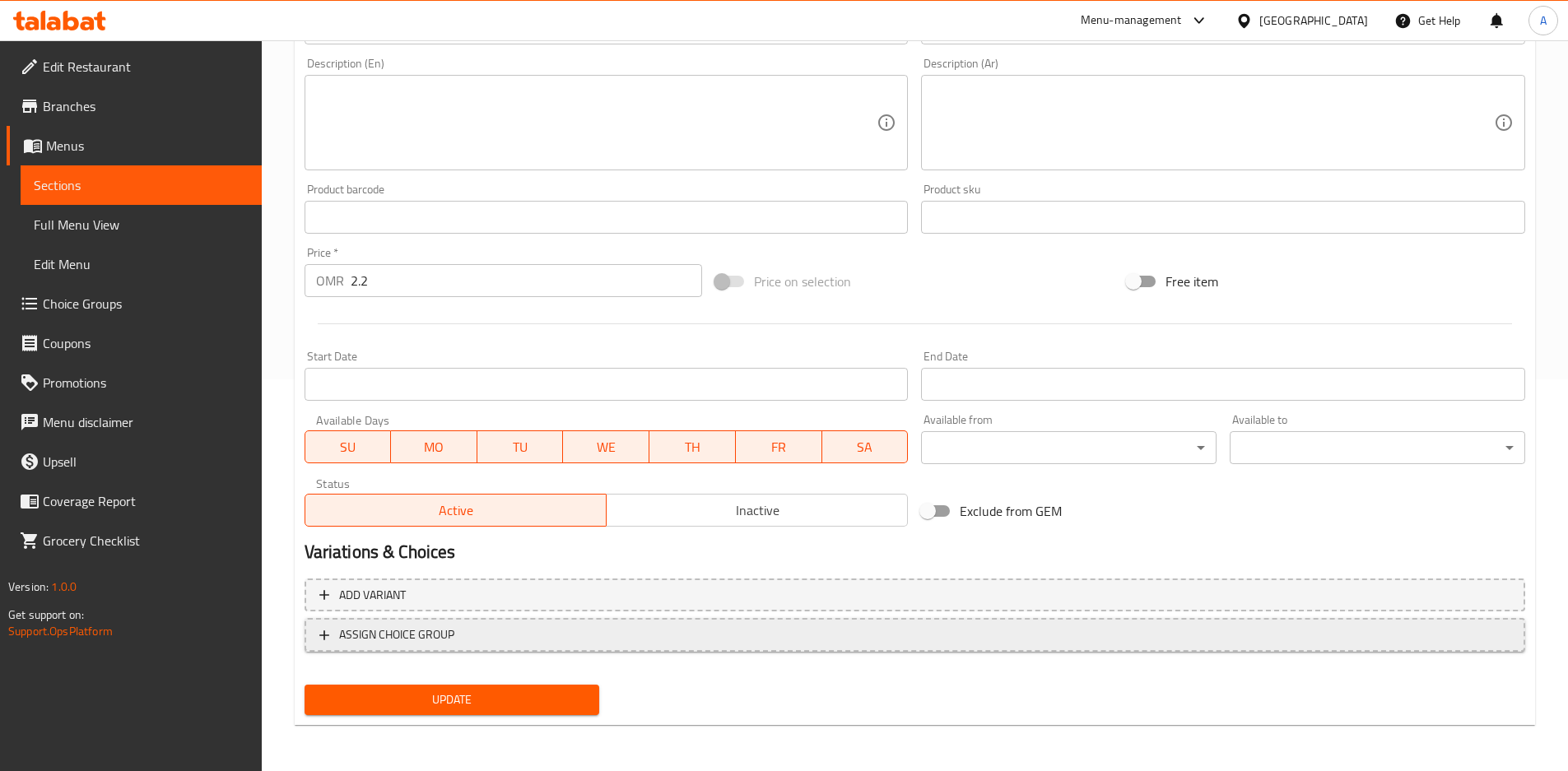
click at [482, 642] on span "ASSIGN CHOICE GROUP" at bounding box center [915, 635] width 1191 height 21
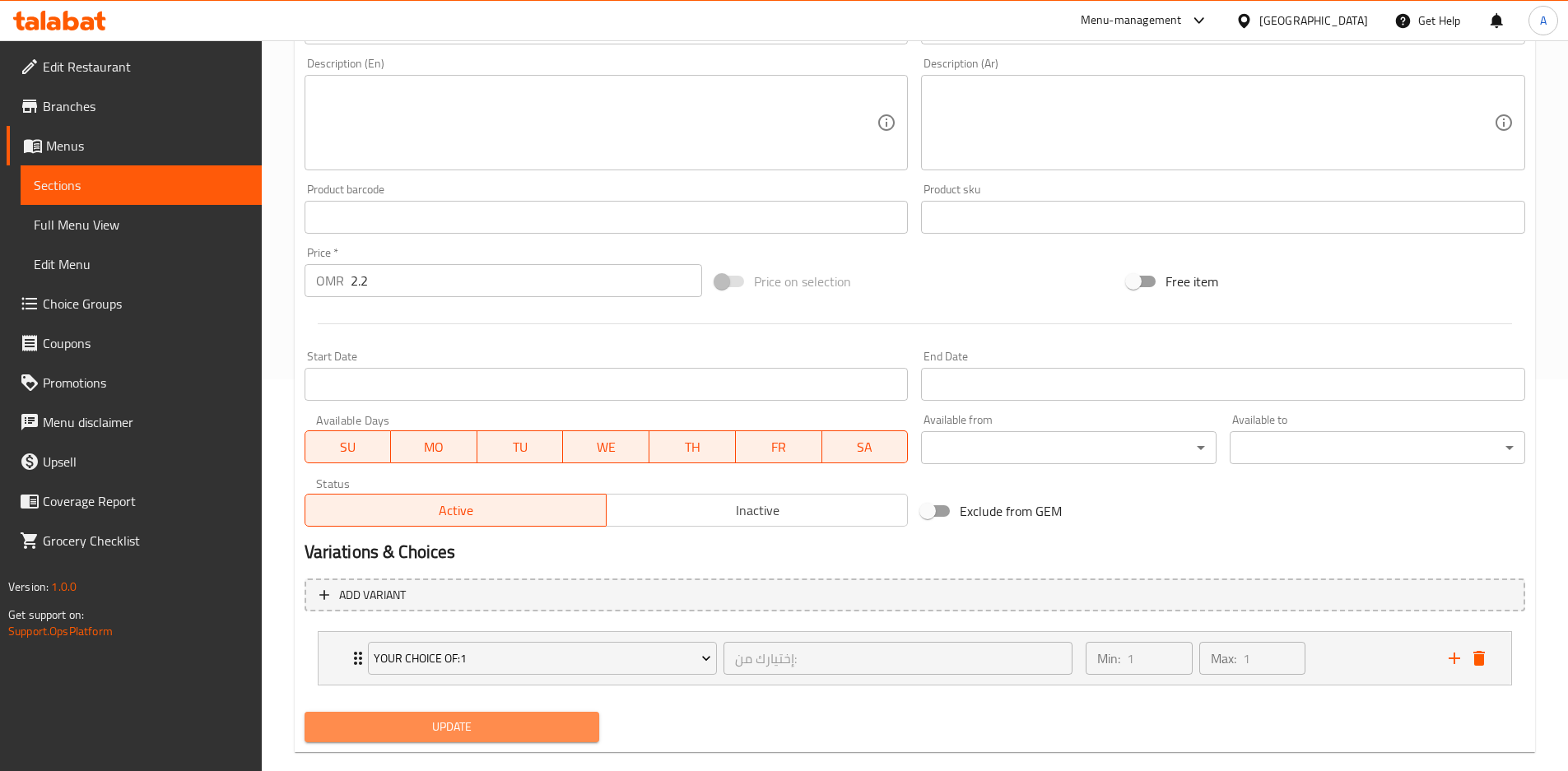
click at [482, 722] on span "Update" at bounding box center [452, 727] width 269 height 21
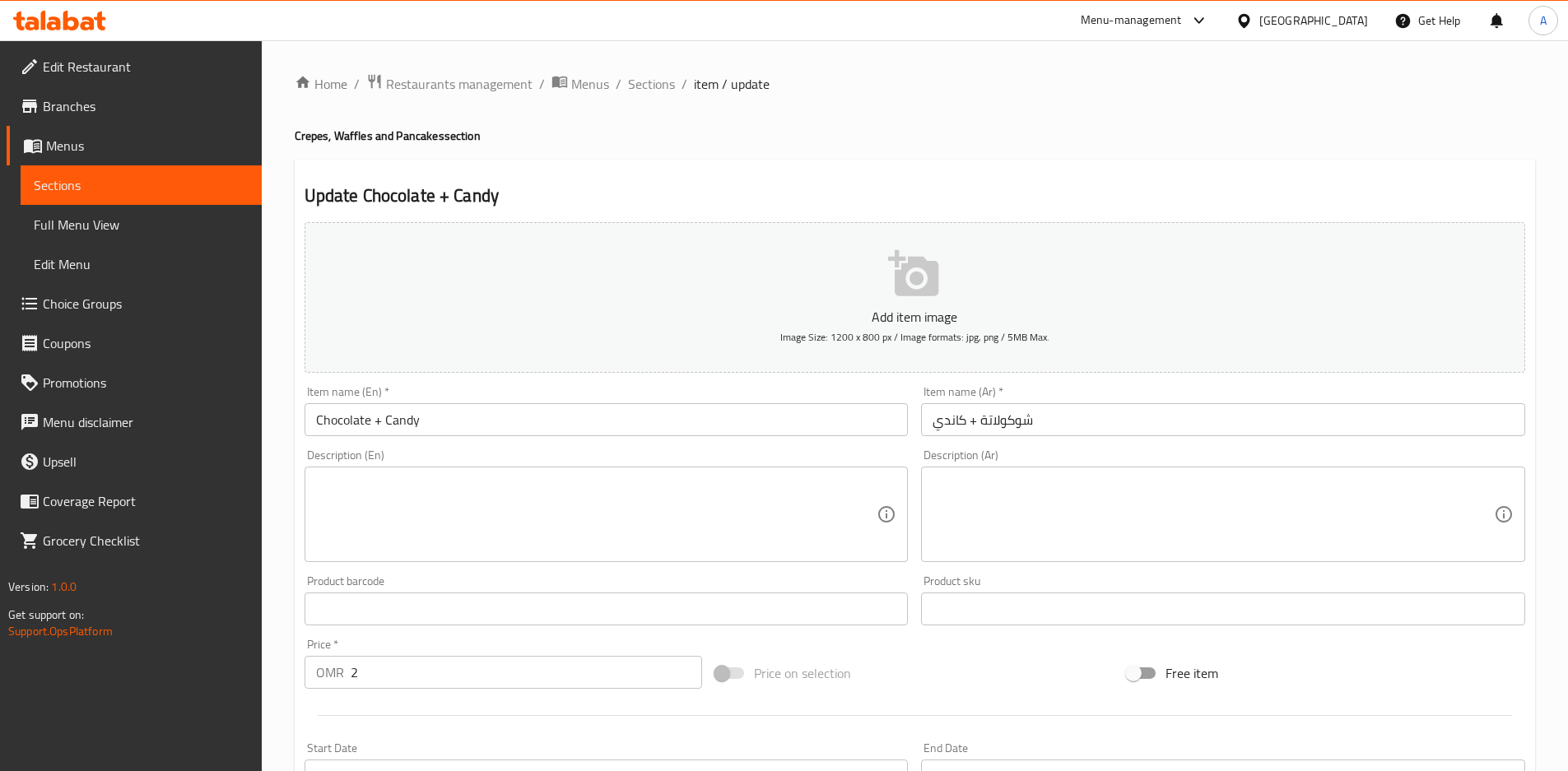
scroll to position [419, 0]
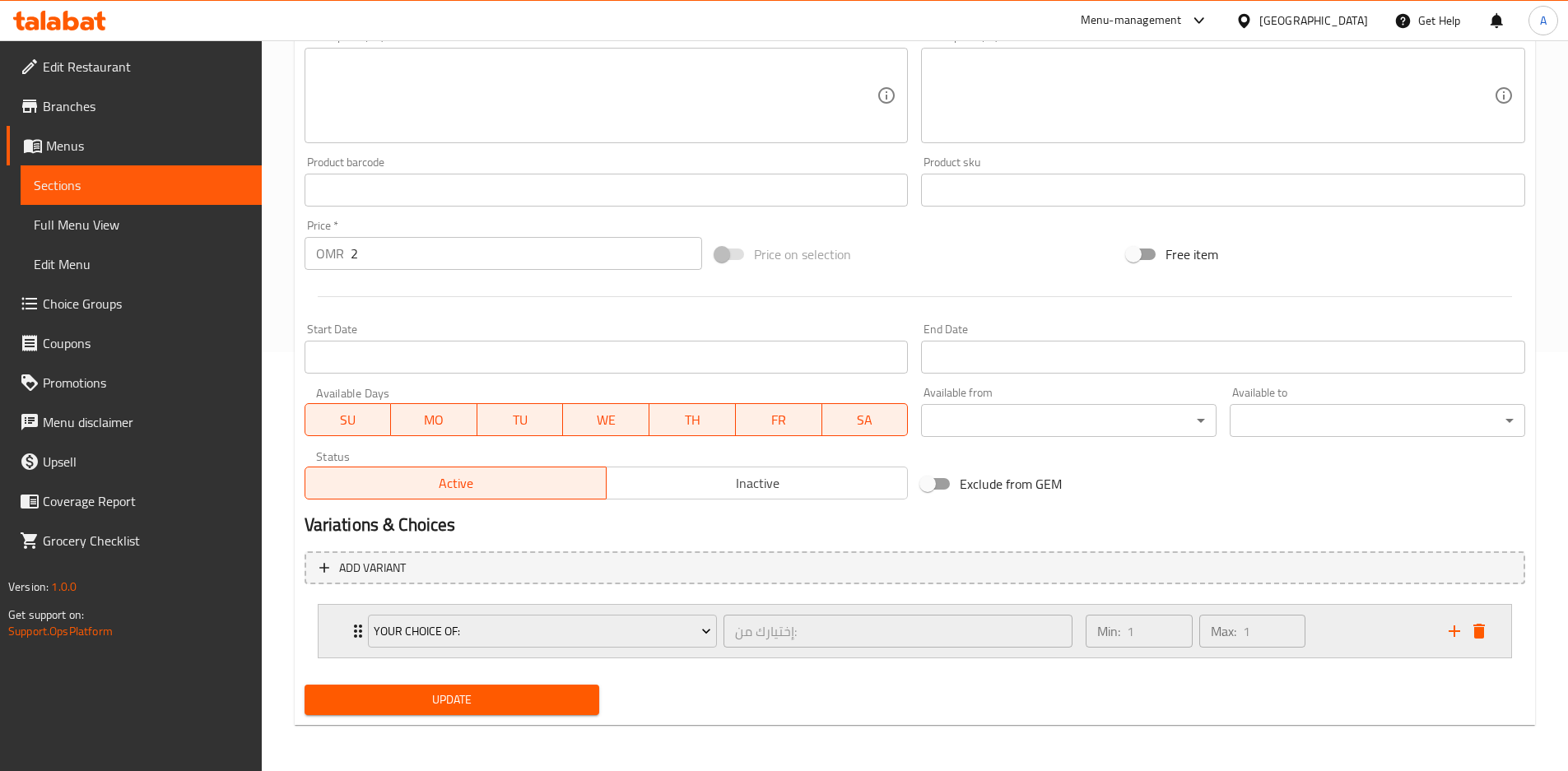
click at [1442, 629] on div "Your Choice Of: إختيارك من: ​ Min: 1 ​ Max: 1 ​" at bounding box center [905, 631] width 1088 height 46
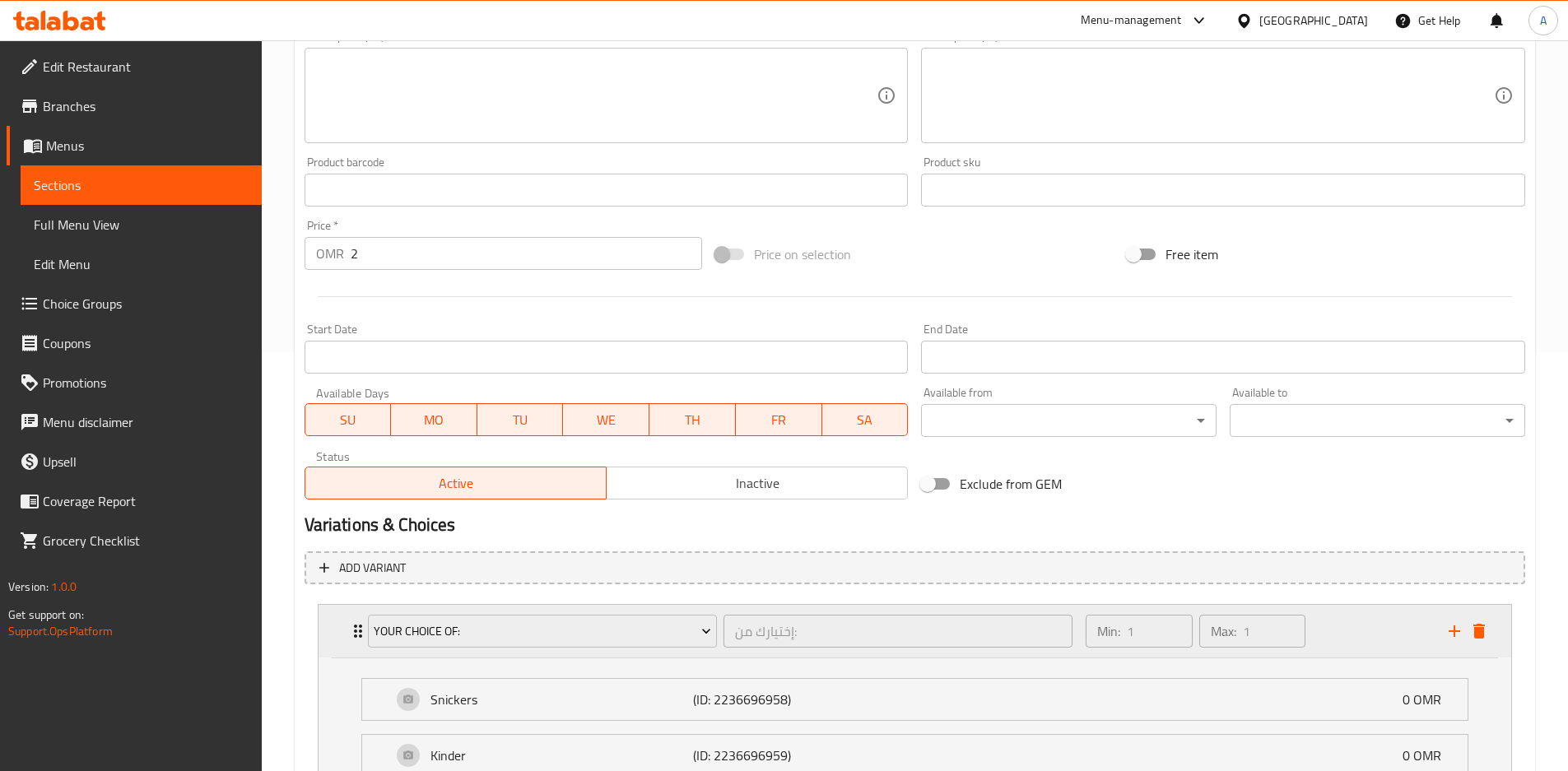
click at [1377, 639] on div "Min: 1 ​ Max: 1 ​" at bounding box center [1256, 631] width 362 height 53
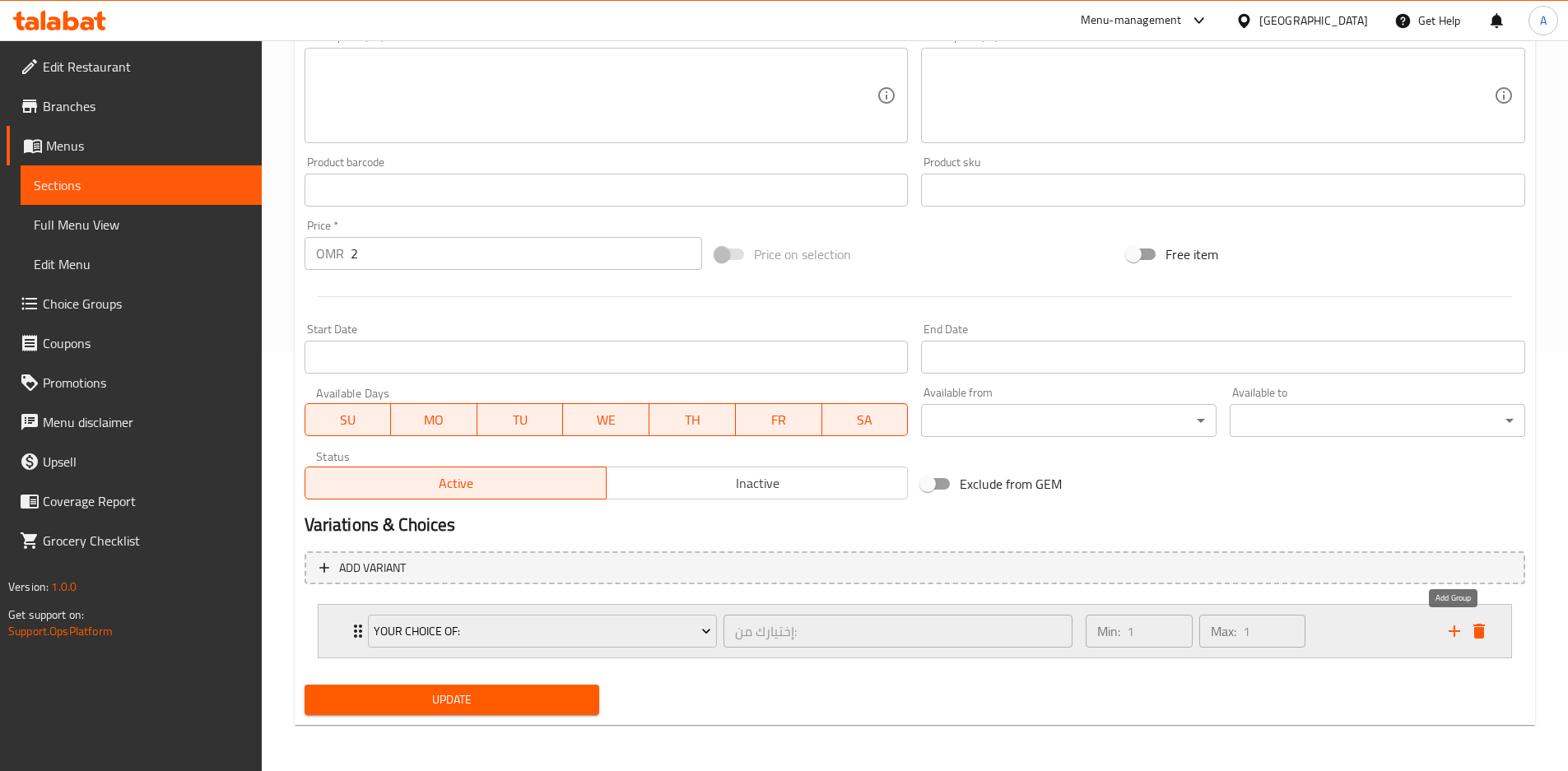
click at [1452, 630] on icon "add" at bounding box center [1455, 631] width 20 height 20
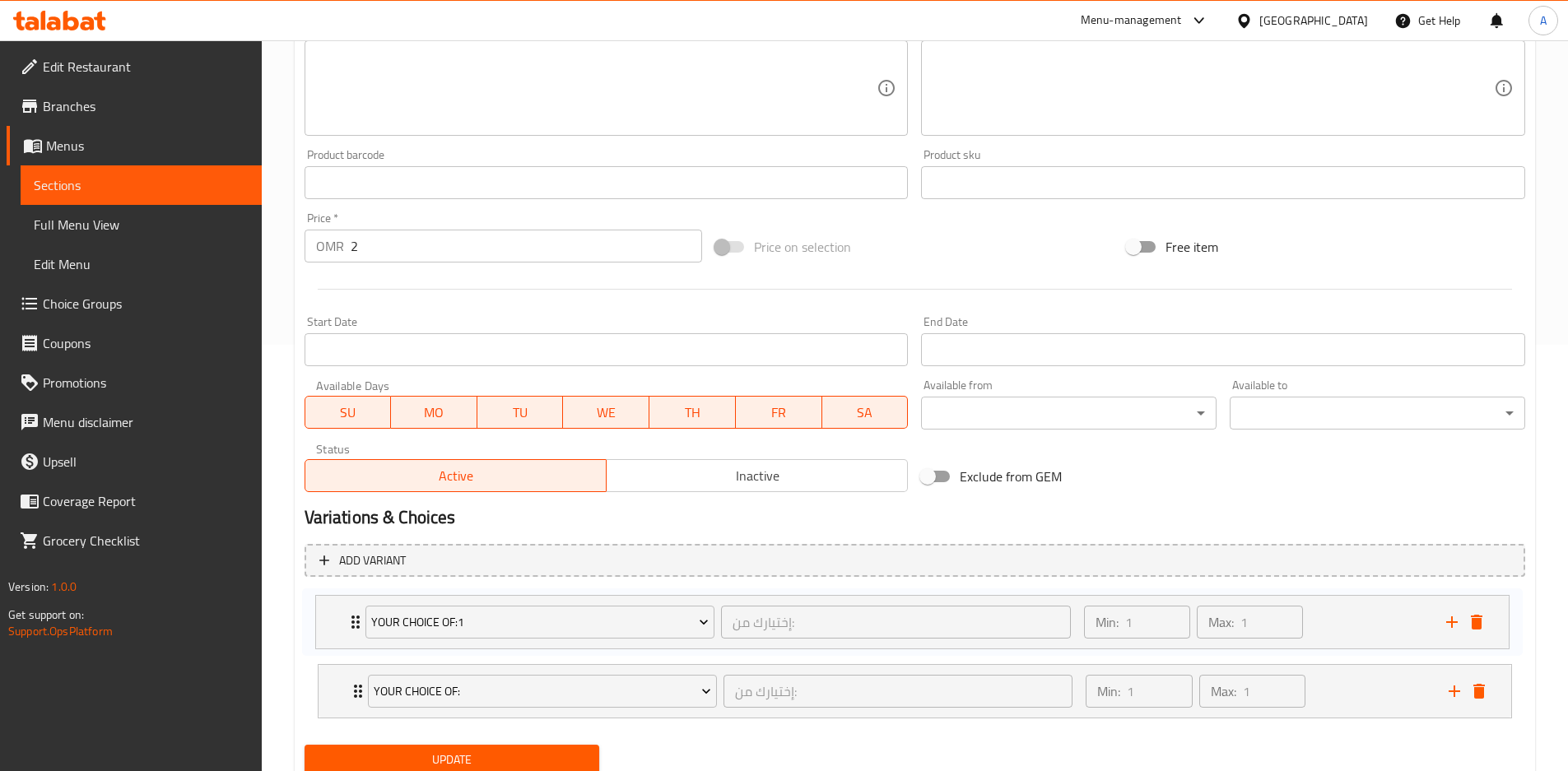
drag, startPoint x: 357, startPoint y: 701, endPoint x: 349, endPoint y: 601, distance: 100.3
click at [349, 601] on div "Your Choice Of: إختيارك من: ​ Min: 1 ​ Max: 1 ​ Snickers (ID: 2236696958) 0 OMR…" at bounding box center [915, 658] width 1221 height 135
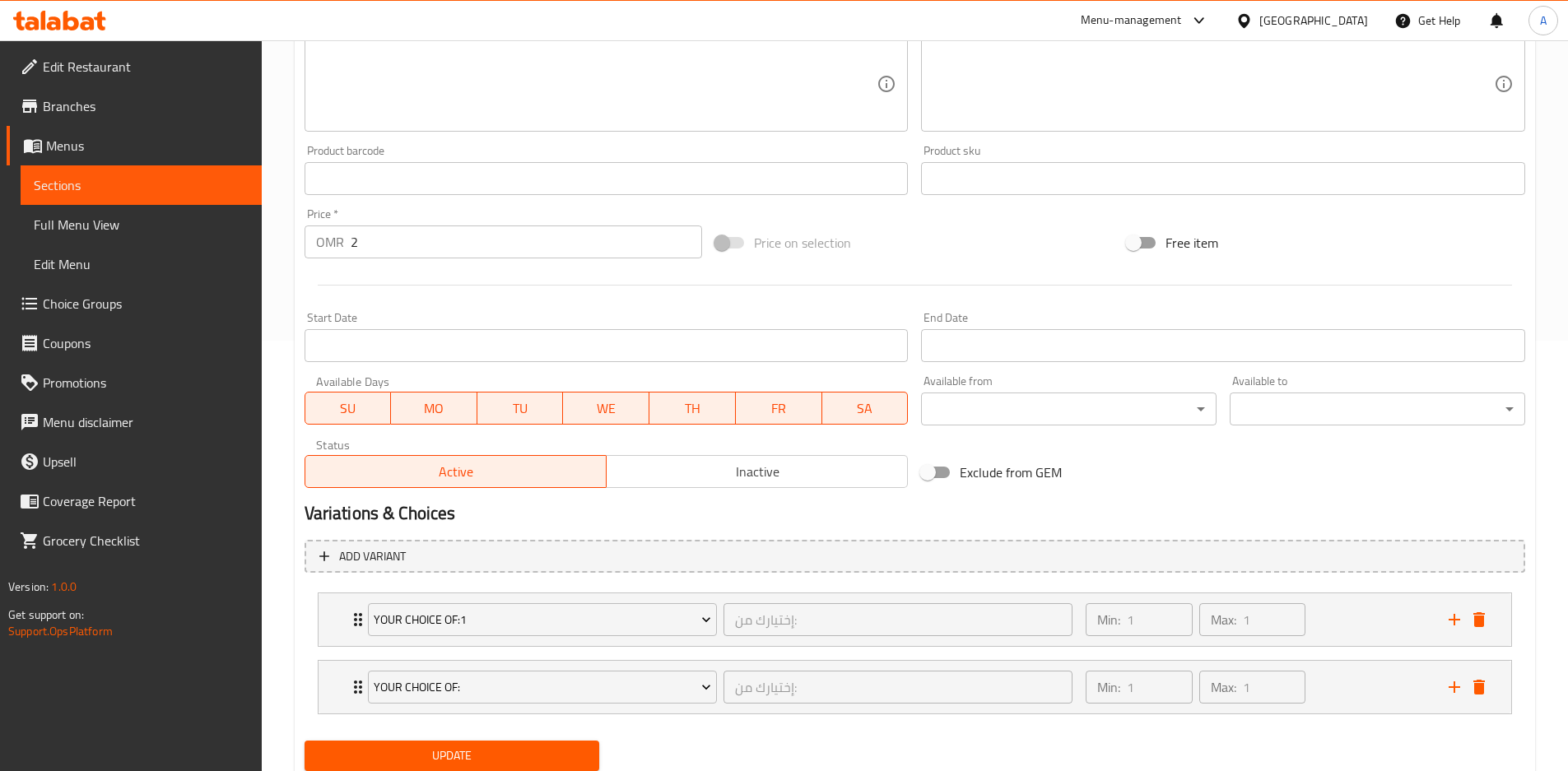
click at [429, 758] on span "Update" at bounding box center [452, 756] width 269 height 21
click at [197, 217] on span "Full Menu View" at bounding box center [141, 225] width 215 height 20
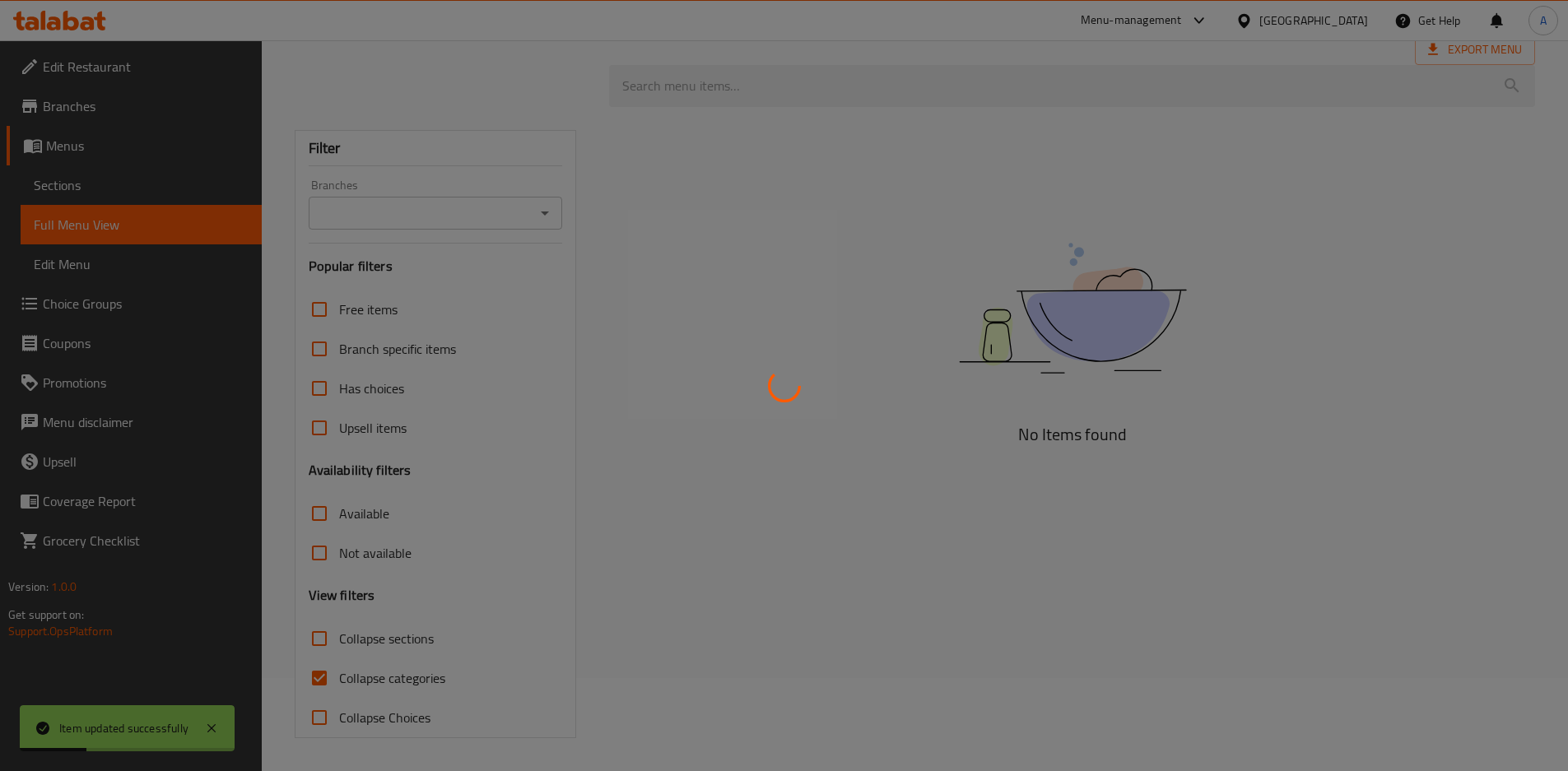
scroll to position [93, 0]
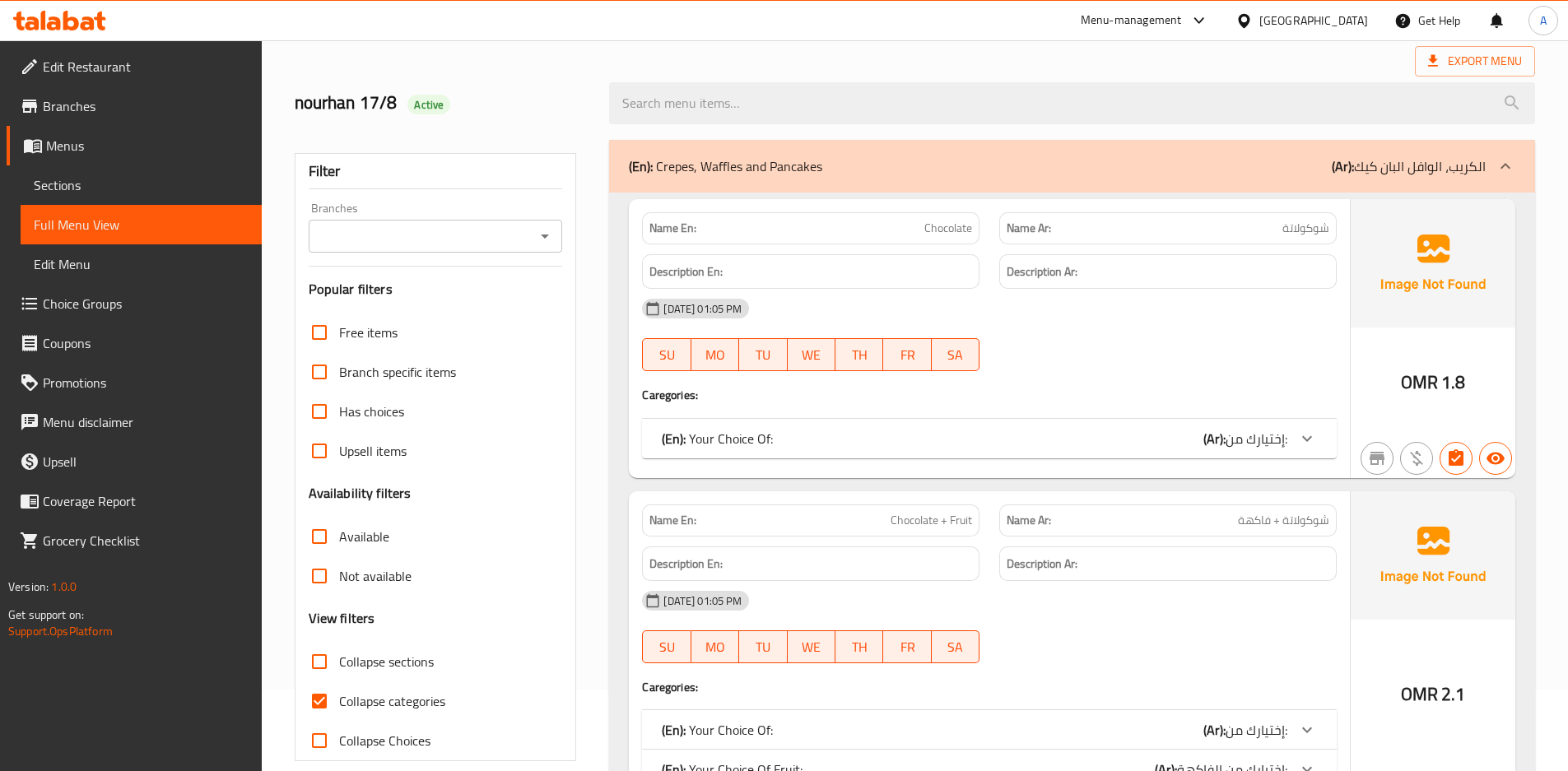
scroll to position [82, 0]
click at [324, 656] on input "Collapse sections" at bounding box center [320, 661] width 40 height 40
checkbox input "true"
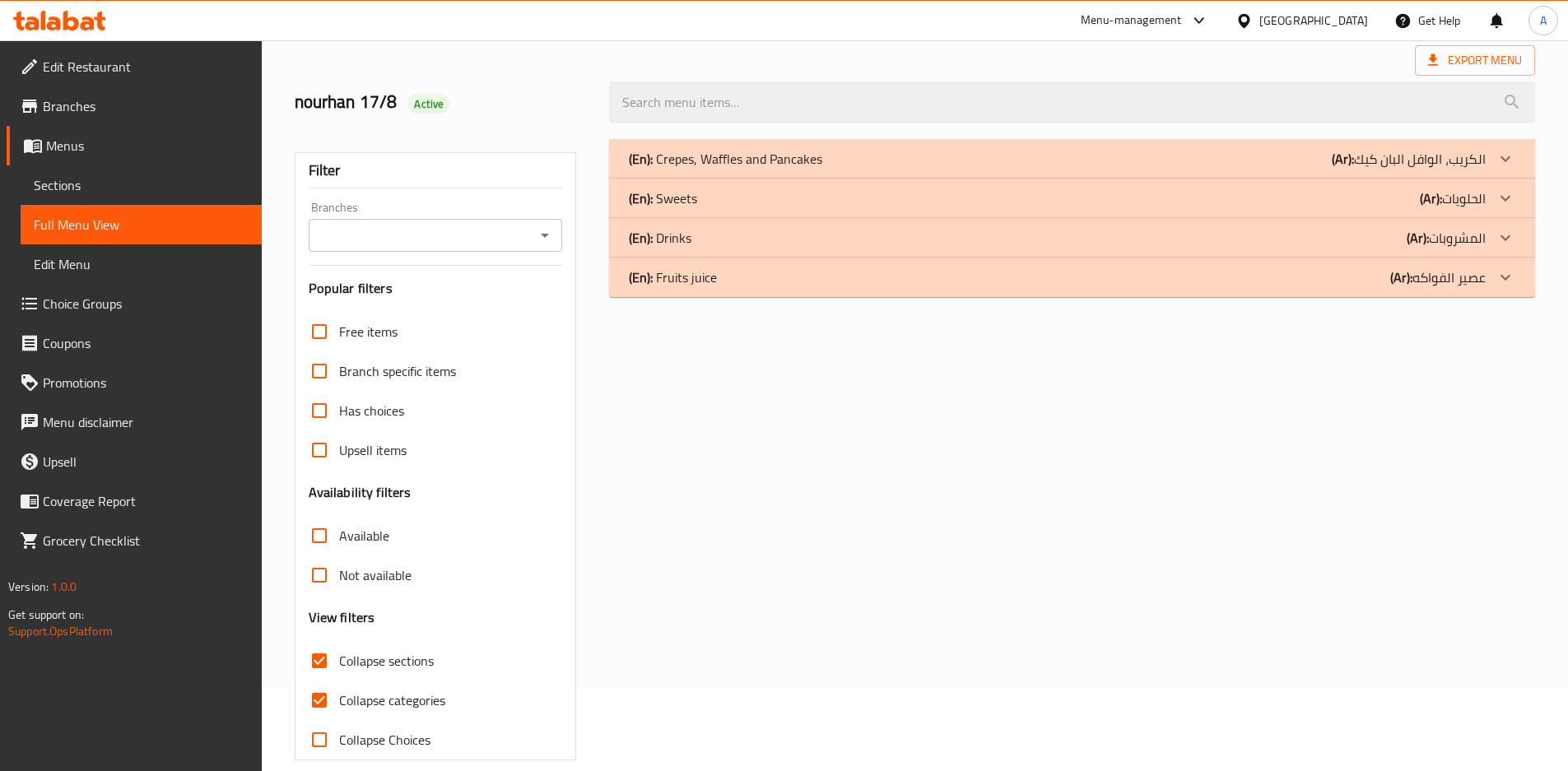
click at [721, 174] on div "(En): Crepes, Waffles and Pancakes (Ar): الكريب، الوافل البان كيك" at bounding box center [1072, 159] width 926 height 40
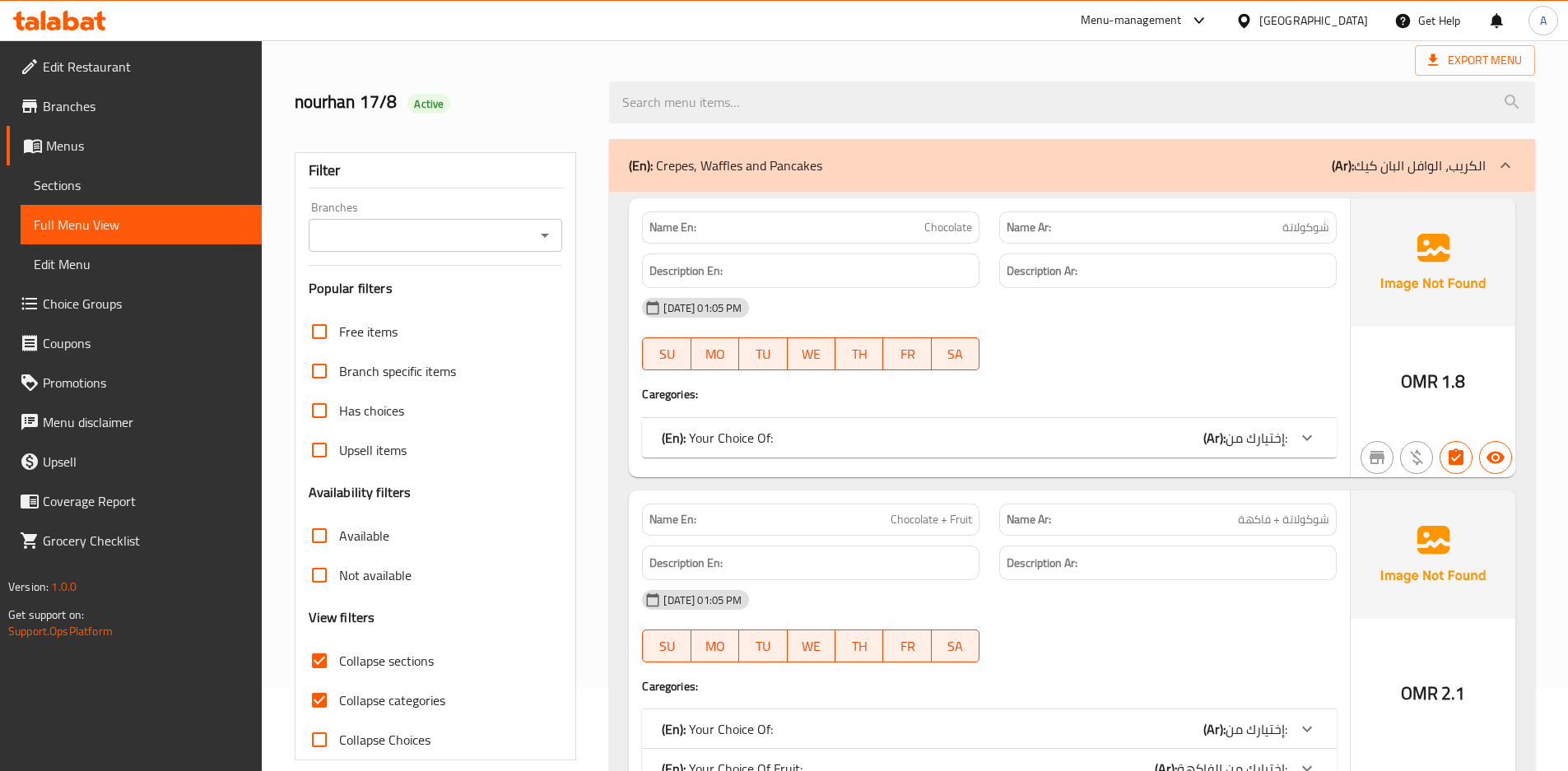
click at [329, 699] on input "Collapse categories" at bounding box center [320, 701] width 40 height 40
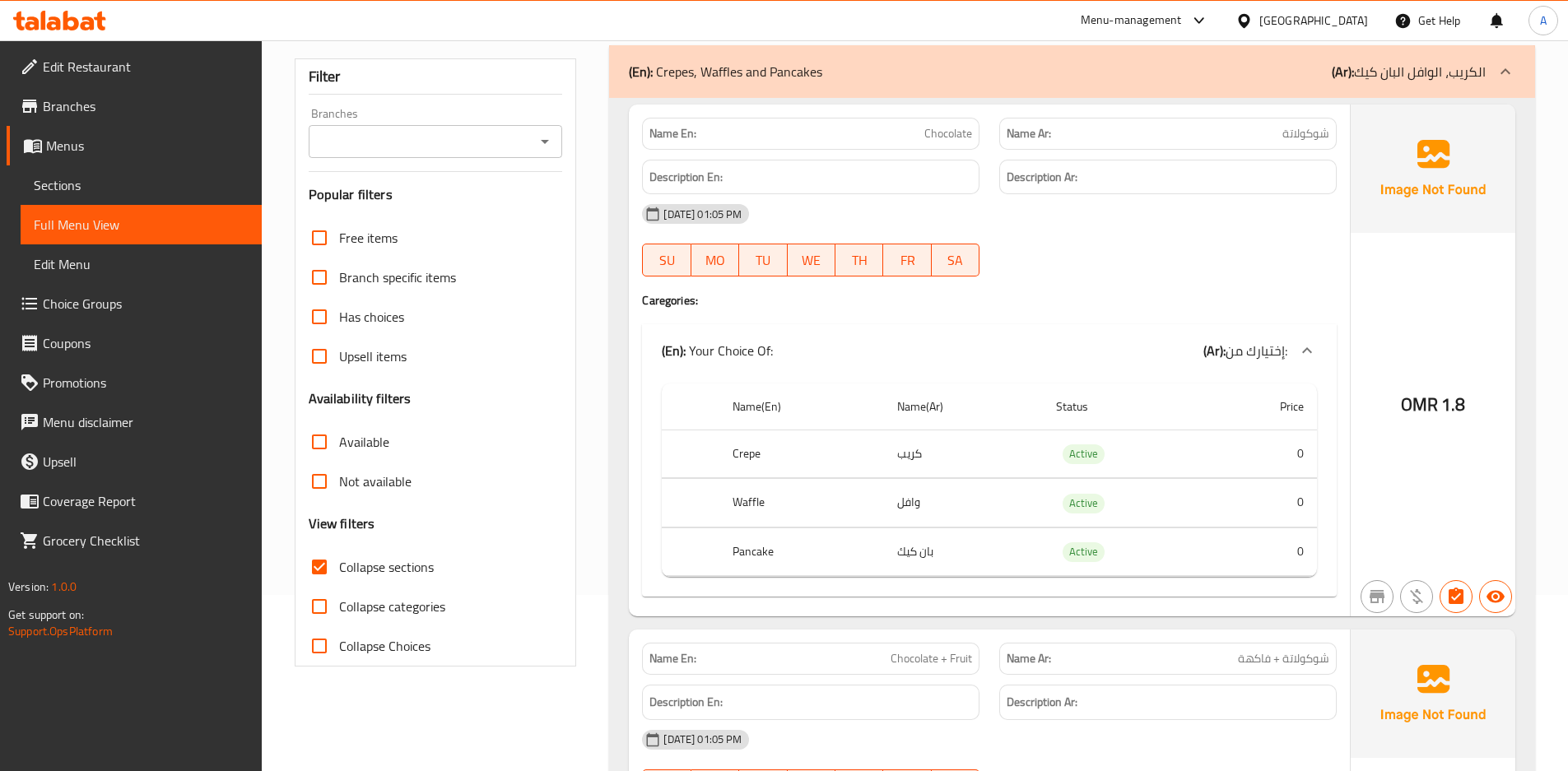
scroll to position [103, 0]
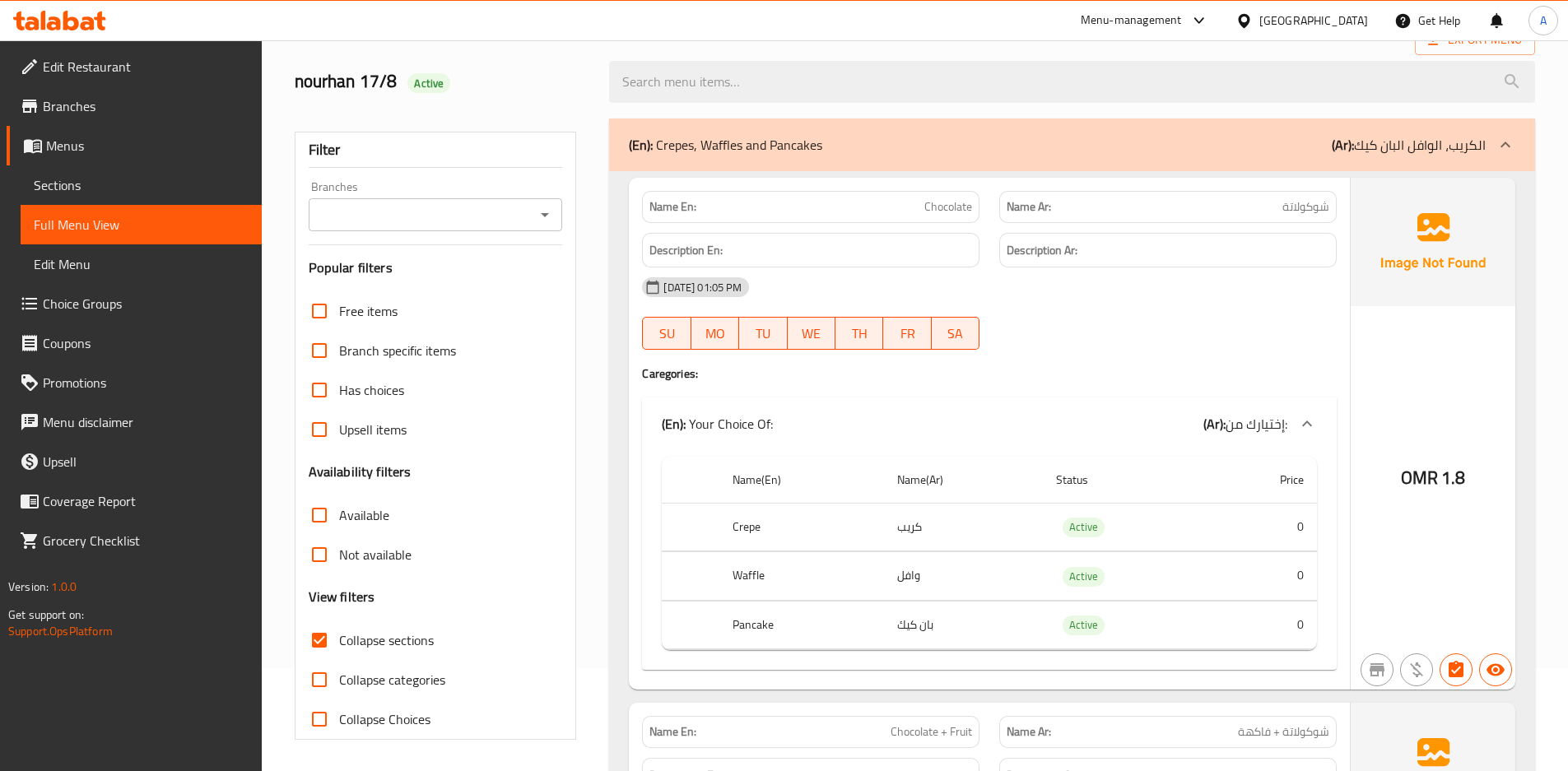
click at [1455, 164] on div "(En): Crepes, Waffles and Pancakes (Ar): الكريب، الوافل البان كيك" at bounding box center [1072, 144] width 926 height 53
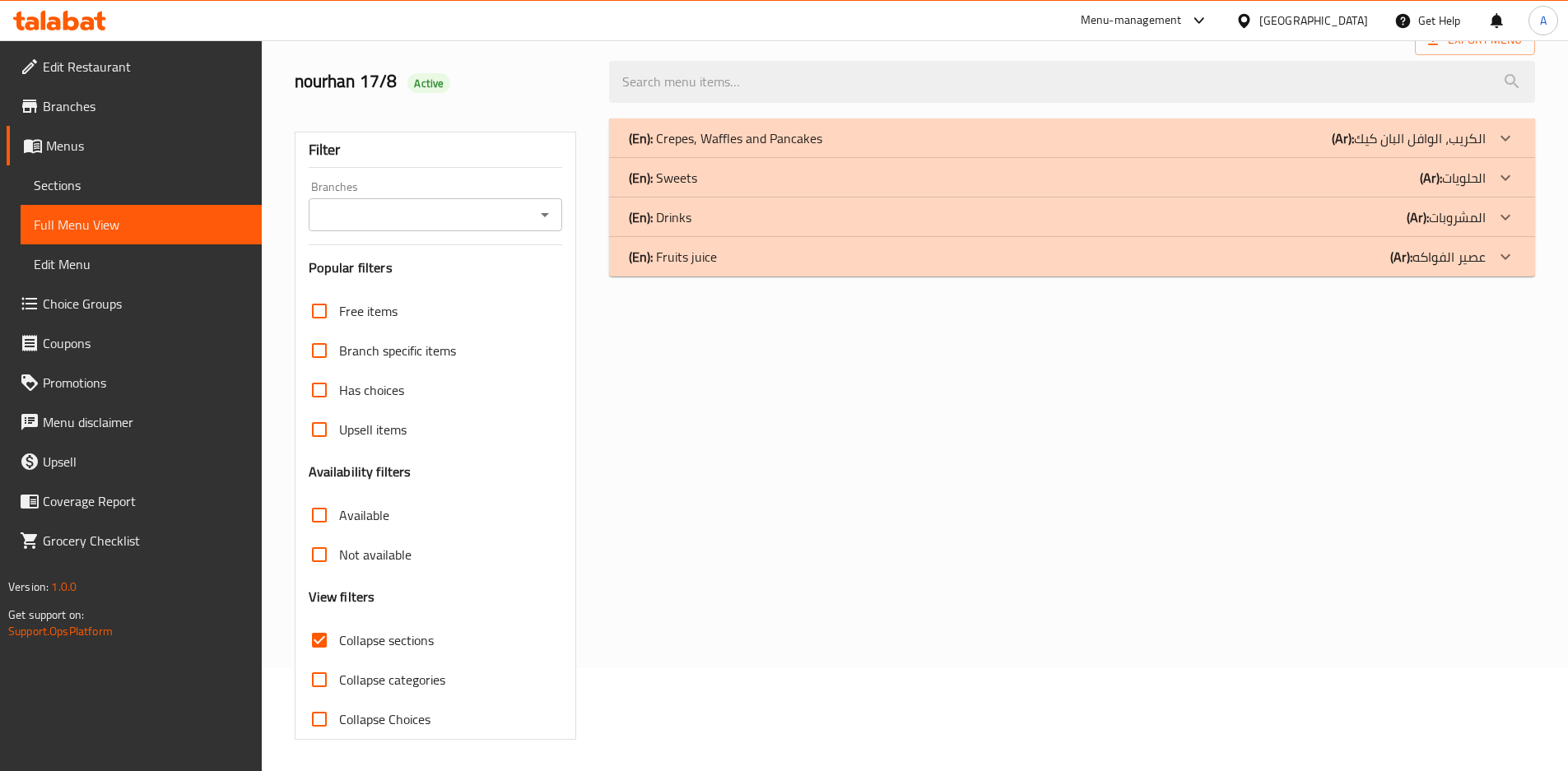
click at [657, 338] on div "(En): Crepes, Waffles and Pancakes (Ar): الكريب، الوافل البان كيك Name En: Choc…" at bounding box center [1072, 430] width 946 height 641
click at [712, 148] on div "(En): Drinks (Ar): المشروبات" at bounding box center [1058, 138] width 857 height 20
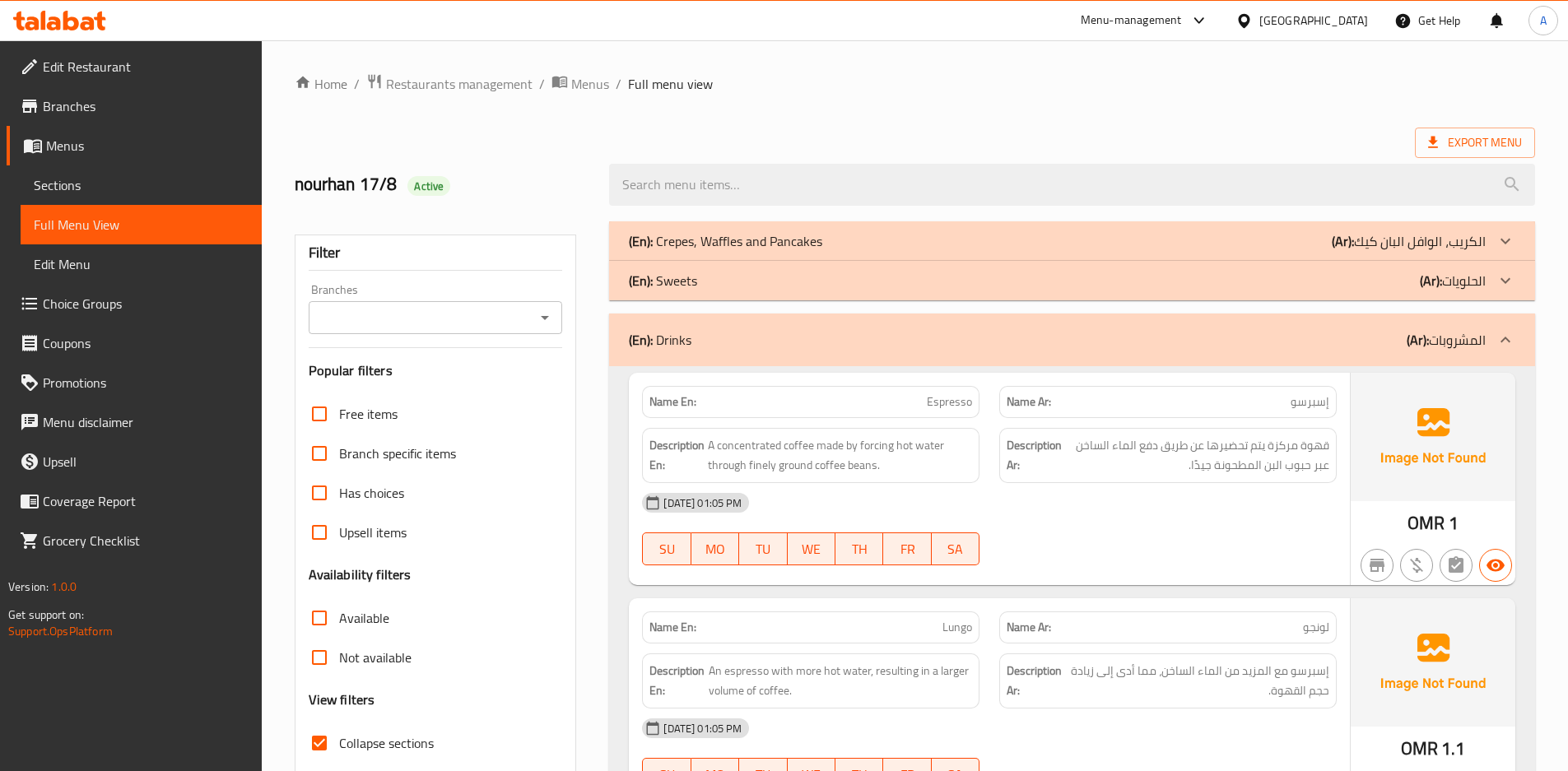
scroll to position [521, 0]
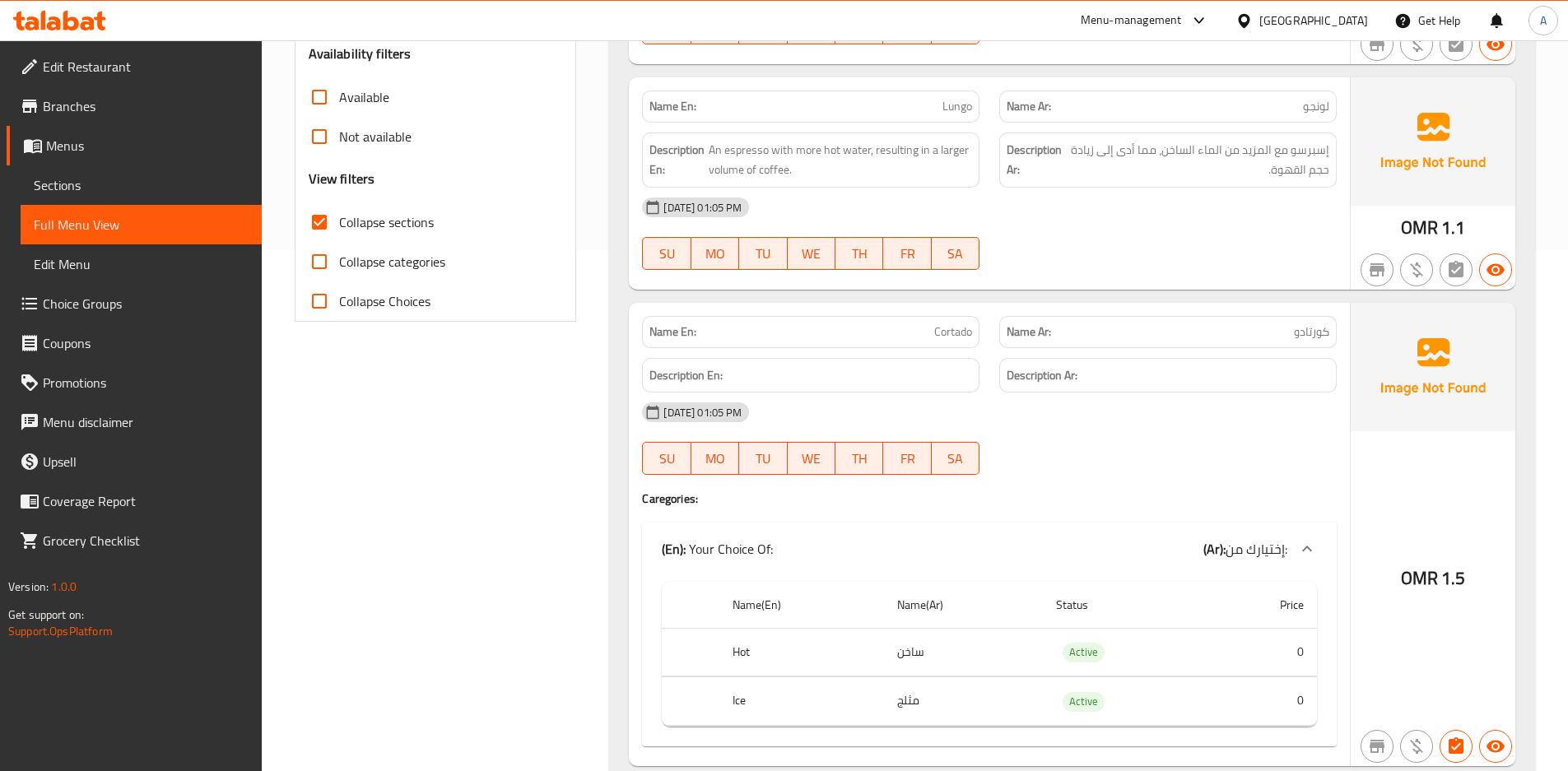
click at [326, 256] on input "Collapse categories" at bounding box center [320, 262] width 40 height 40
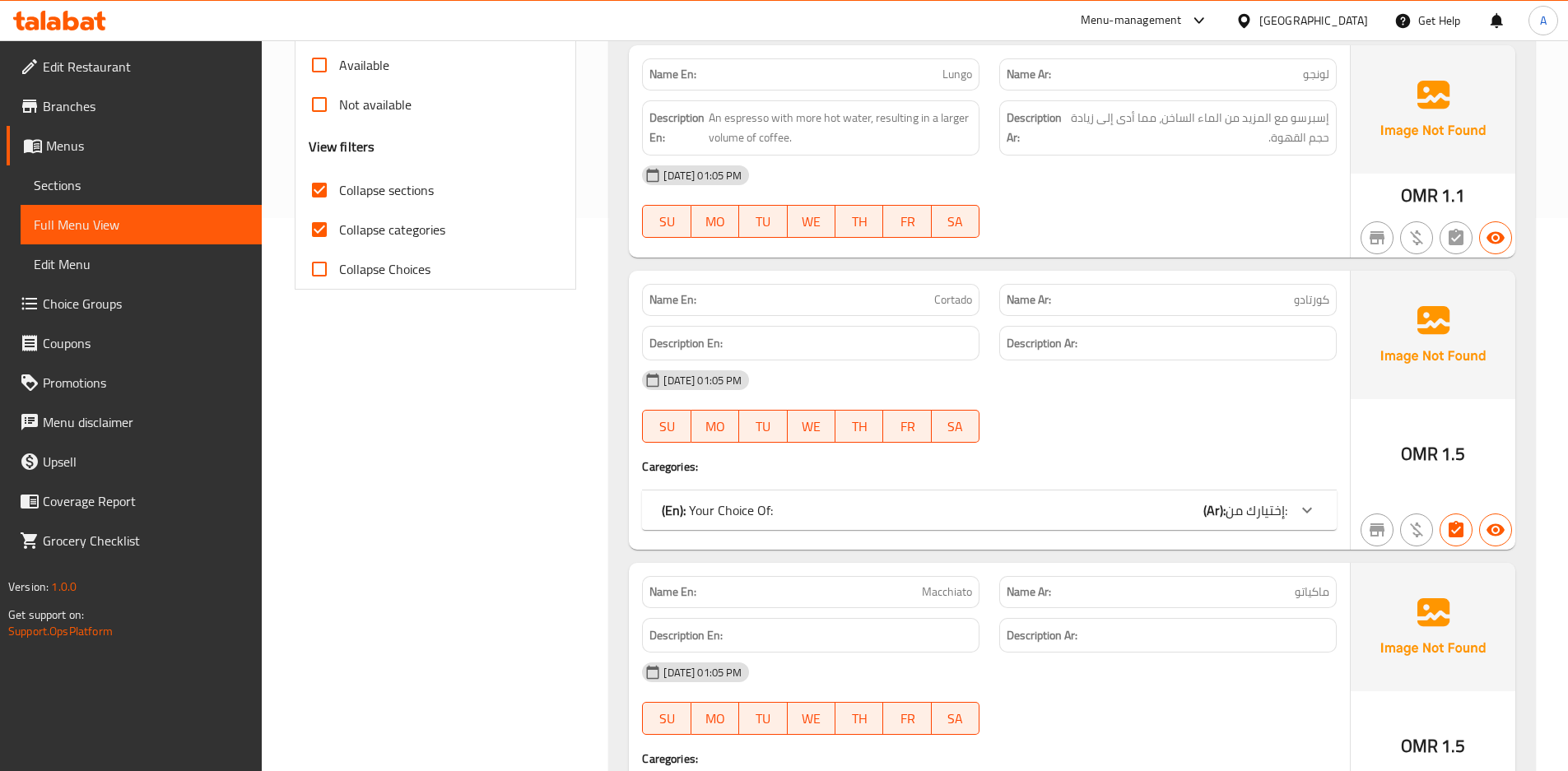
scroll to position [544, 0]
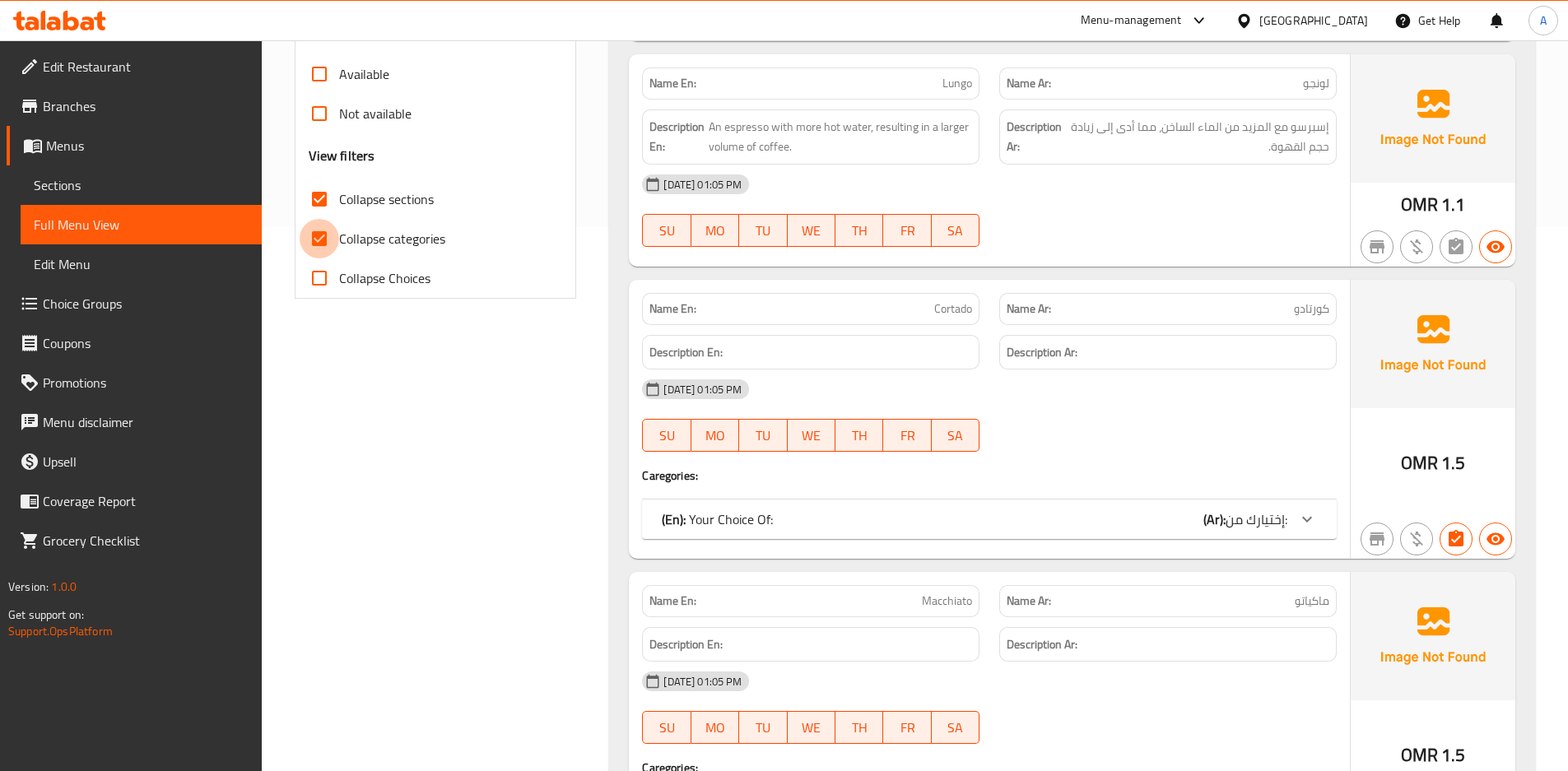
click at [322, 232] on input "Collapse categories" at bounding box center [320, 239] width 40 height 40
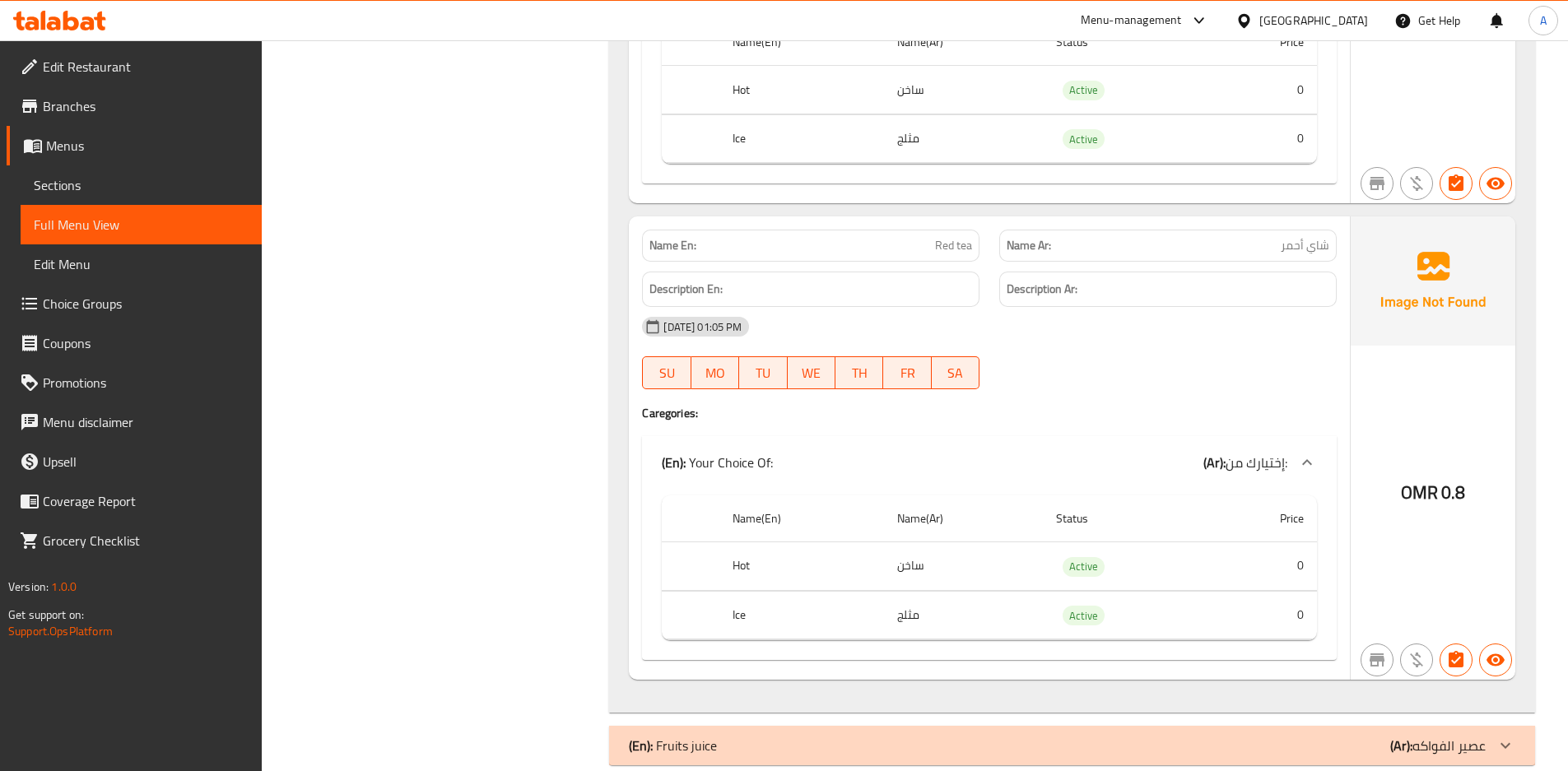
scroll to position [5148, 0]
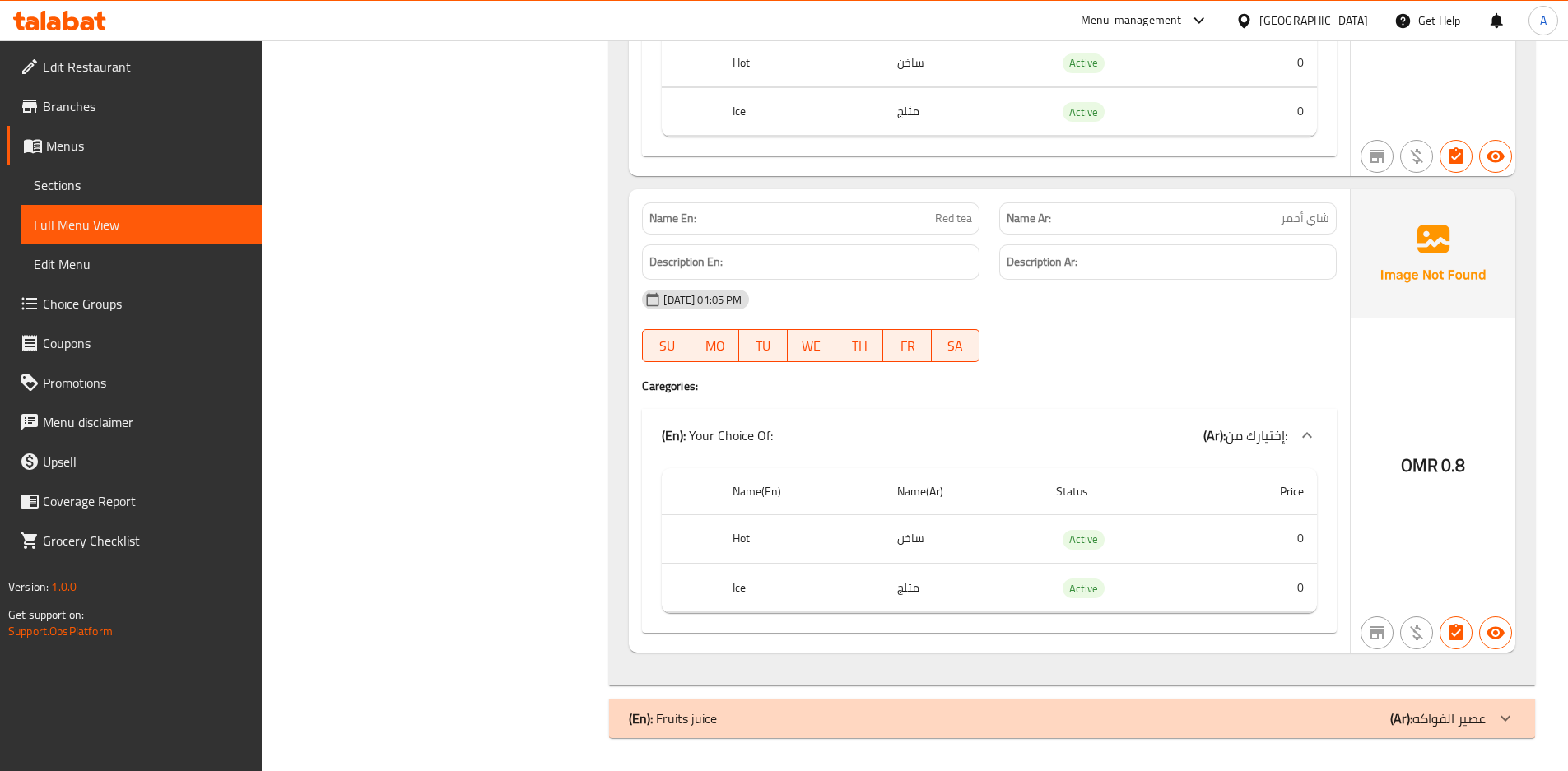
click at [1328, 259] on h6 "Description Ar:" at bounding box center [1168, 262] width 323 height 21
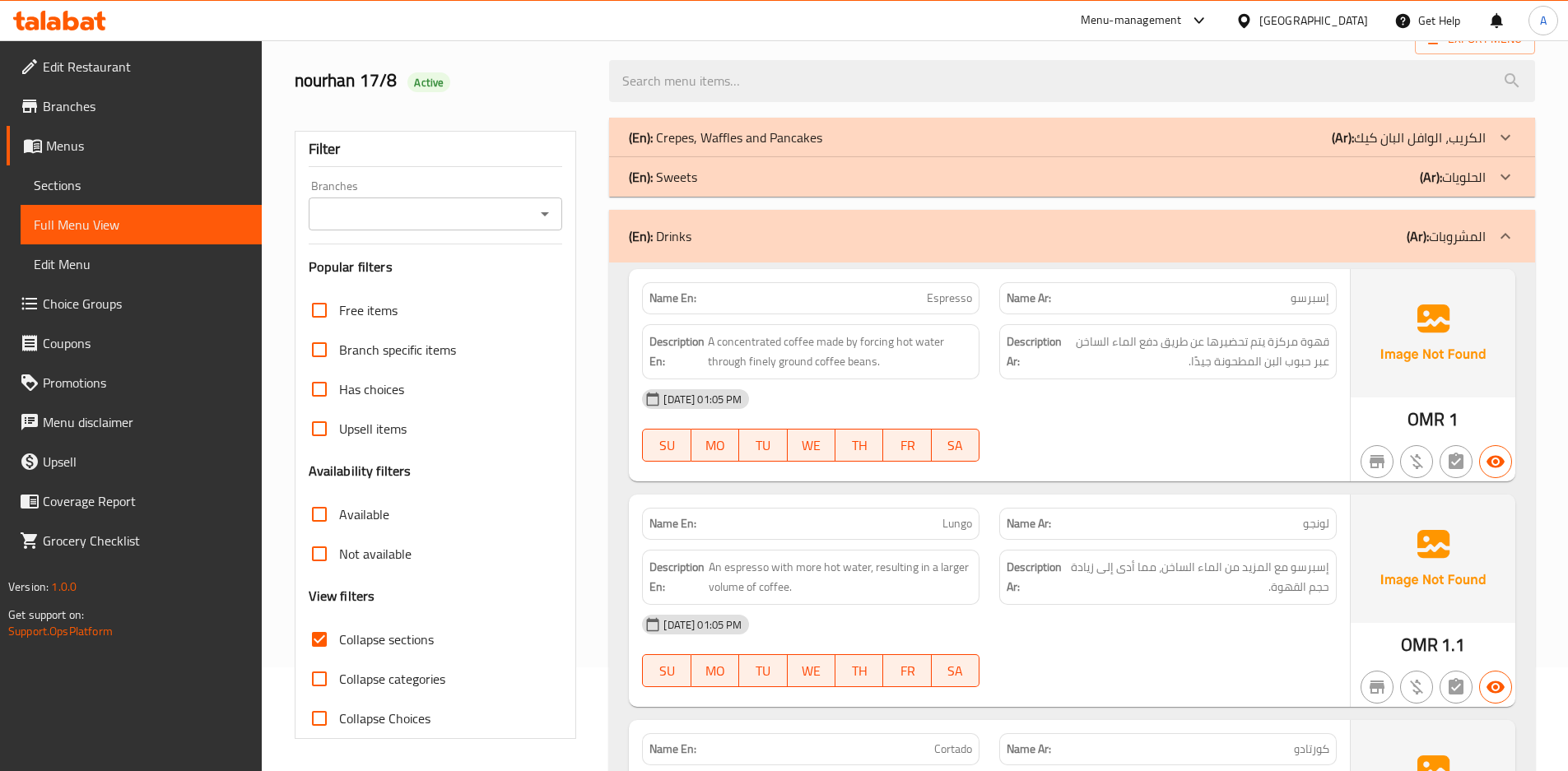
scroll to position [109, 0]
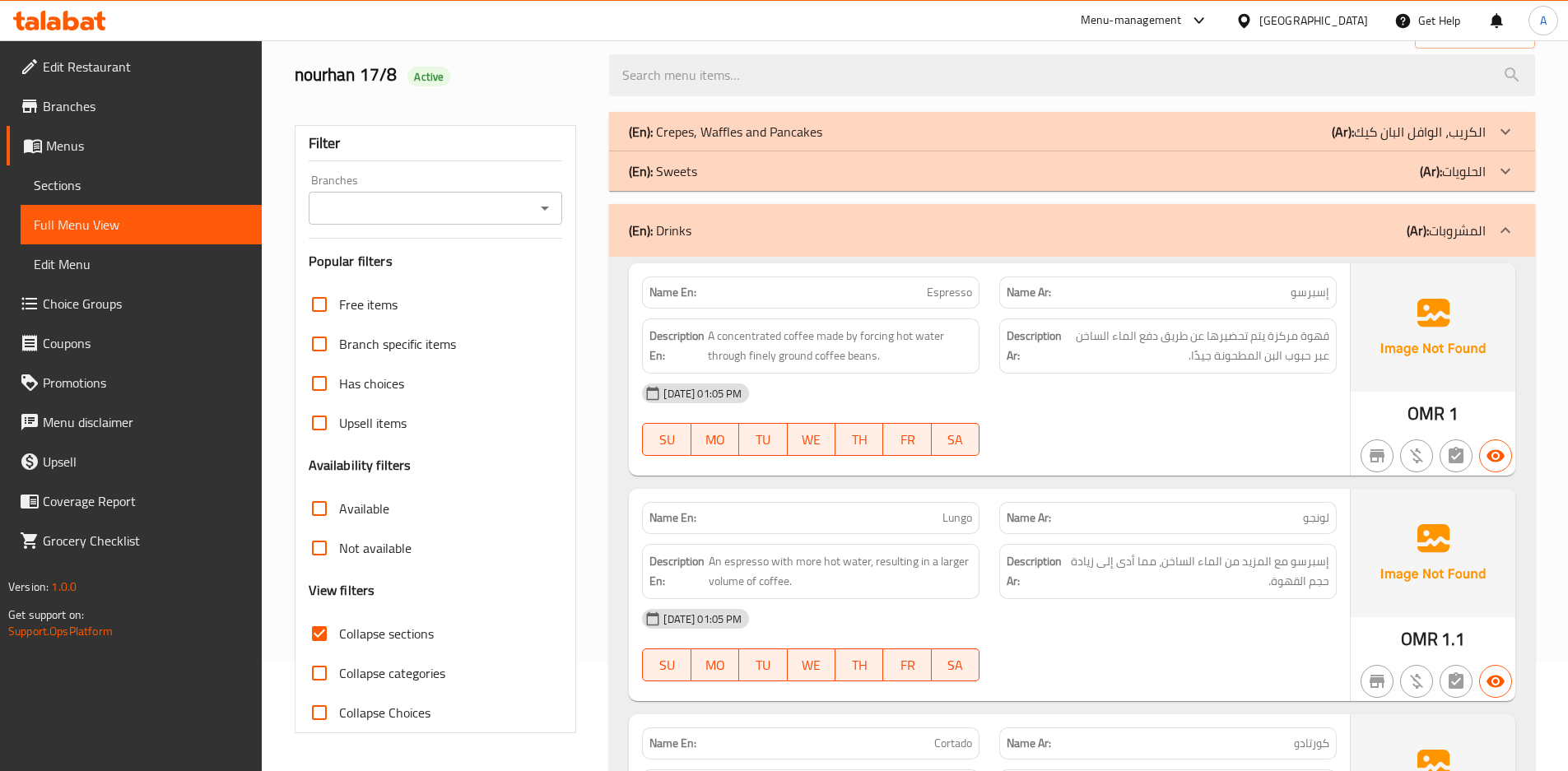
click at [320, 681] on input "Collapse categories" at bounding box center [320, 674] width 40 height 40
checkbox input "true"
click at [317, 636] on input "Collapse sections" at bounding box center [320, 634] width 40 height 40
checkbox input "false"
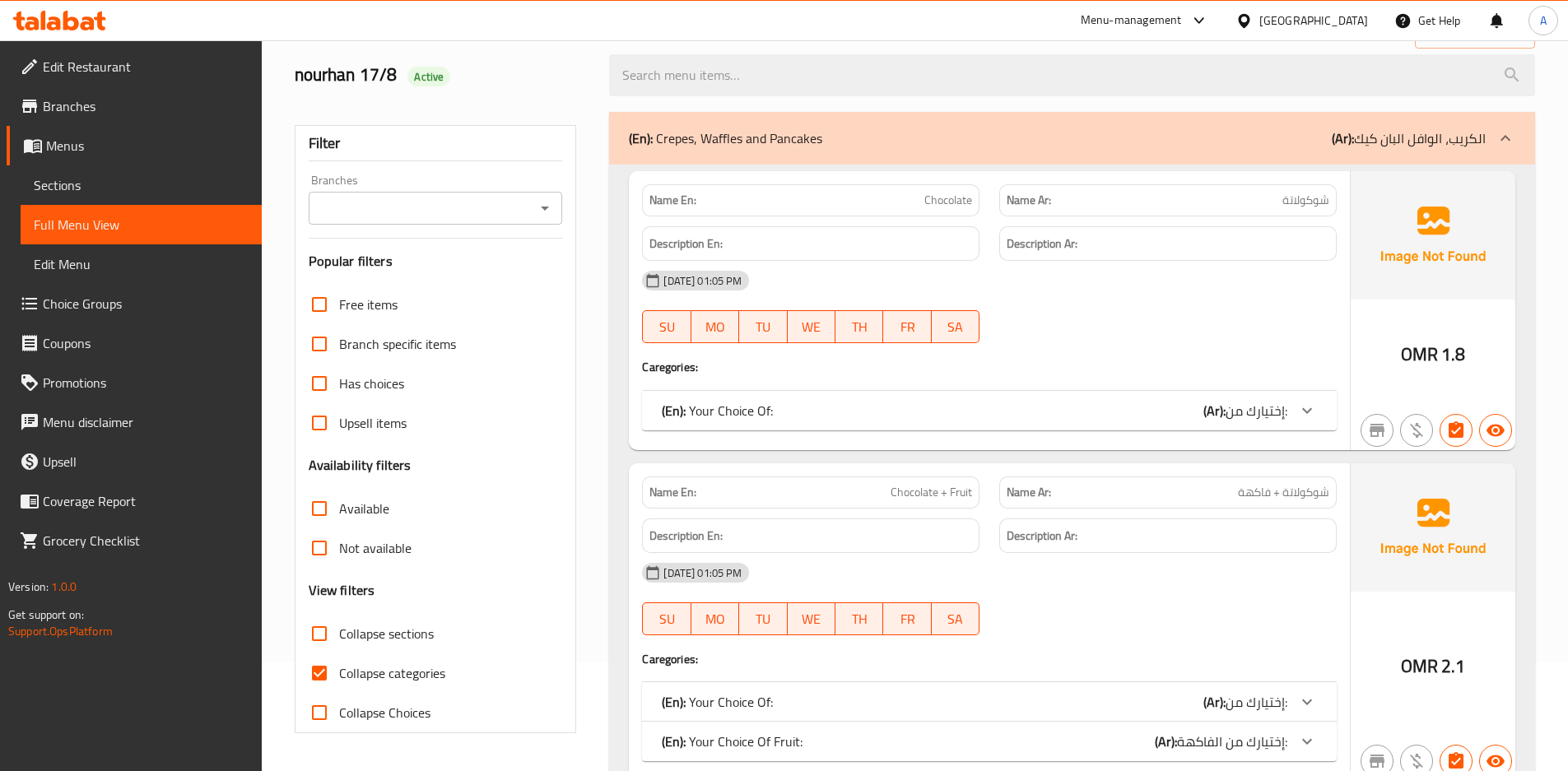
scroll to position [6793, 0]
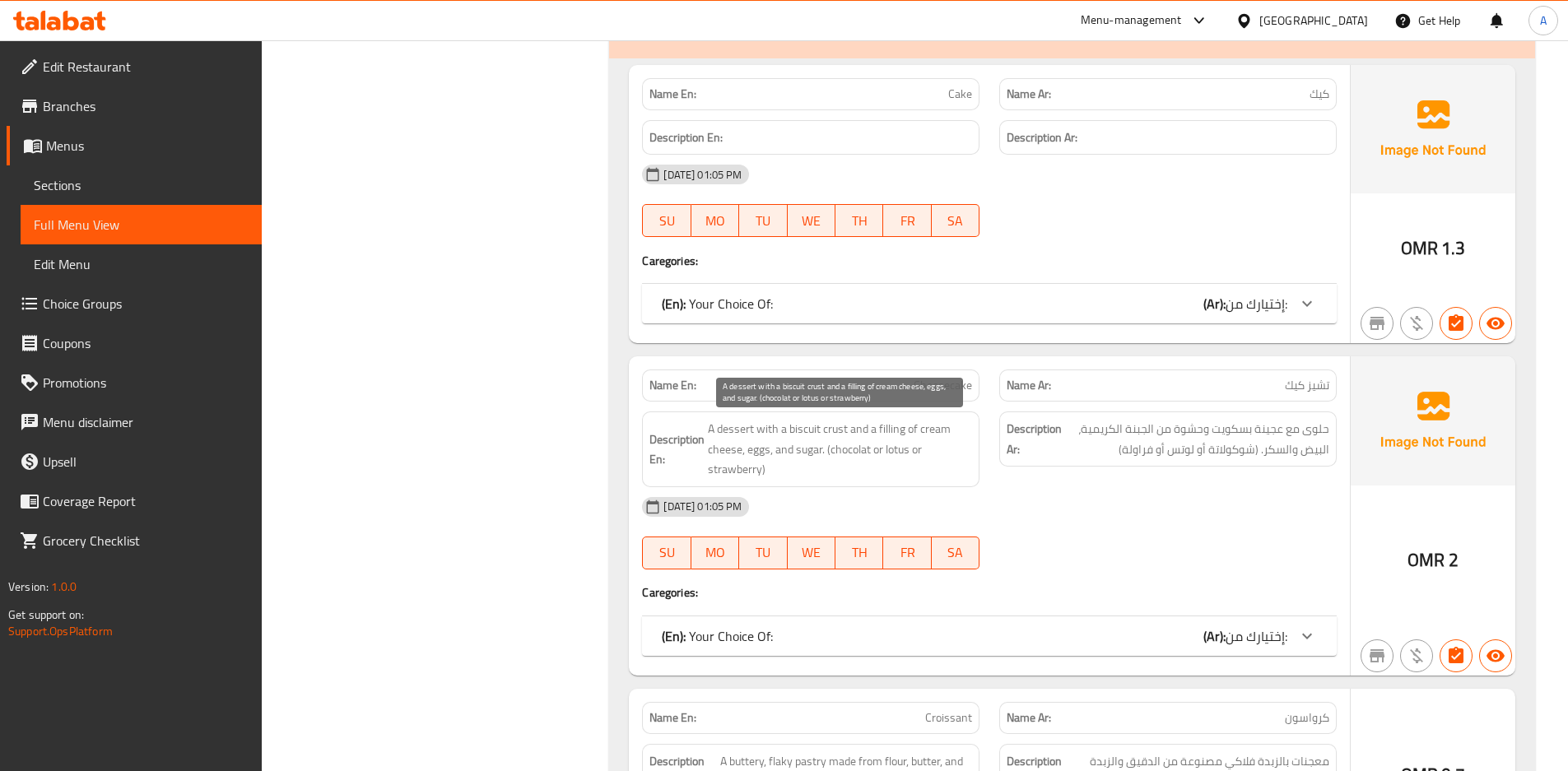
click at [840, 430] on span "A dessert with a biscuit crust and a filling of cream cheese, eggs, and sugar. …" at bounding box center [840, 449] width 264 height 61
copy span "crust"
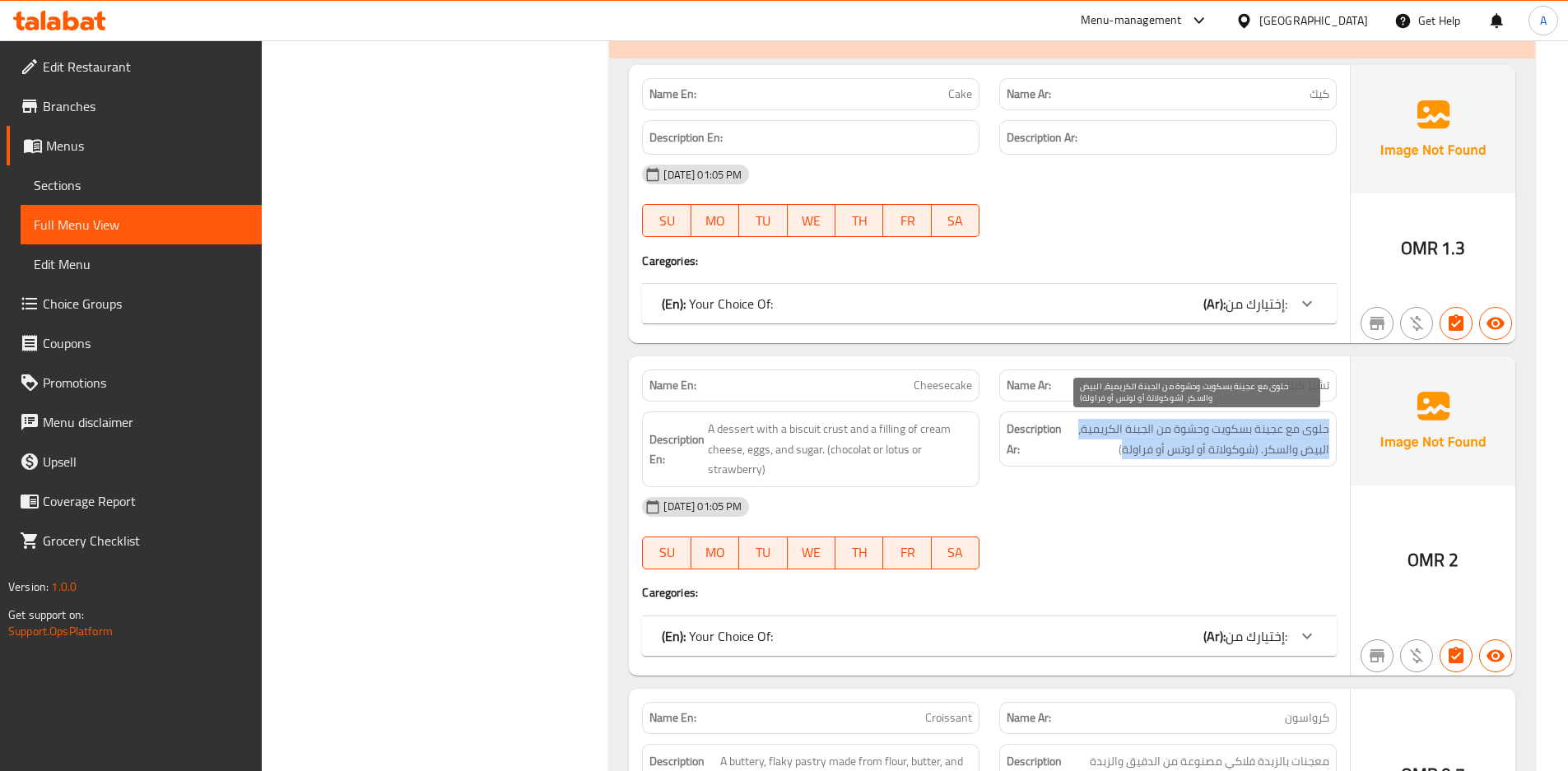
drag, startPoint x: 1331, startPoint y: 433, endPoint x: 1123, endPoint y: 454, distance: 209.1
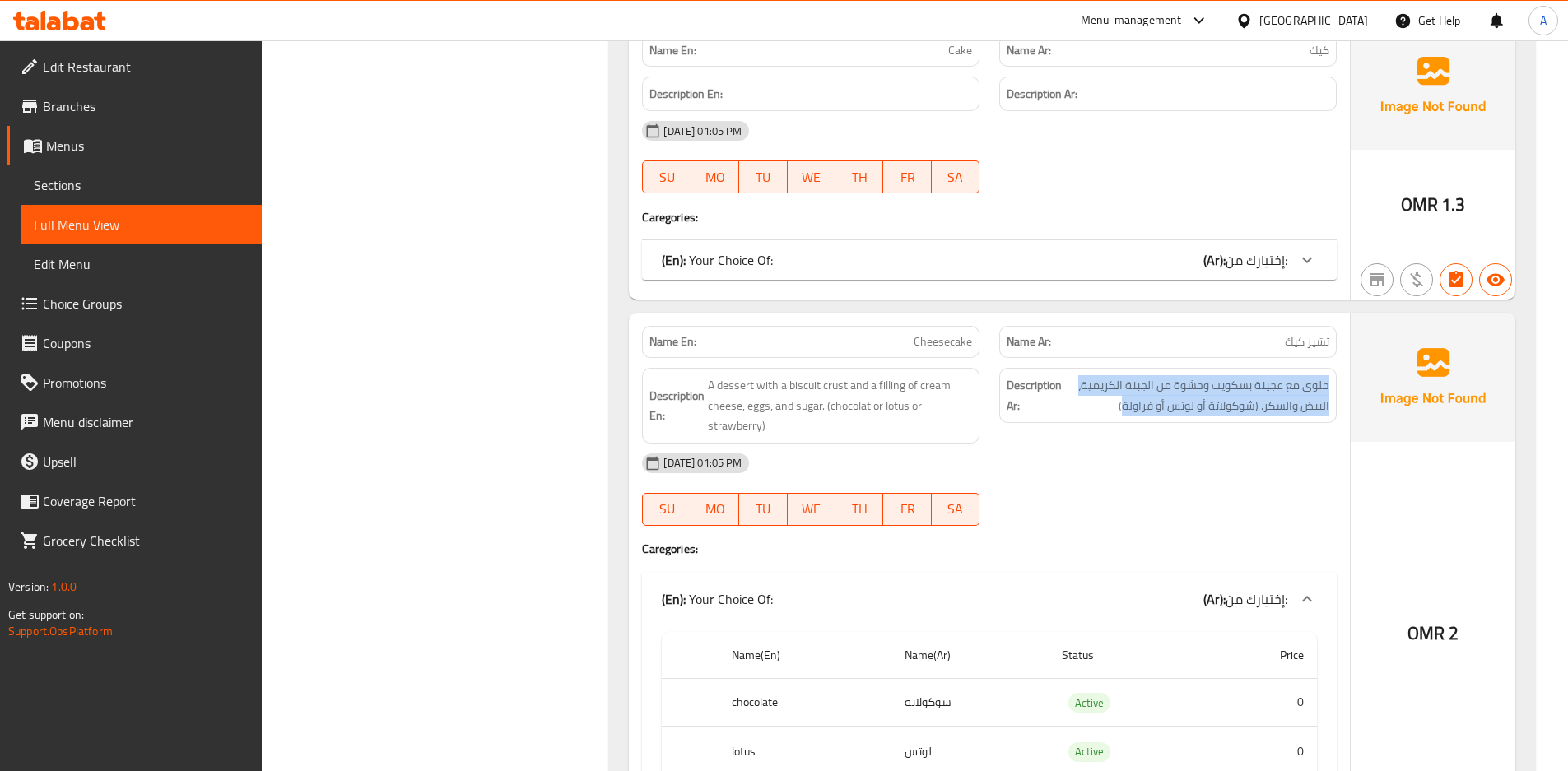
scroll to position [1864, 0]
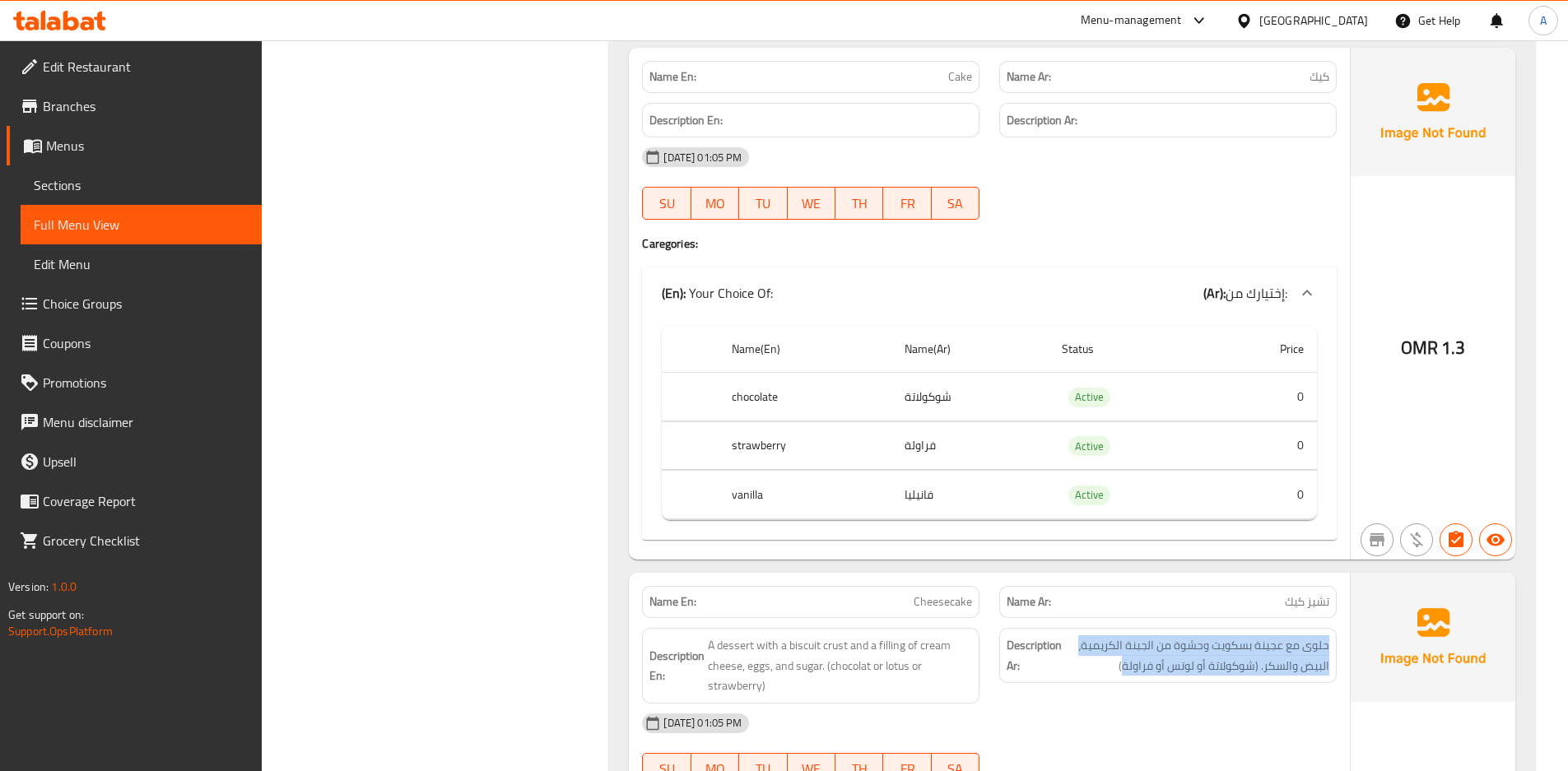
scroll to position [2099, 0]
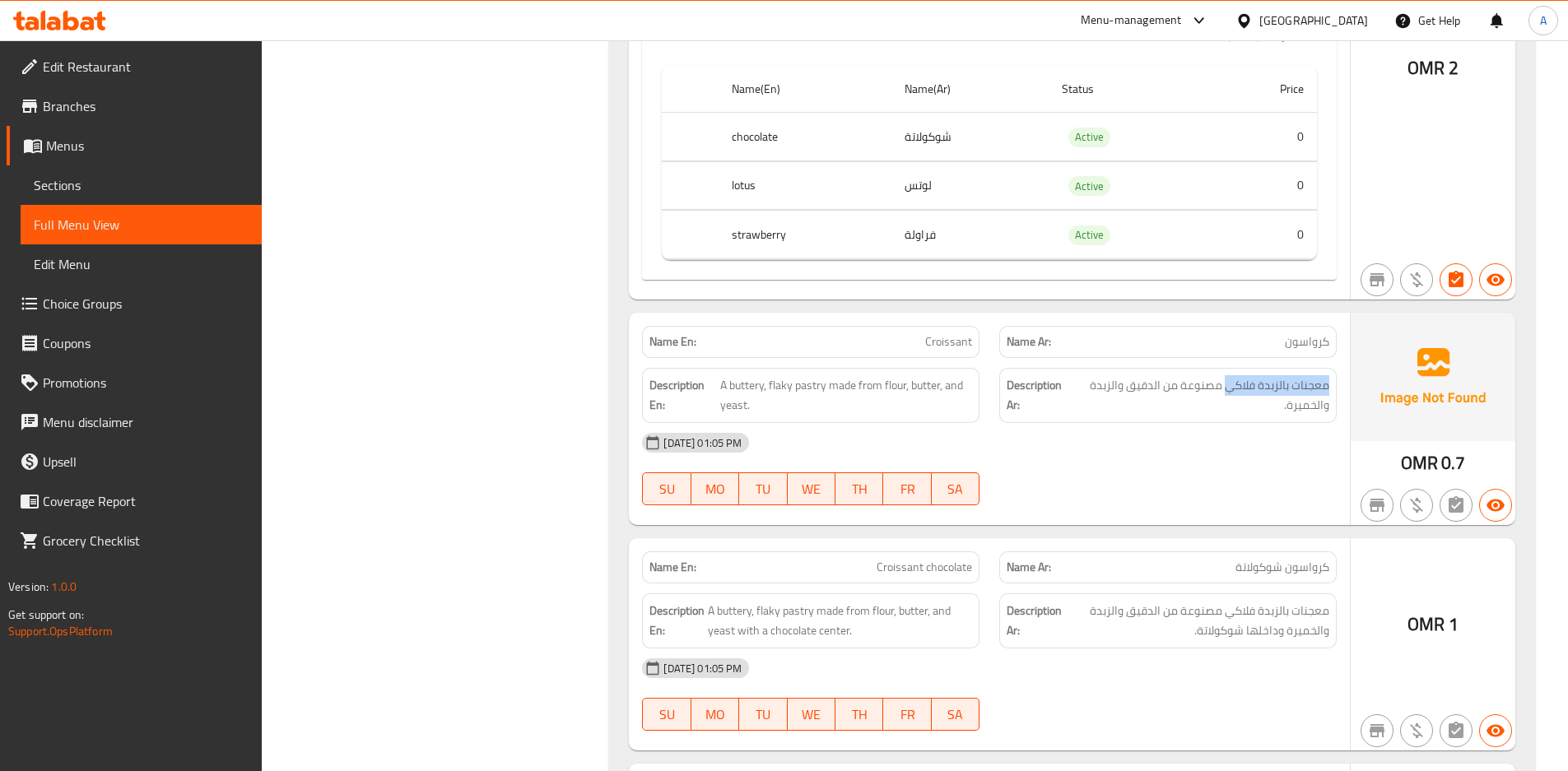
drag, startPoint x: 1228, startPoint y: 387, endPoint x: 1346, endPoint y: 388, distance: 118.0
copy span "معجنات بالزبدة فلاكي"
drag, startPoint x: 1346, startPoint y: 388, endPoint x: 1188, endPoint y: 428, distance: 163.0
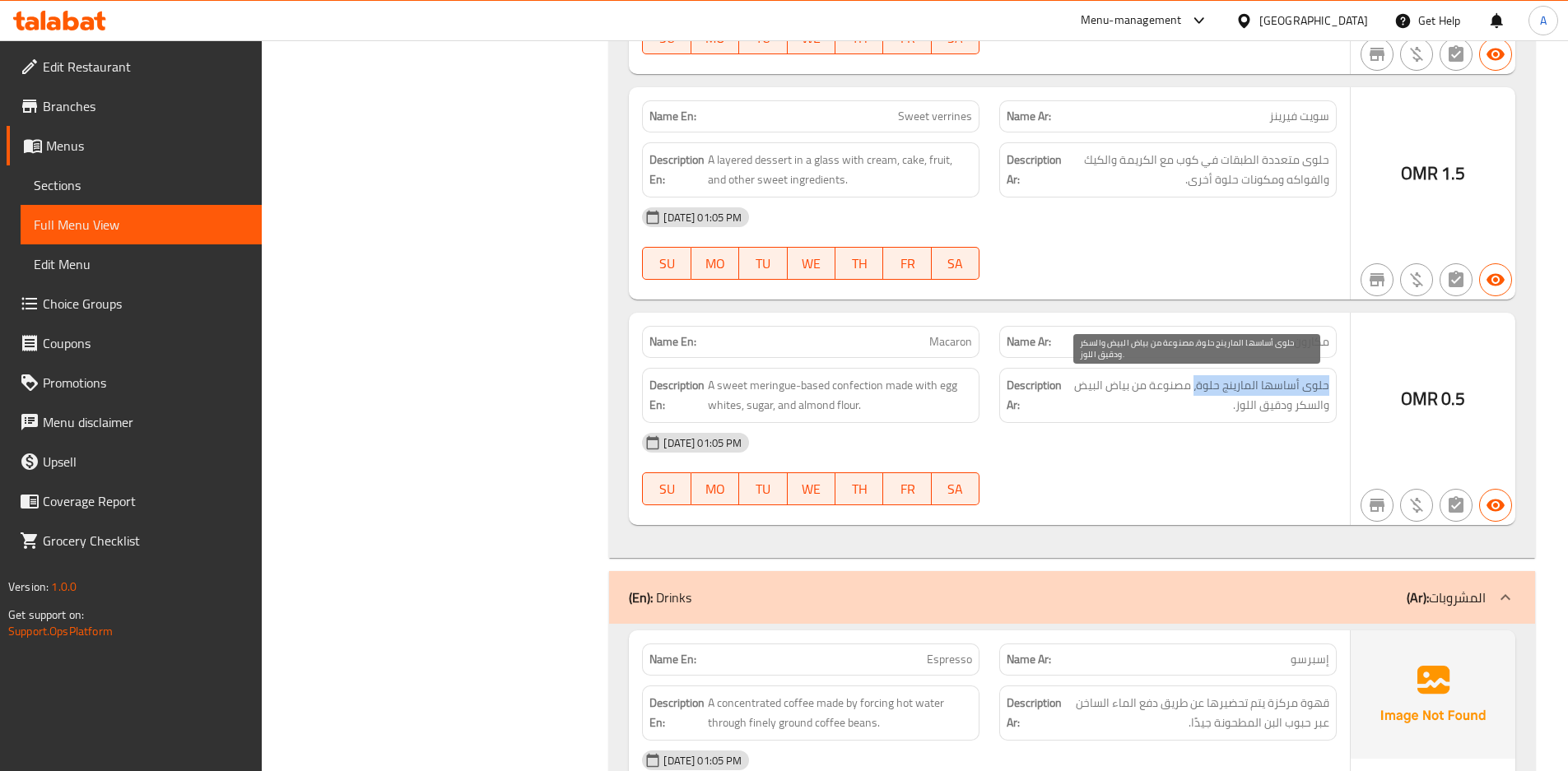
drag, startPoint x: 1328, startPoint y: 383, endPoint x: 1198, endPoint y: 386, distance: 130.0
click at [1198, 386] on span "حلوى أساسها المارينج حلوة، مصنوعة من بياض البيض والسكر ودقيق اللوز." at bounding box center [1198, 395] width 264 height 41
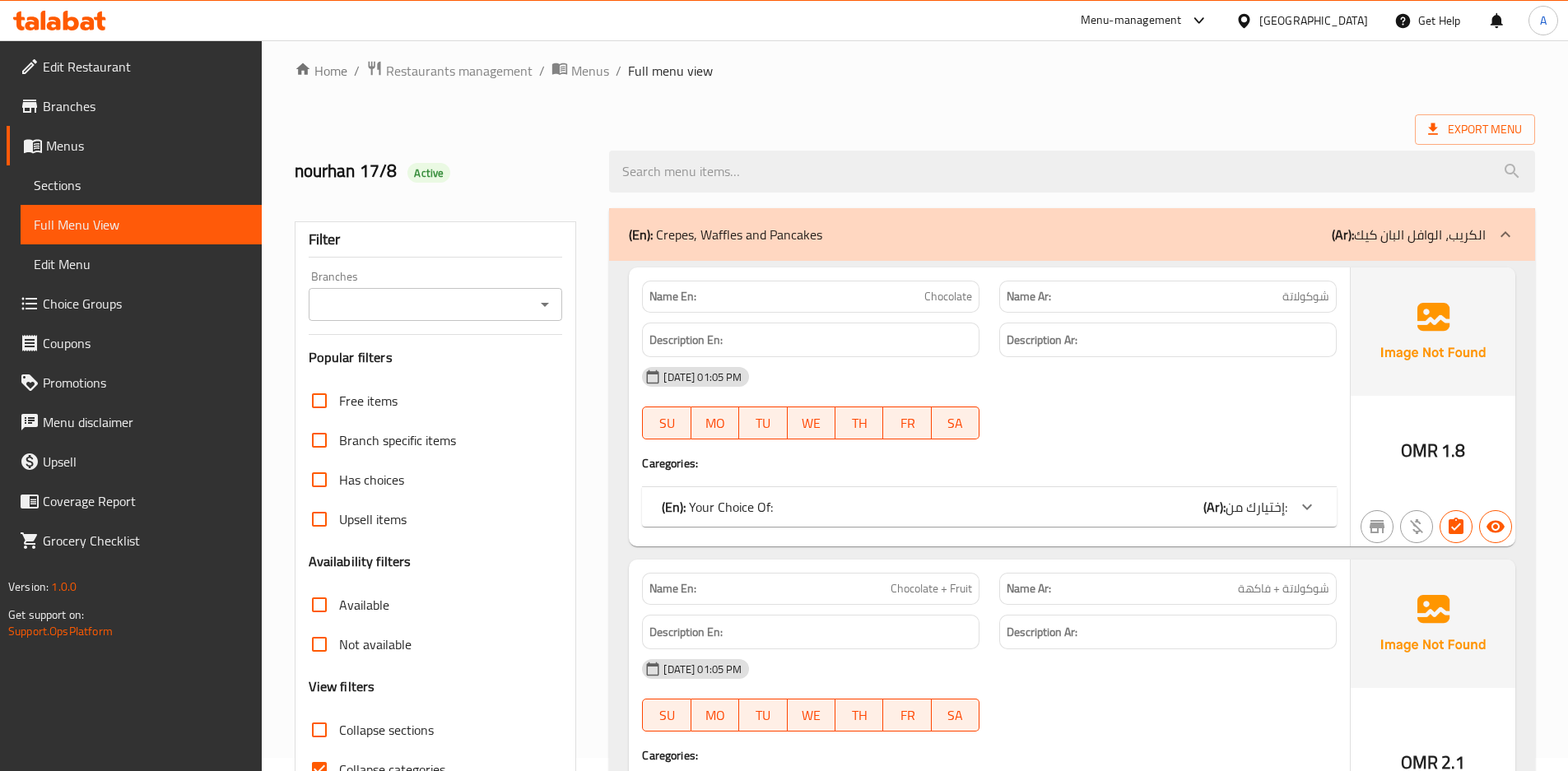
scroll to position [0, 0]
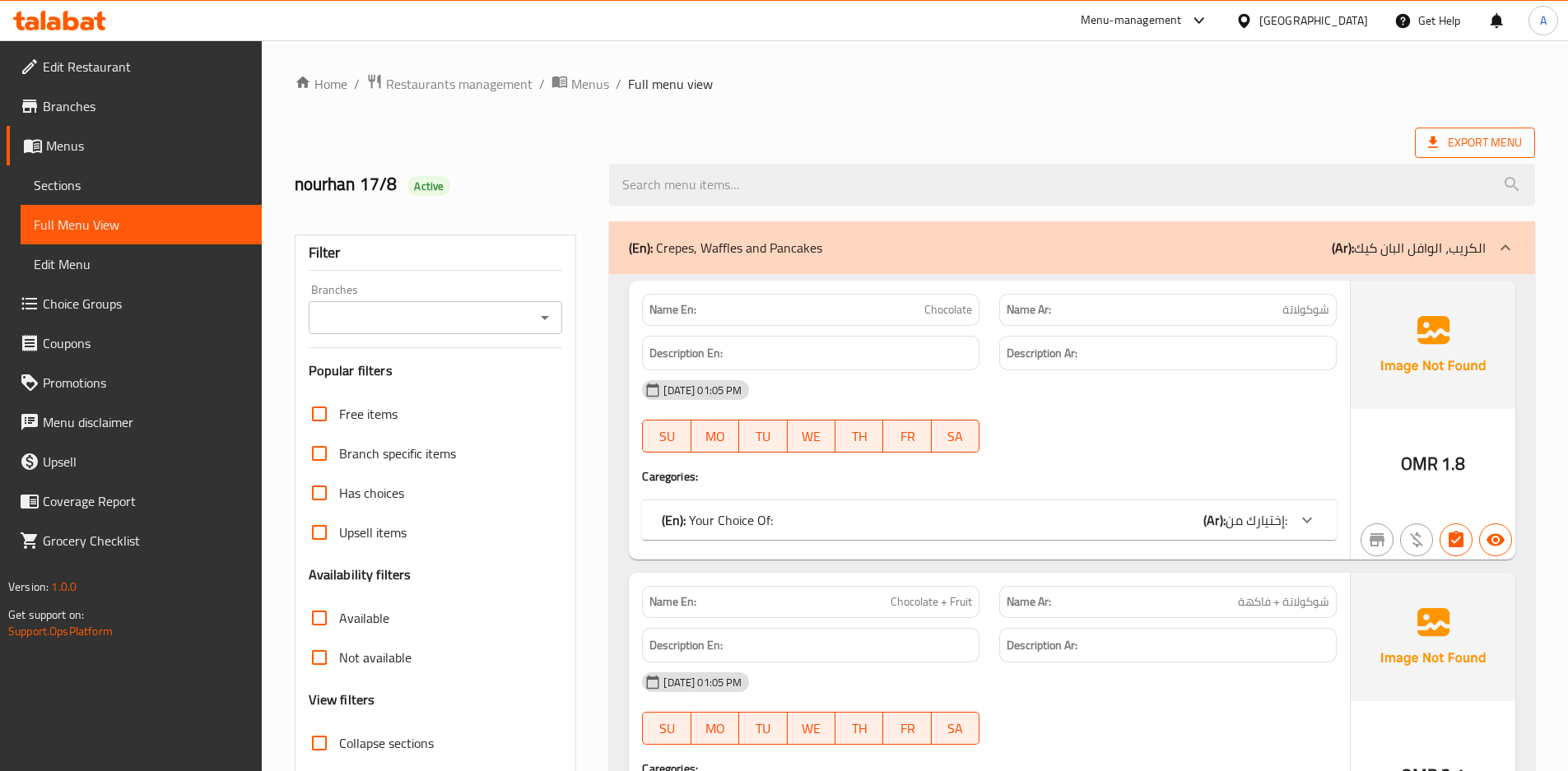
click at [1486, 138] on span "Export Menu" at bounding box center [1475, 143] width 94 height 21
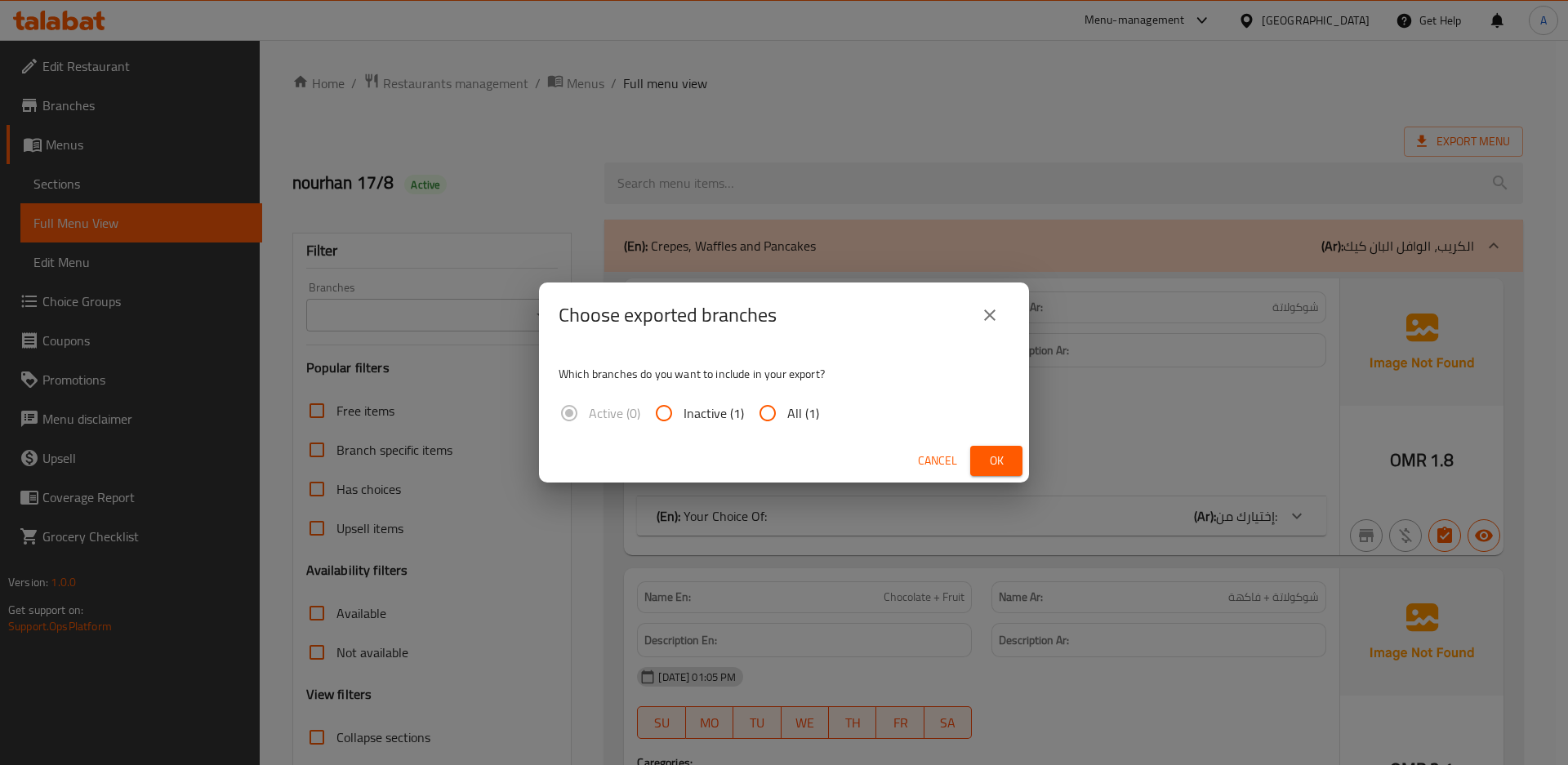
click at [768, 429] on input "All (1)" at bounding box center [768, 414] width 39 height 39
radio input "true"
click at [1004, 455] on span "Ok" at bounding box center [996, 461] width 27 height 21
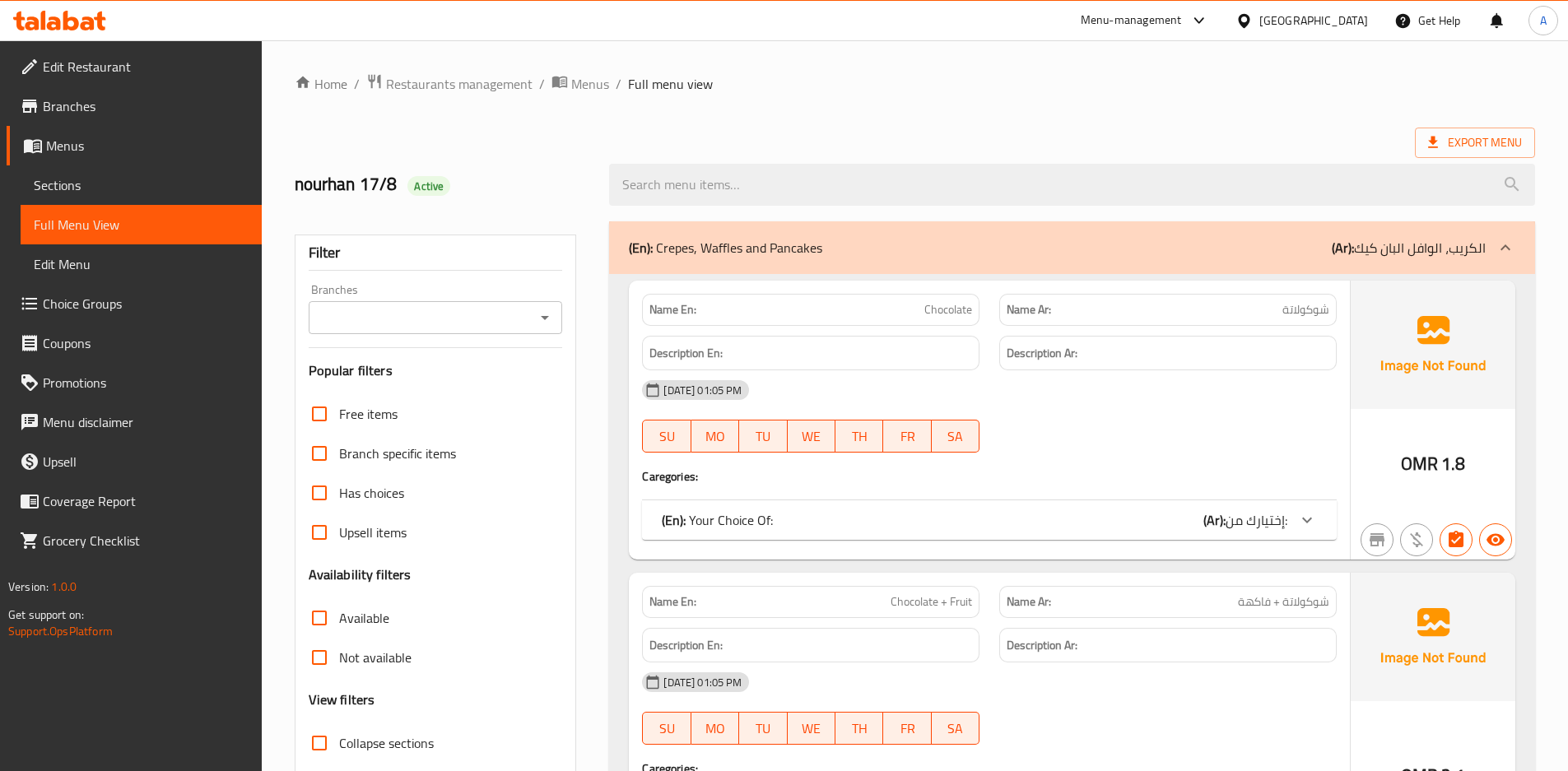
scroll to position [768, 0]
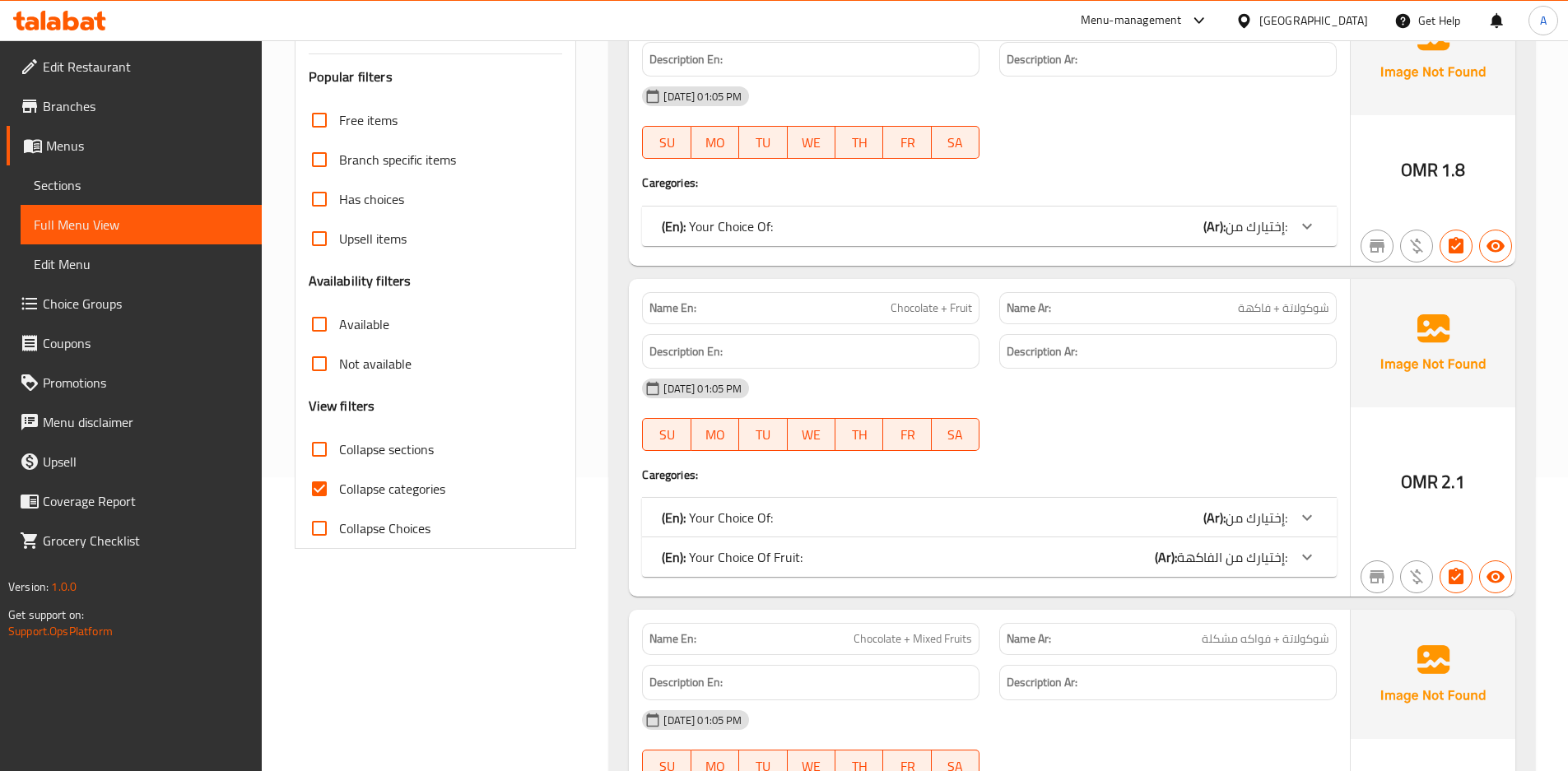
scroll to position [320, 0]
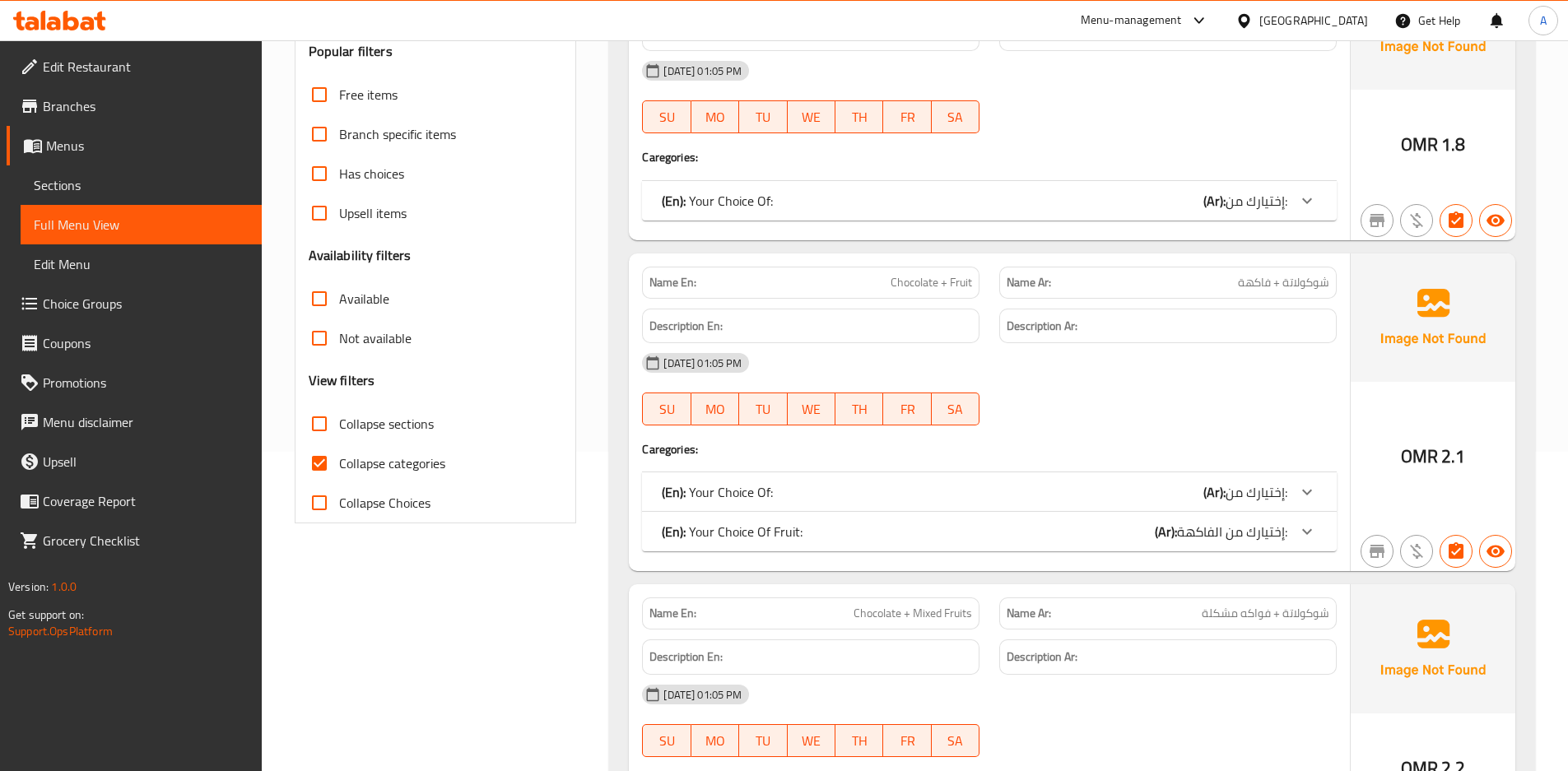
click at [309, 466] on input "Collapse categories" at bounding box center [320, 463] width 40 height 40
checkbox input "false"
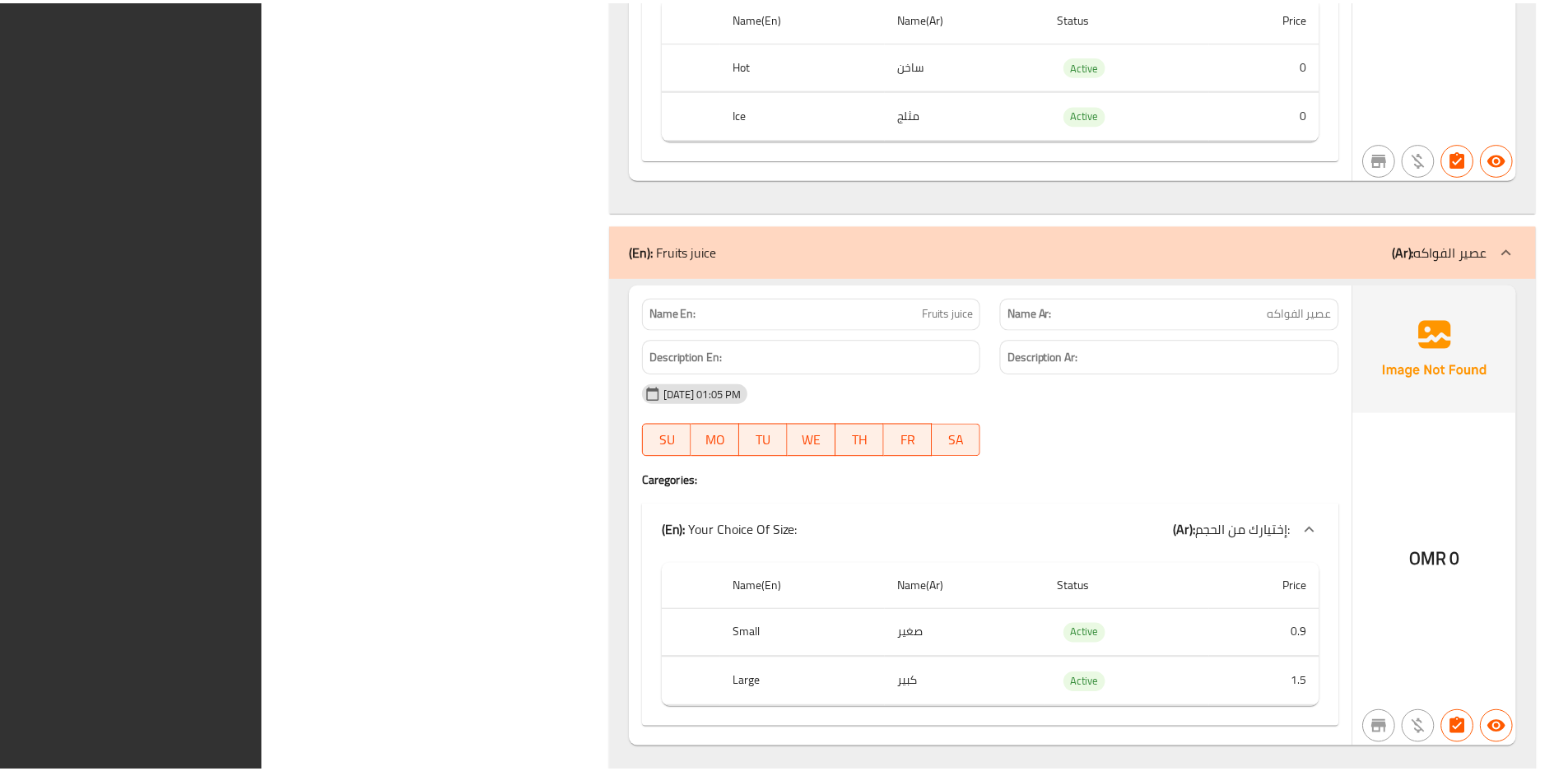
scroll to position [10949, 0]
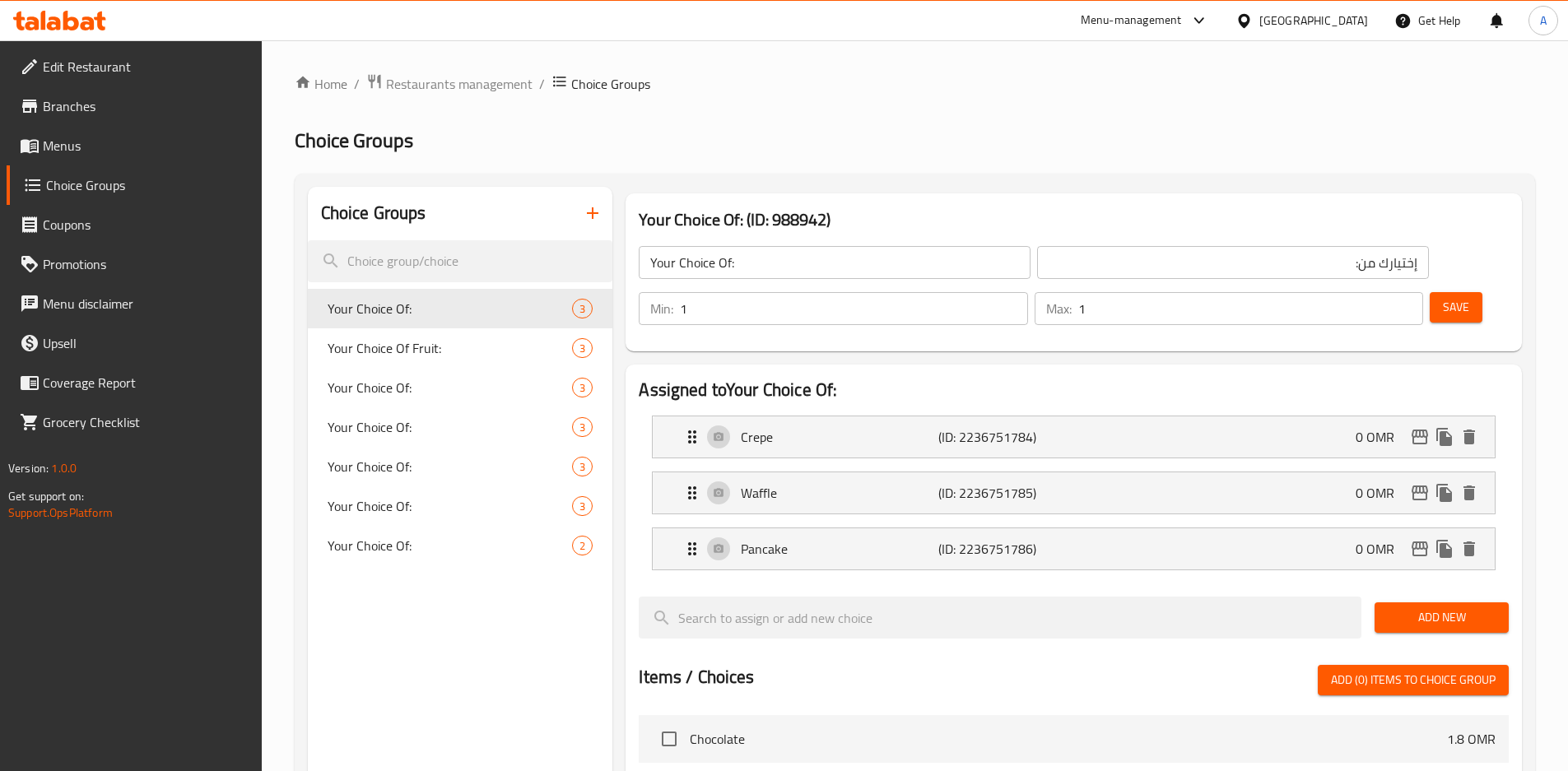
click at [1366, 24] on div "[GEOGRAPHIC_DATA]" at bounding box center [1314, 21] width 109 height 18
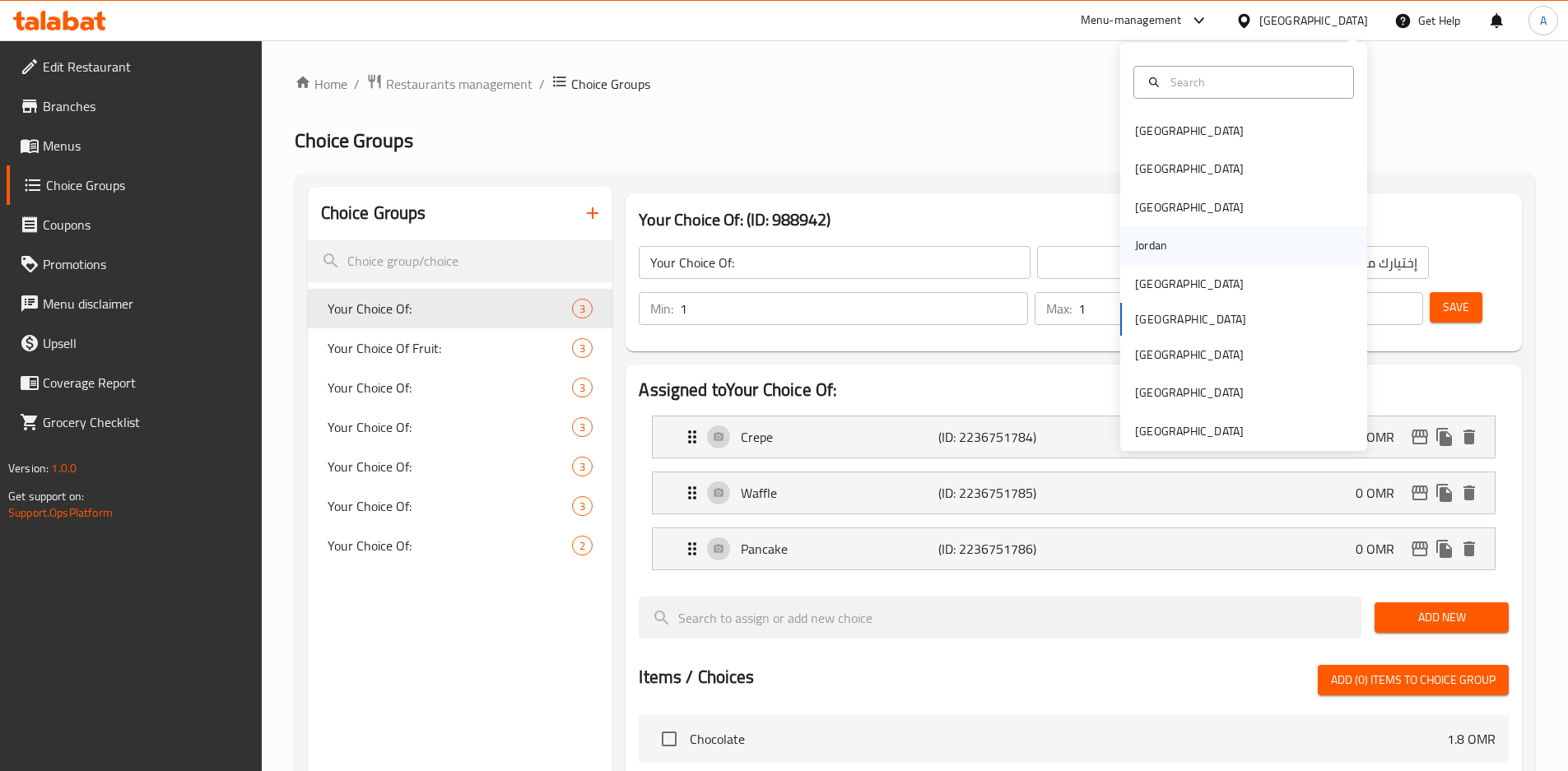
click at [1152, 254] on div "Jordan" at bounding box center [1151, 245] width 32 height 18
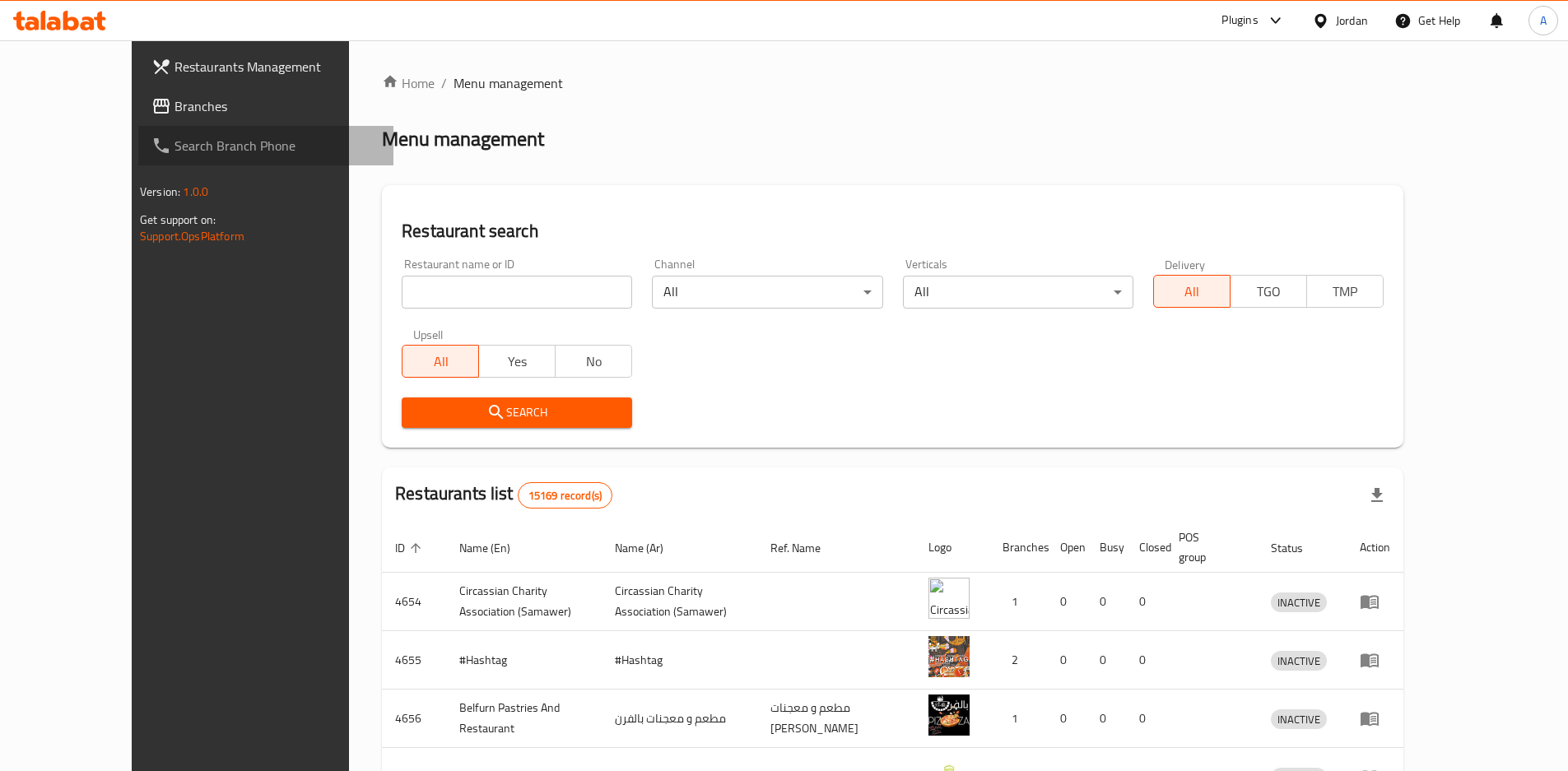
click at [138, 126] on link "Search Branch Phone" at bounding box center [265, 146] width 255 height 40
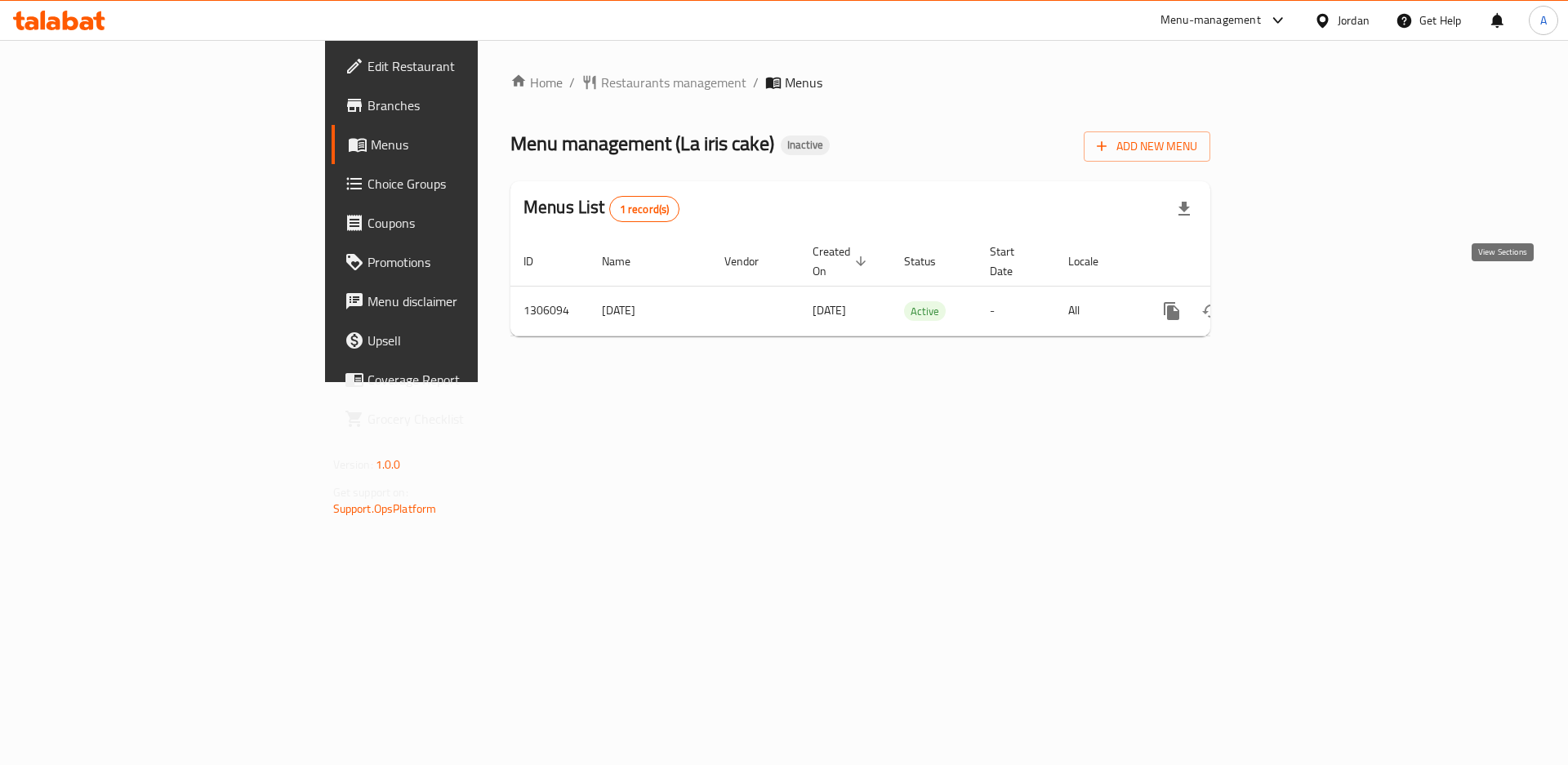
click at [1299, 301] on icon "enhanced table" at bounding box center [1289, 311] width 20 height 20
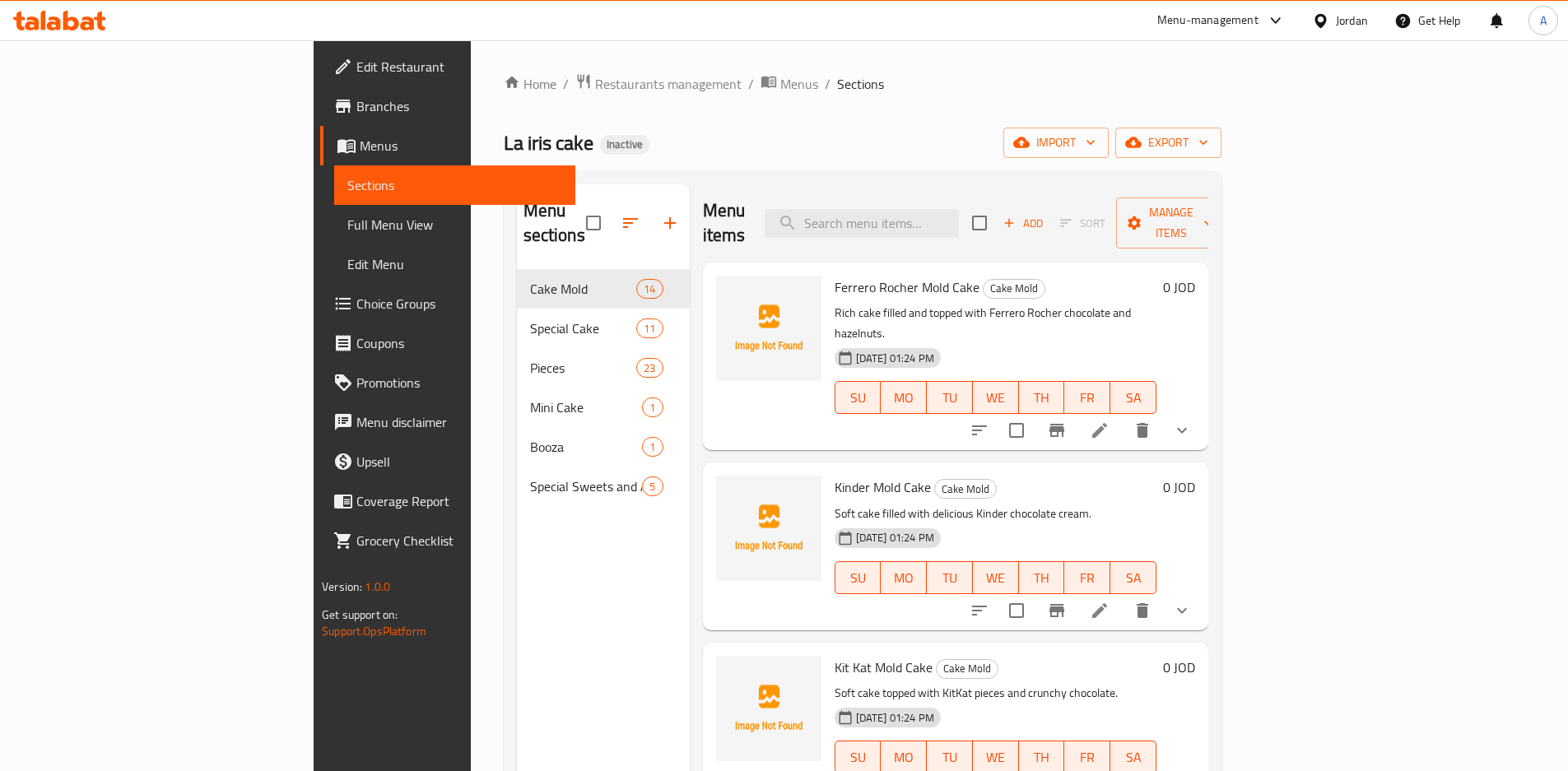
click at [1222, 181] on div "Menu sections Cake Mold 14 Special Cake 11 Pieces 23 Mini Cake 1 Booza 1 Specia…" at bounding box center [862, 571] width 718 height 798
click at [1209, 152] on span "export" at bounding box center [1168, 143] width 79 height 21
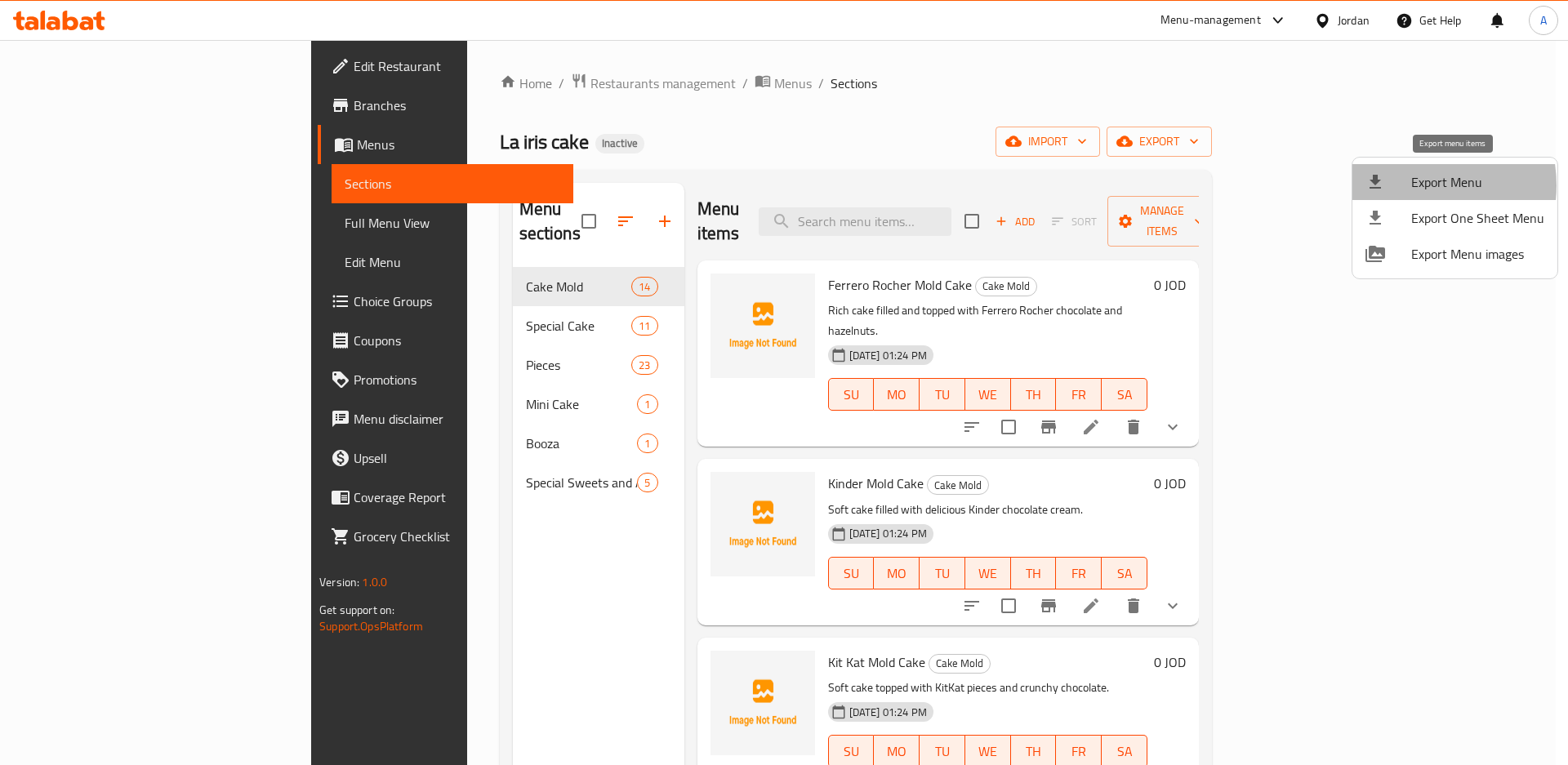
click at [1411, 185] on div at bounding box center [1388, 182] width 45 height 20
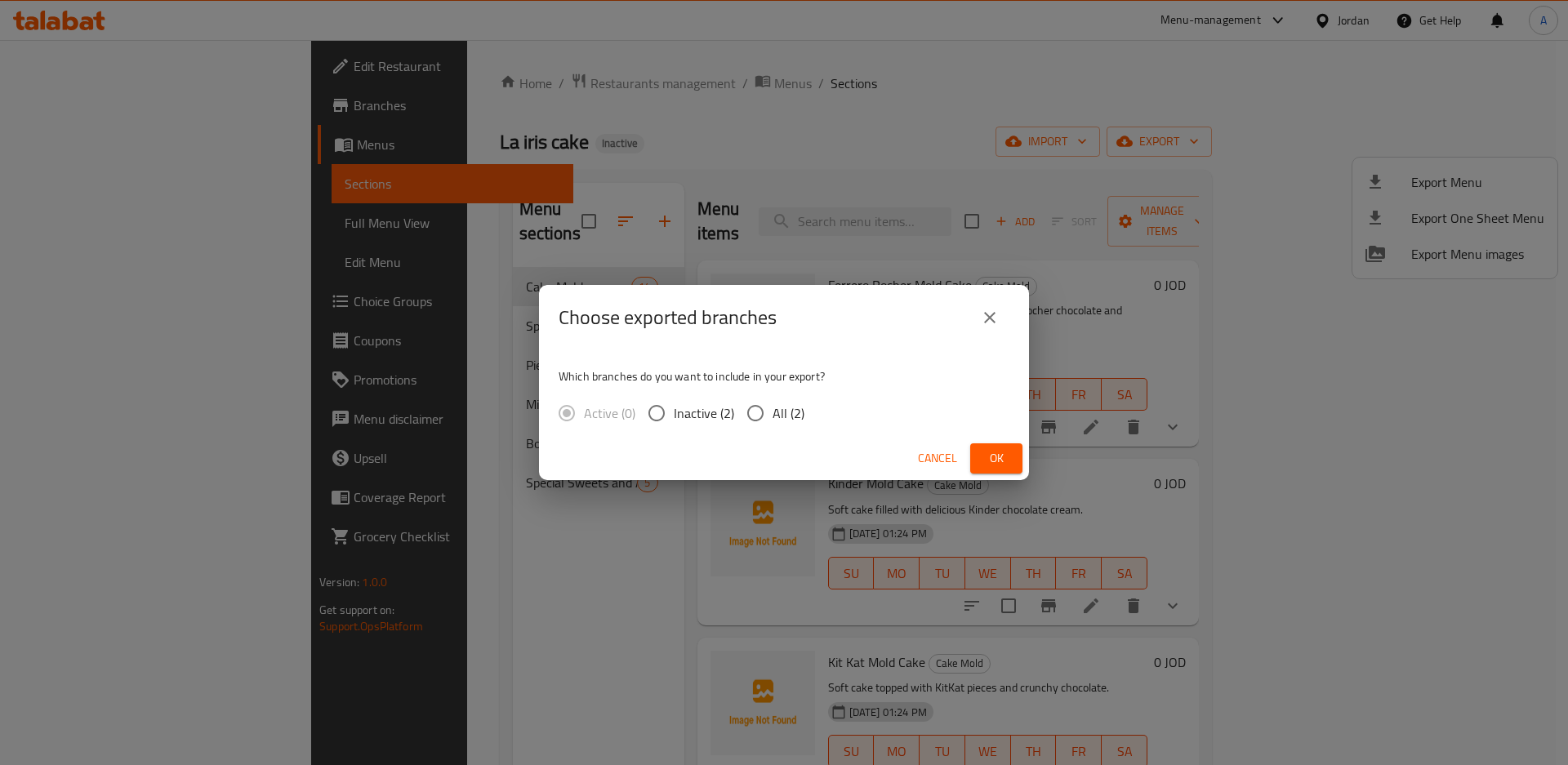
click at [788, 409] on span "All (2)" at bounding box center [788, 414] width 31 height 20
click at [773, 409] on input "All (2)" at bounding box center [755, 413] width 34 height 34
radio input "true"
click at [985, 454] on span "Ok" at bounding box center [996, 458] width 27 height 21
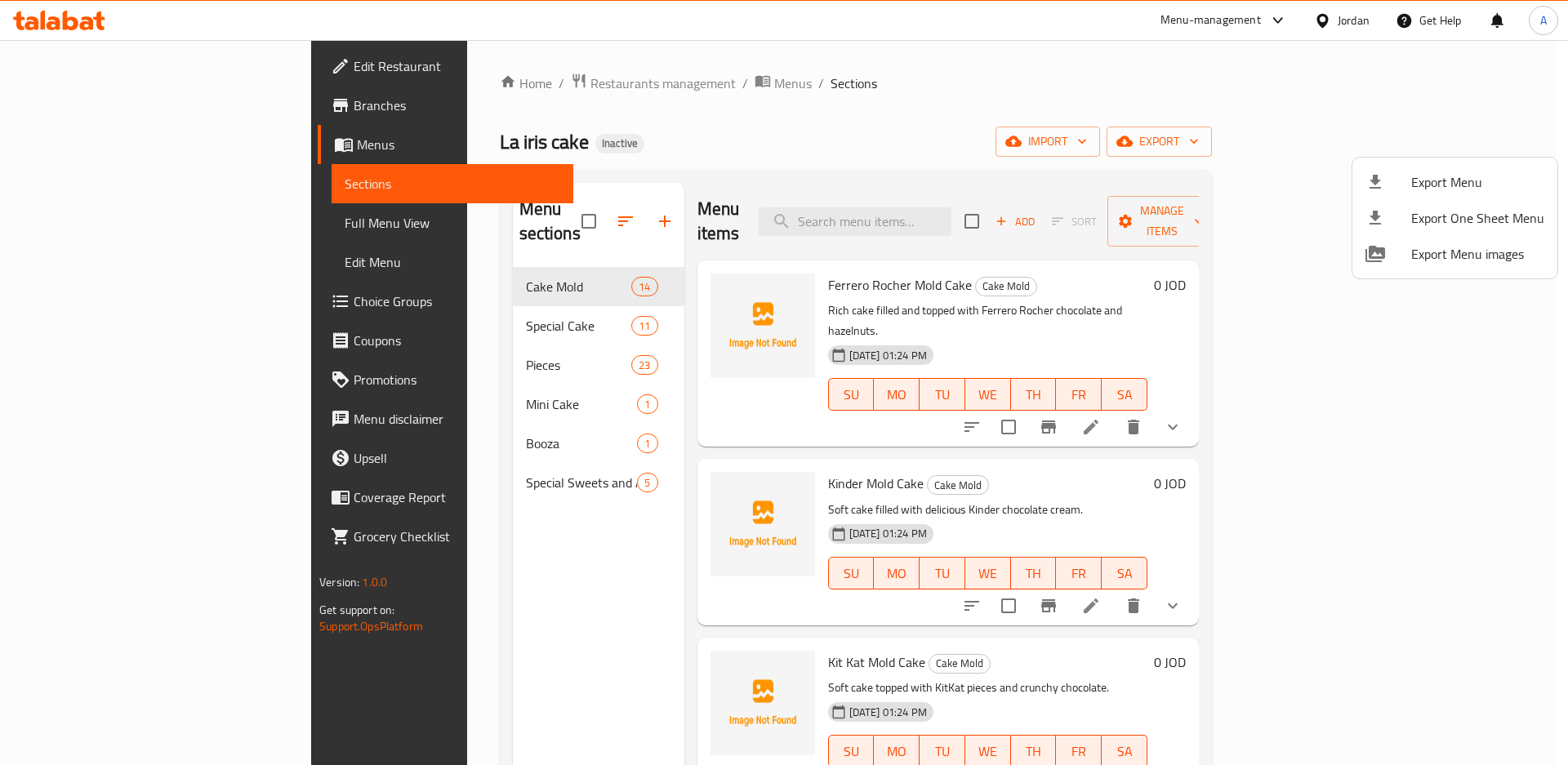
click at [165, 103] on div at bounding box center [784, 382] width 1568 height 765
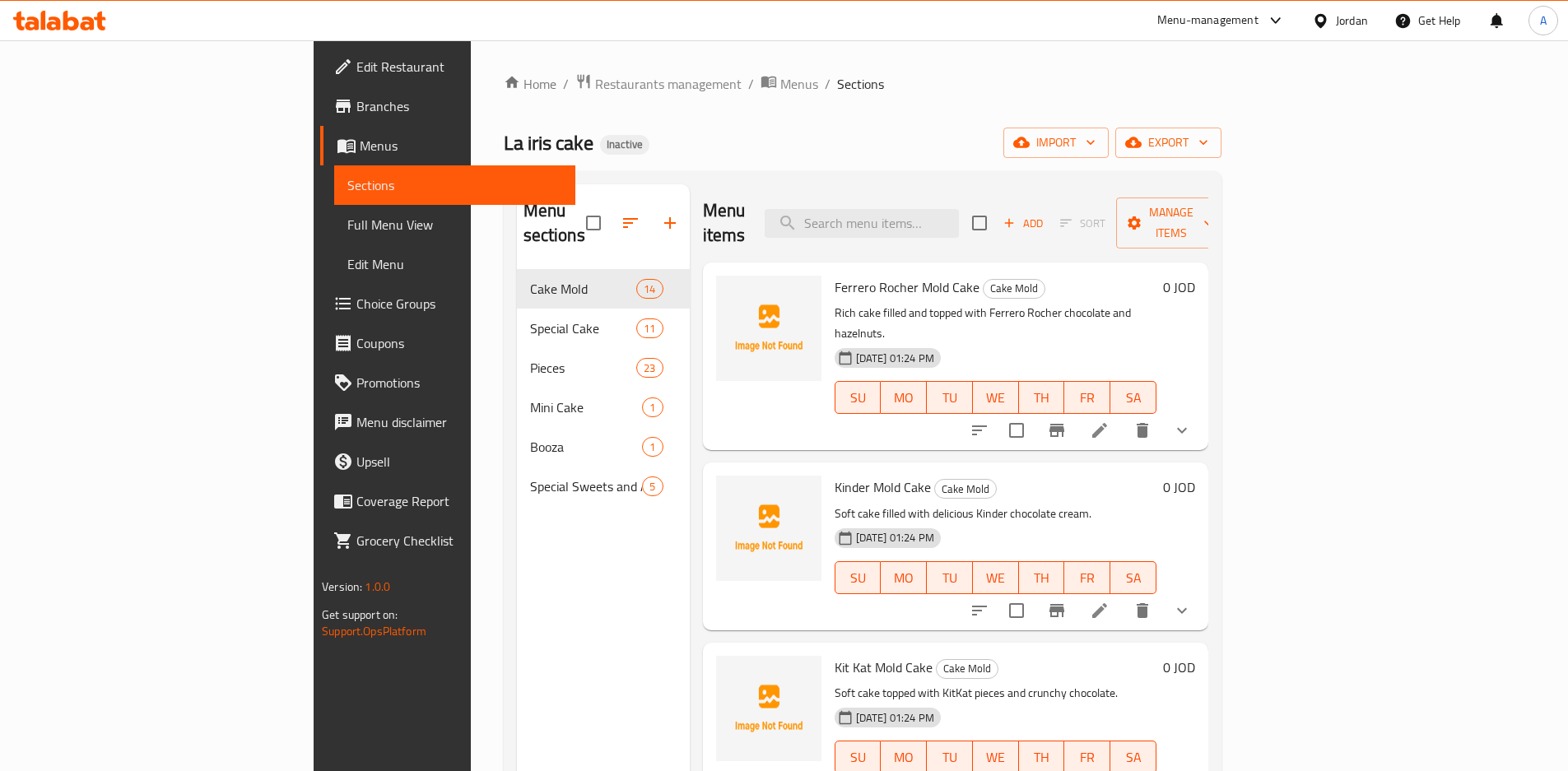
click at [356, 104] on span "Branches" at bounding box center [458, 106] width 205 height 20
